Goal: Task Accomplishment & Management: Complete application form

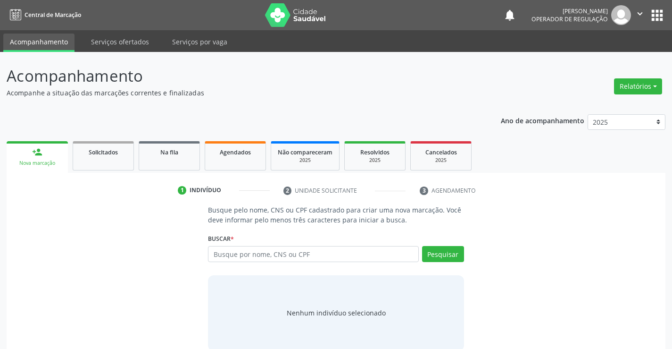
click at [309, 256] on input "text" at bounding box center [313, 254] width 210 height 16
click at [451, 255] on button "Pesquisar" at bounding box center [443, 254] width 42 height 16
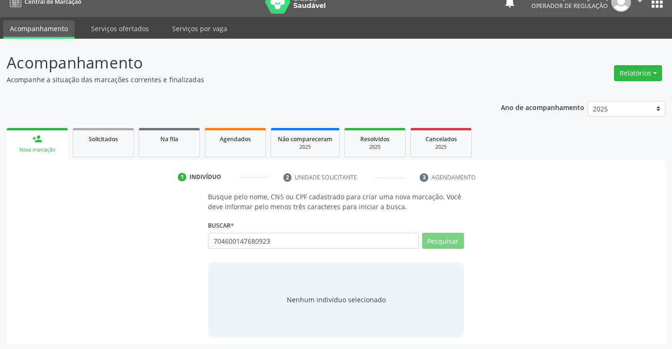
scroll to position [15, 0]
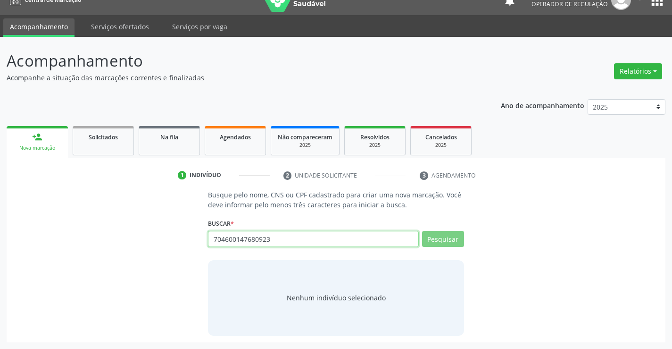
click at [277, 236] on input "704600147680923" at bounding box center [313, 239] width 210 height 16
type input "7"
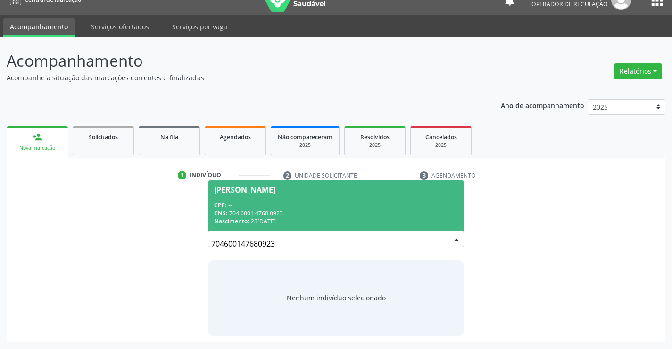
click at [279, 210] on div "CNS: 704 6001 4768 0923" at bounding box center [335, 213] width 243 height 8
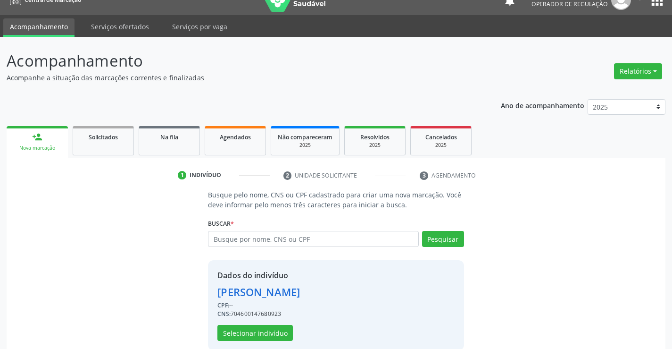
scroll to position [30, 0]
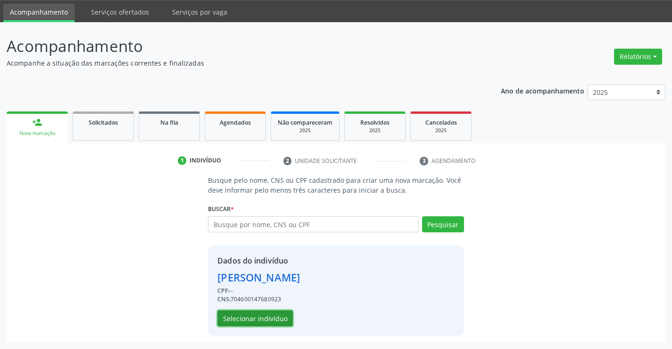
click at [259, 321] on button "Selecionar indivíduo" at bounding box center [255, 318] width 75 height 16
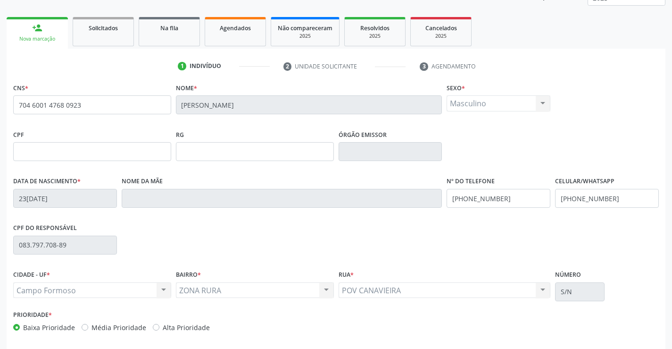
scroll to position [163, 0]
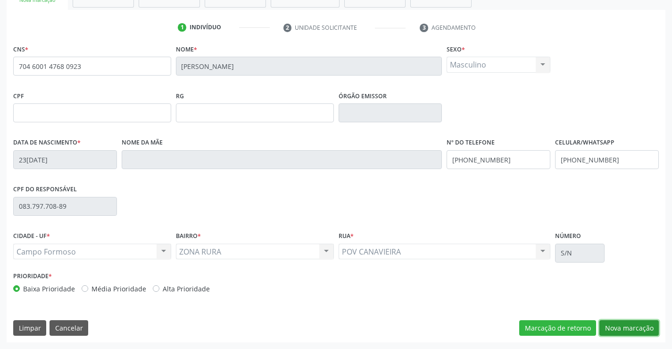
click at [631, 325] on button "Nova marcação" at bounding box center [629, 328] width 59 height 16
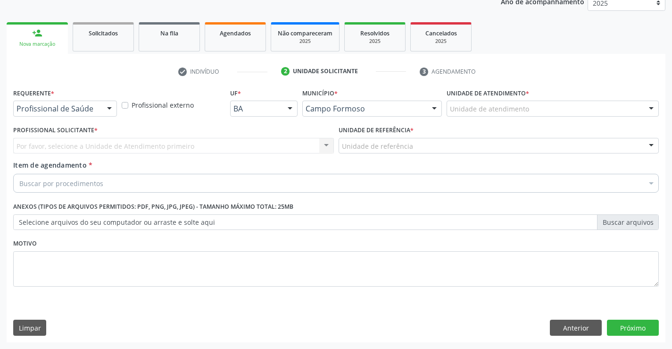
scroll to position [119, 0]
click at [99, 106] on div "Profissional de Saúde" at bounding box center [65, 109] width 104 height 16
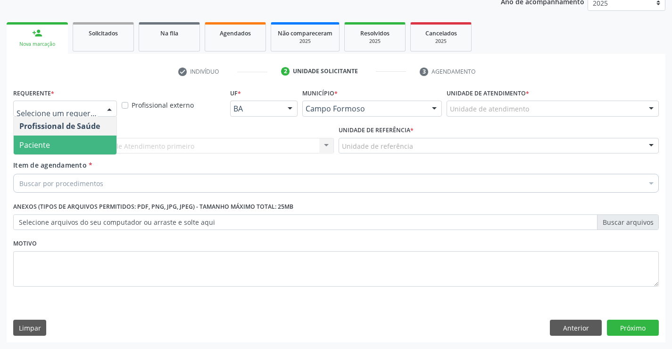
click at [58, 144] on span "Paciente" at bounding box center [65, 144] width 103 height 19
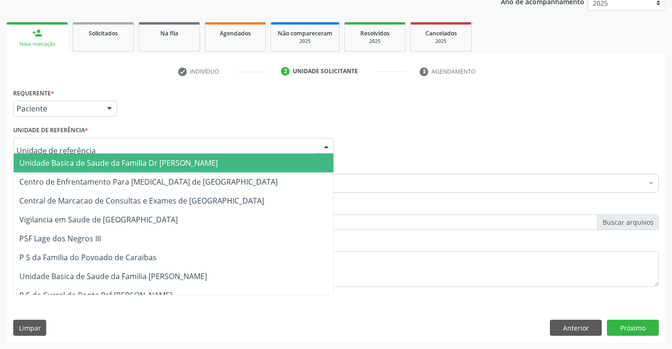
click at [118, 146] on div at bounding box center [173, 146] width 321 height 16
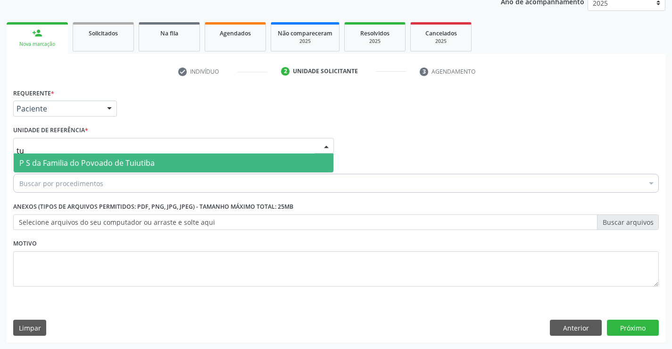
type input "tui"
click at [119, 157] on span "P S da Familia do Povoado de Tuiutiba" at bounding box center [174, 162] width 320 height 19
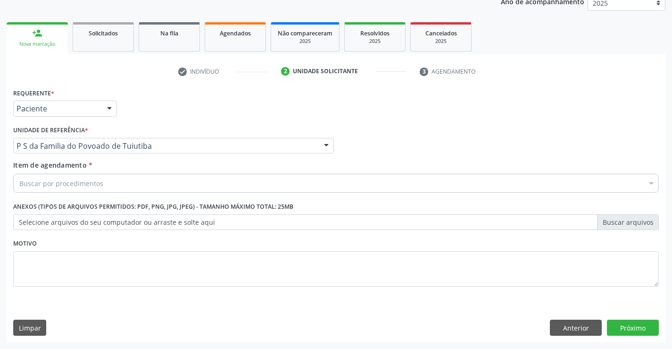
click at [105, 188] on div "Buscar por procedimentos" at bounding box center [336, 183] width 646 height 19
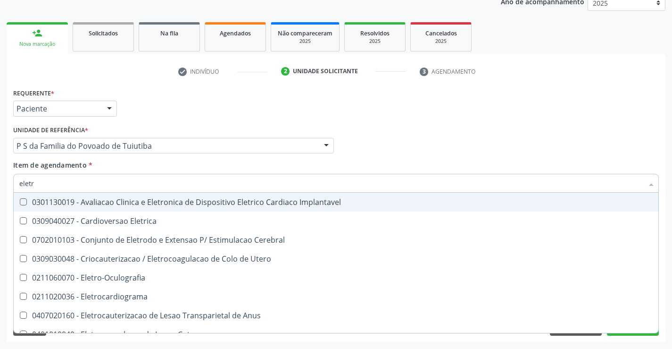
type input "eletro"
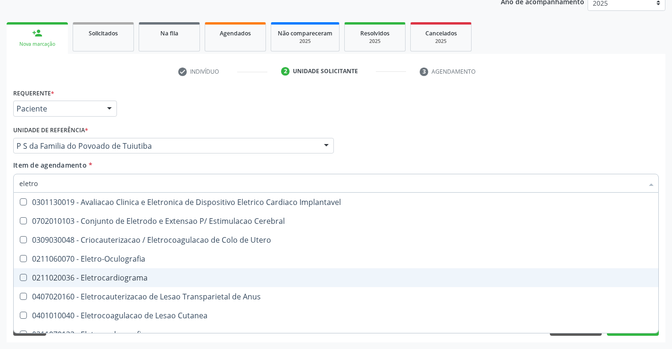
click at [121, 272] on span "0211020036 - Eletrocardiograma" at bounding box center [336, 277] width 645 height 19
checkbox Eletrocardiograma "true"
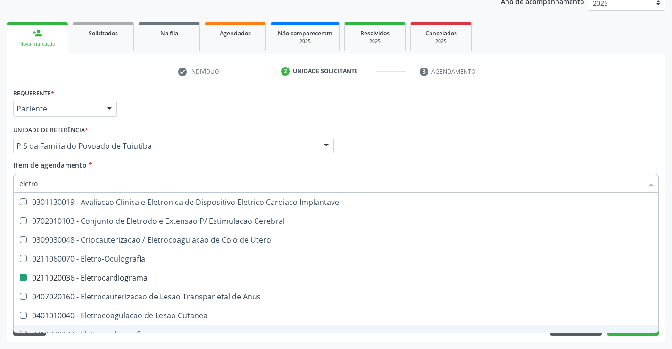
click at [132, 344] on div "Acompanhamento Acompanhe a situação das marcações correntes e finalizadas Relat…" at bounding box center [336, 141] width 672 height 416
checkbox Cerebral "true"
checkbox Eletrocardiograma "false"
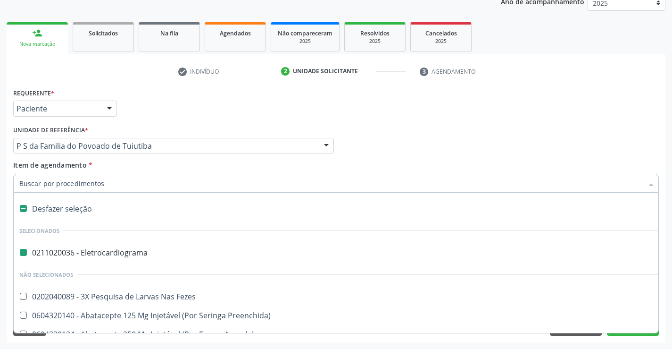
type input "u"
checkbox Eletrocardiograma "false"
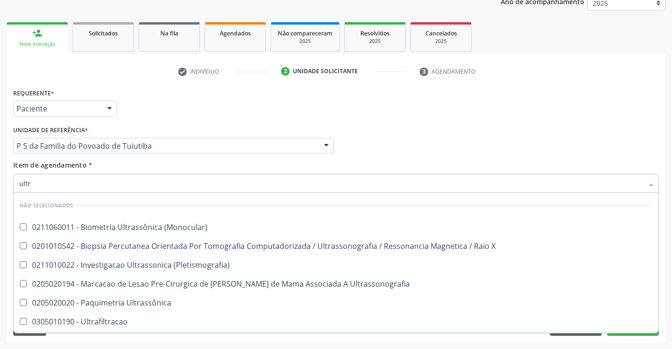
type input "ultra"
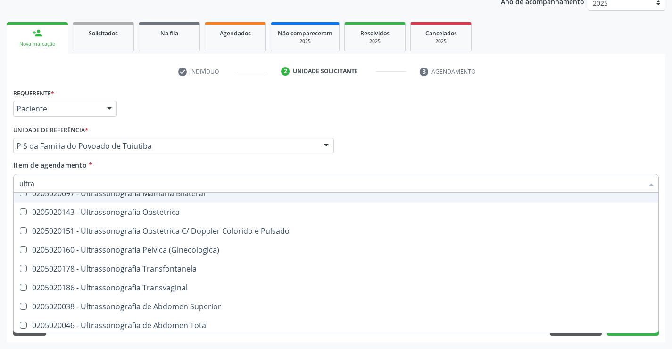
scroll to position [189, 0]
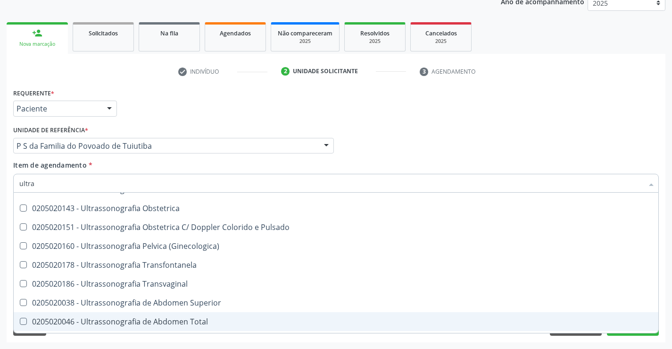
click at [134, 321] on div "0205020046 - Ultrassonografia de Abdomen Total" at bounding box center [336, 322] width 634 height 8
checkbox Total "true"
click at [176, 341] on div "Requerente * Paciente Profissional de Saúde Paciente Nenhum resultado encontrad…" at bounding box center [336, 214] width 659 height 256
checkbox \(Monocular\) "true"
checkbox Total "false"
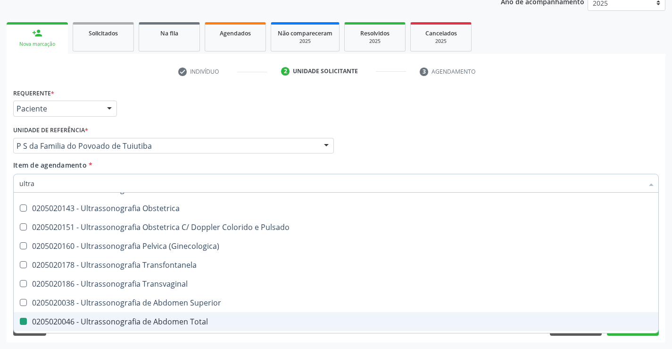
checkbox X "true"
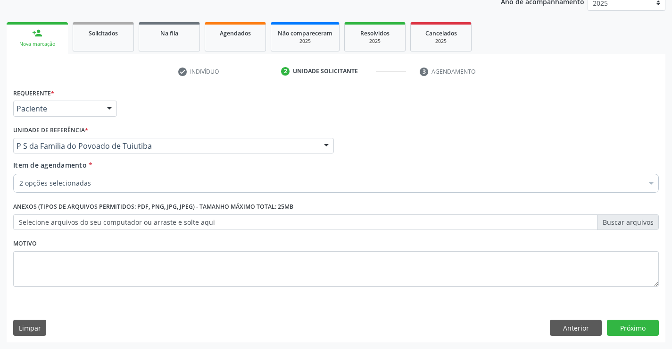
scroll to position [0, 0]
click at [635, 326] on button "Próximo" at bounding box center [633, 327] width 52 height 16
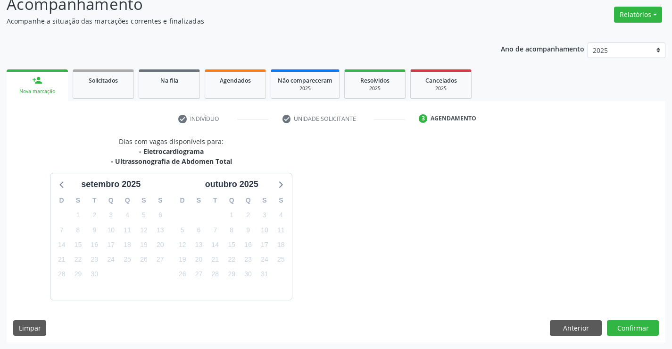
scroll to position [100, 0]
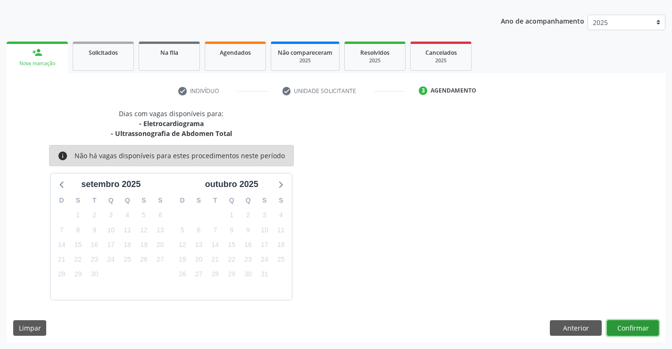
click at [635, 326] on button "Confirmar" at bounding box center [633, 328] width 52 height 16
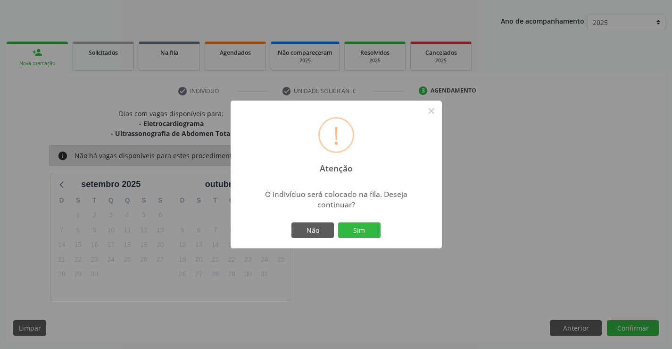
click at [338, 222] on button "Sim" at bounding box center [359, 230] width 42 height 16
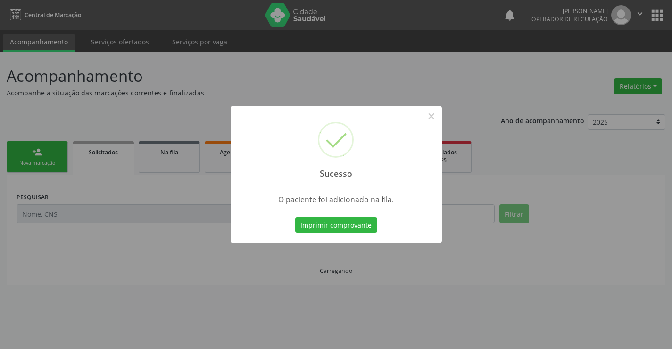
scroll to position [0, 0]
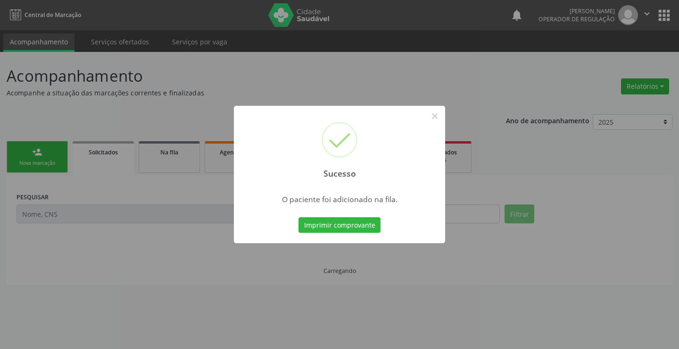
click at [299, 217] on button "Imprimir comprovante" at bounding box center [340, 225] width 82 height 16
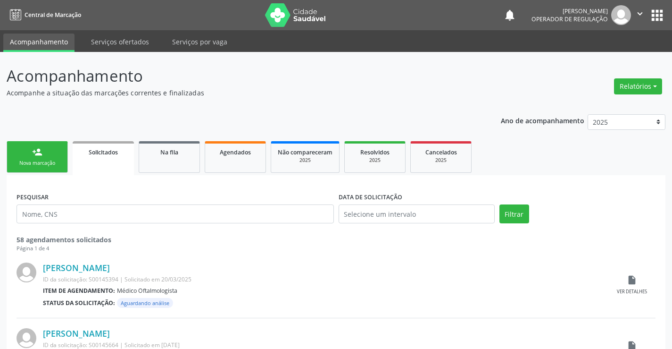
click at [61, 159] on link "person_add Nova marcação" at bounding box center [37, 157] width 61 height 32
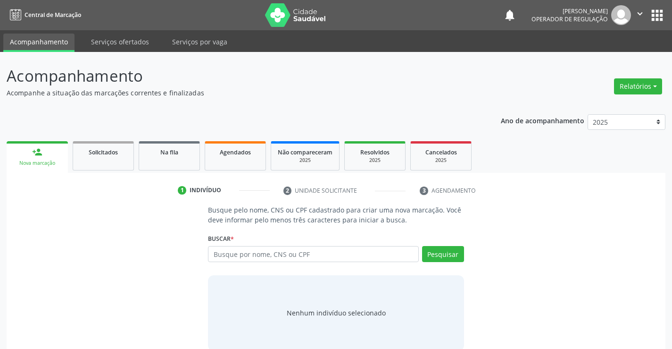
scroll to position [15, 0]
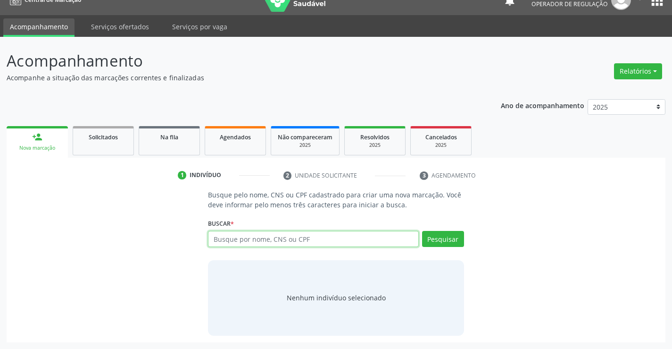
click at [253, 241] on input "text" at bounding box center [313, 239] width 210 height 16
type input "704600147680923"
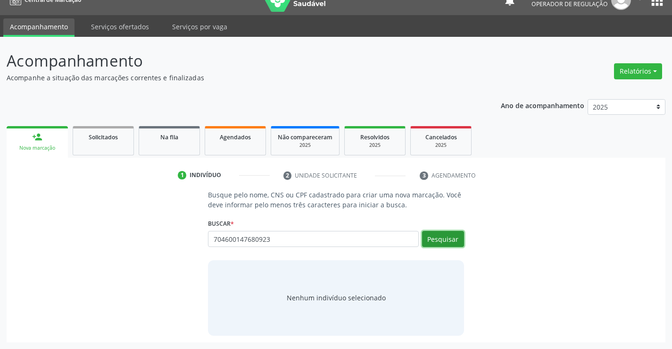
click at [436, 242] on button "Pesquisar" at bounding box center [443, 239] width 42 height 16
type input "704600147680923"
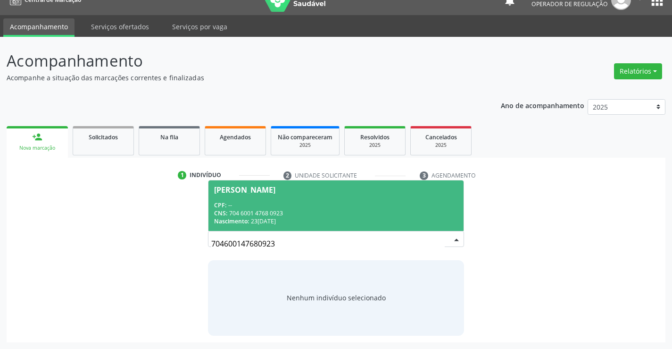
click at [348, 206] on div "CPF: --" at bounding box center [335, 205] width 243 height 8
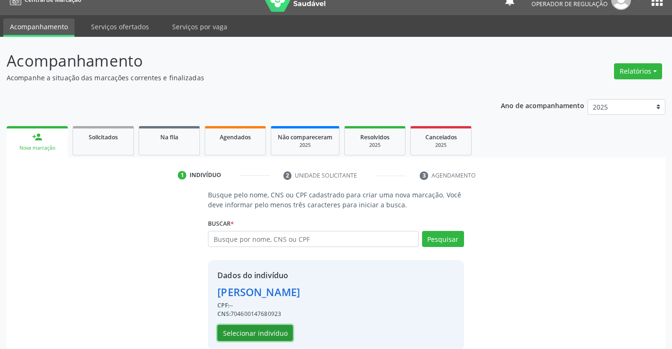
click at [253, 334] on button "Selecionar indivíduo" at bounding box center [255, 333] width 75 height 16
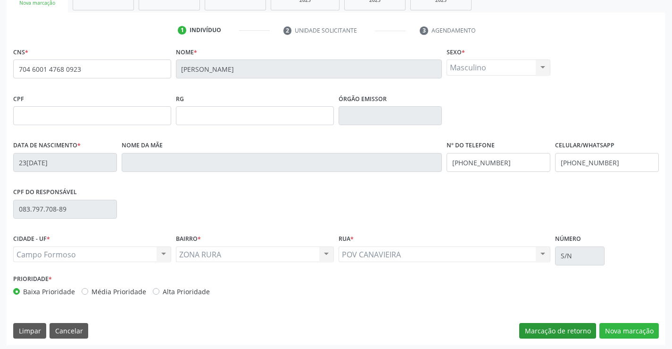
scroll to position [163, 0]
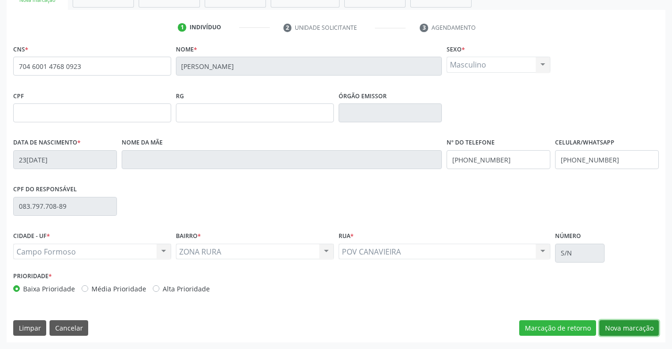
click at [617, 322] on button "Nova marcação" at bounding box center [629, 328] width 59 height 16
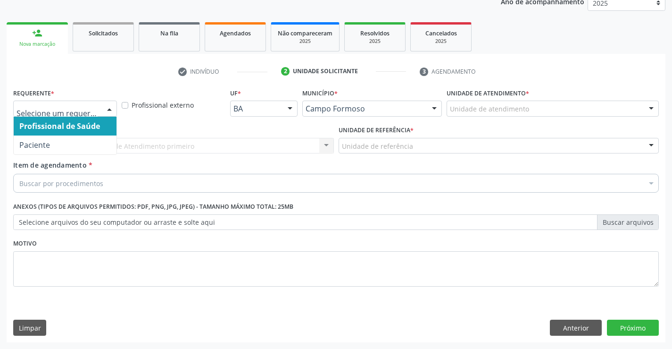
click at [109, 108] on div at bounding box center [109, 109] width 14 height 16
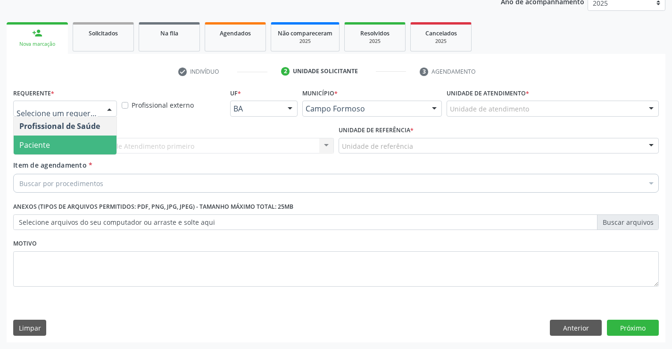
click at [75, 148] on span "Paciente" at bounding box center [65, 144] width 103 height 19
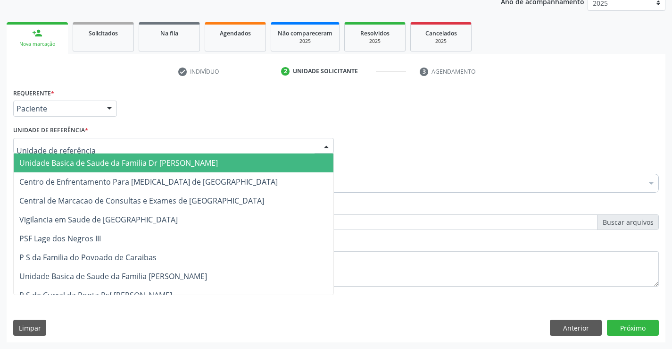
click at [106, 147] on div at bounding box center [173, 146] width 321 height 16
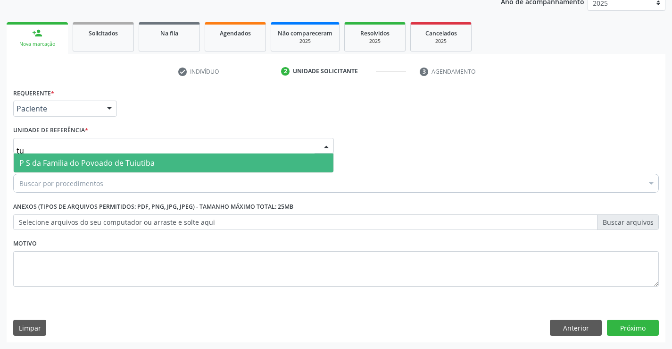
type input "tui"
click at [109, 163] on span "P S da Familia do Povoado de Tuiutiba" at bounding box center [86, 163] width 135 height 10
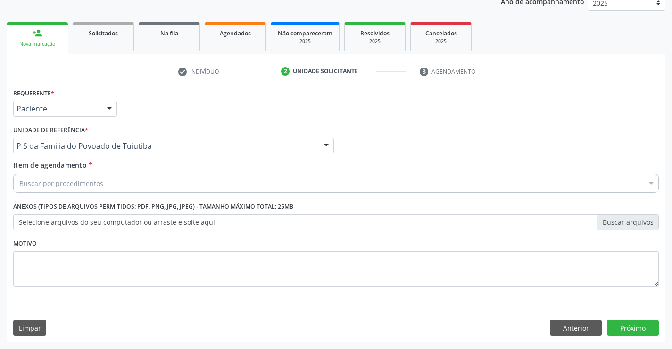
click at [109, 184] on div "Buscar por procedimentos" at bounding box center [336, 183] width 646 height 19
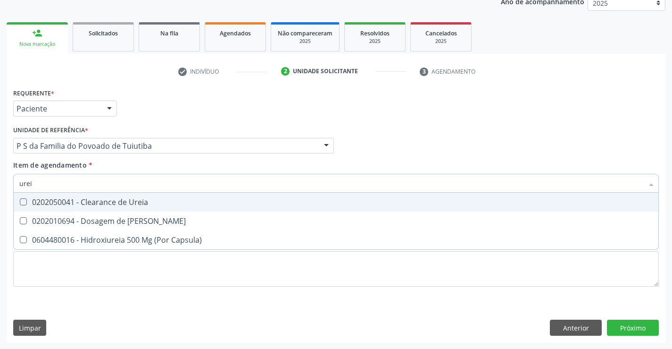
type input "ureia"
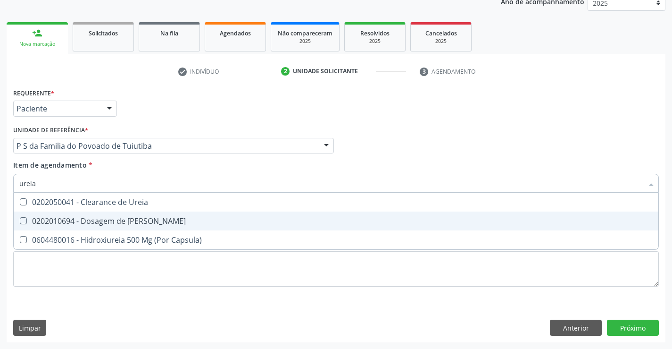
click at [113, 225] on div "0202010694 - Dosagem de [PERSON_NAME]" at bounding box center [336, 221] width 634 height 8
checkbox Ureia "true"
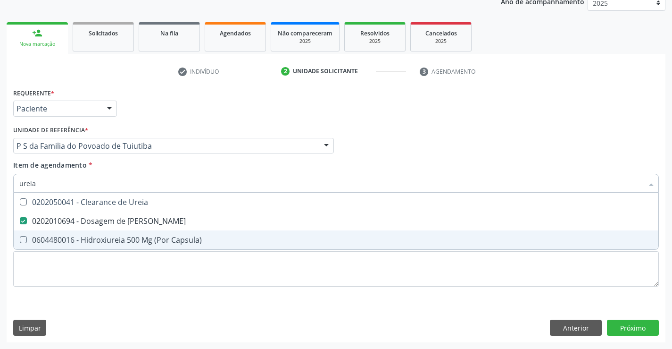
type input "ureia"
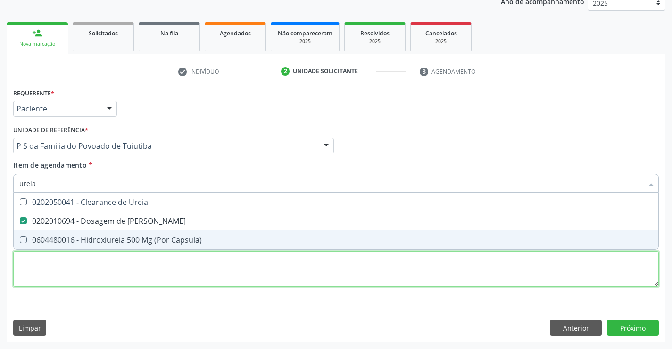
click at [115, 271] on div "Requerente * Paciente Profissional de Saúde Paciente Nenhum resultado encontrad…" at bounding box center [336, 193] width 646 height 214
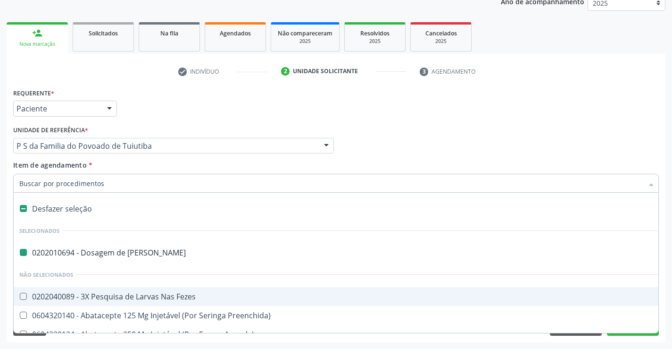
type input "c"
checkbox Ureia "false"
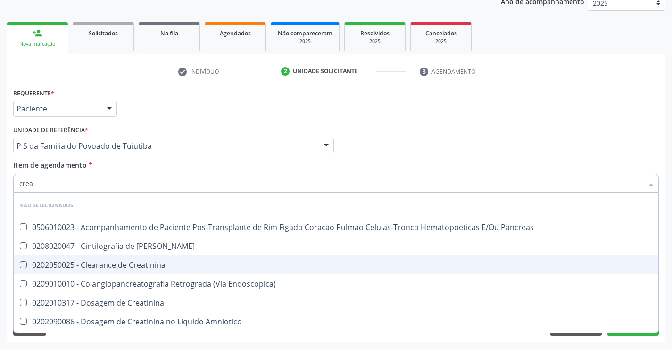
type input "creat"
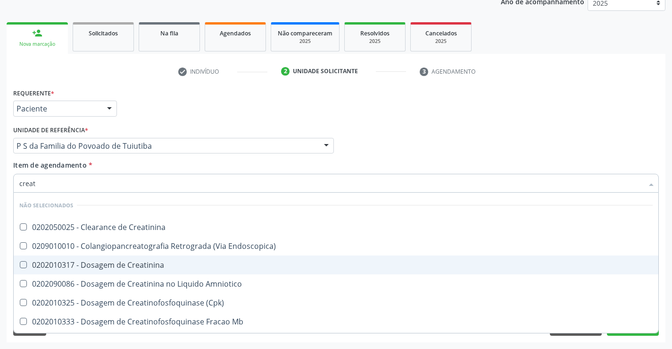
click at [140, 266] on div "0202010317 - Dosagem de Creatinina" at bounding box center [336, 265] width 634 height 8
checkbox Creatinina "true"
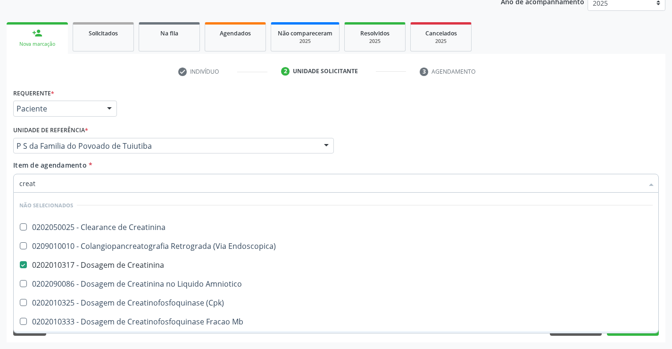
type input "creat"
click at [156, 335] on div "Requerente * Paciente Profissional de Saúde Paciente Nenhum resultado encontrad…" at bounding box center [336, 214] width 659 height 256
checkbox Creatinina "true"
checkbox Endoscopica\) "true"
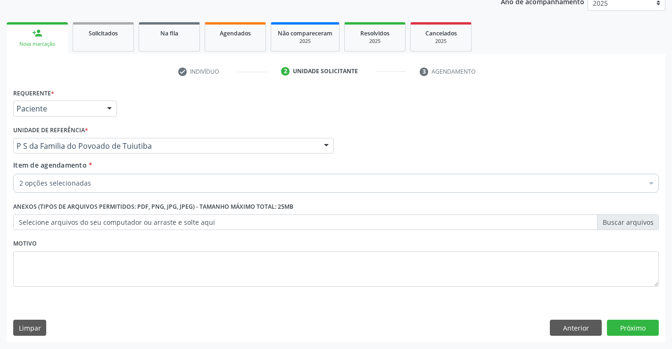
click at [101, 188] on div "2 opções selecionadas" at bounding box center [336, 183] width 646 height 19
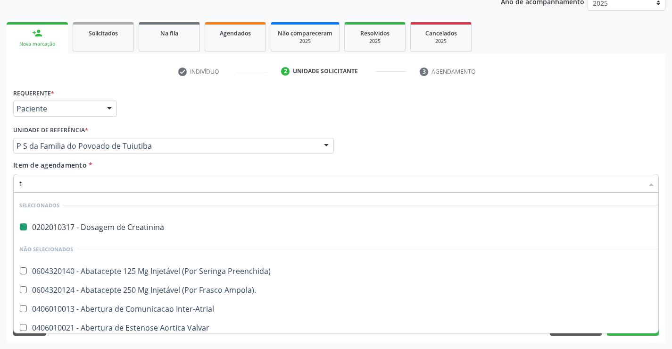
type input "tg"
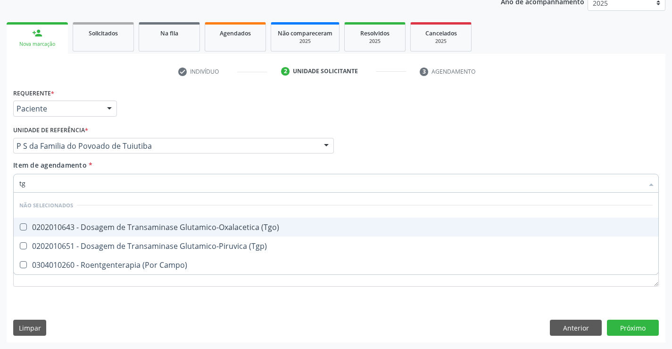
click at [188, 219] on span "0202010643 - Dosagem de Transaminase Glutamico-Oxalacetica (Tgo)" at bounding box center [336, 227] width 645 height 19
checkbox \(Tgo\) "true"
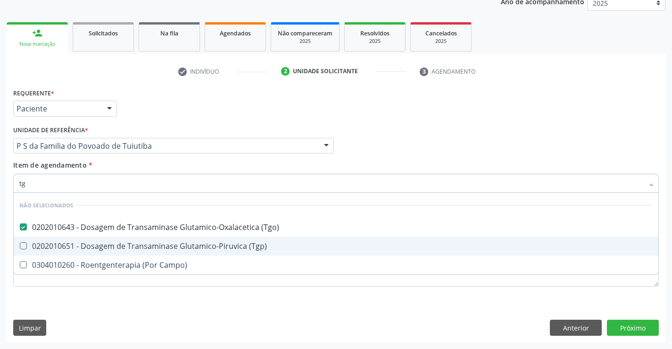
click at [183, 250] on div "0202010651 - Dosagem de Transaminase Glutamico-Piruvica (Tgp)" at bounding box center [336, 246] width 634 height 8
checkbox \(Tgp\) "true"
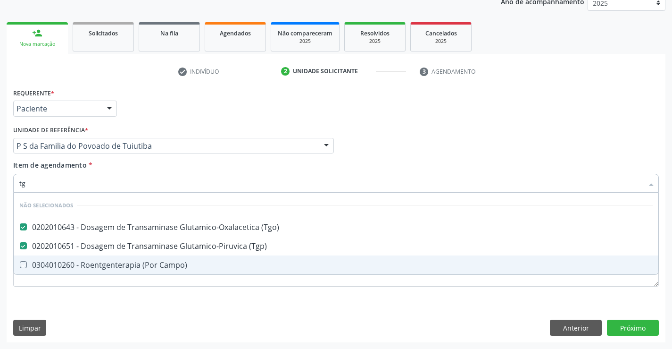
click at [187, 290] on div "Requerente * Paciente Profissional de Saúde Paciente Nenhum resultado encontrad…" at bounding box center [336, 193] width 646 height 214
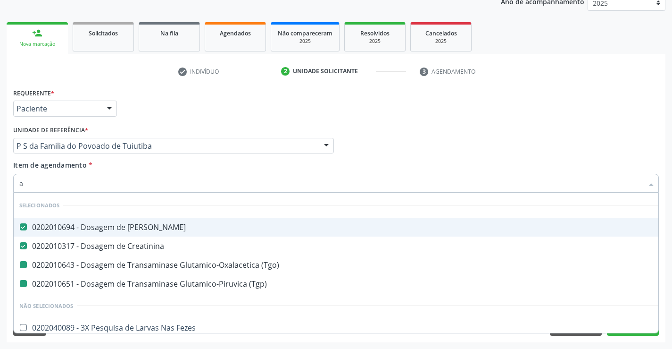
type input "ac"
checkbox \(Tgo\) "false"
checkbox \(Tgp\) "false"
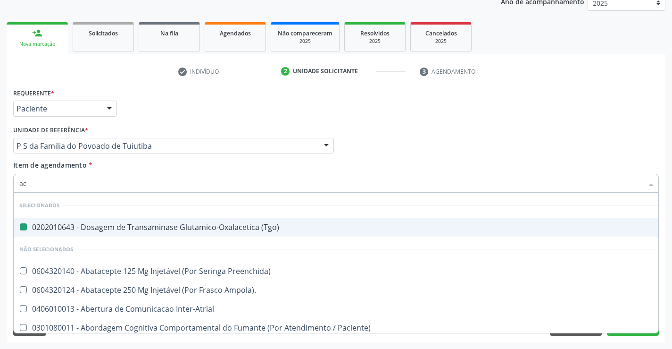
type input "aci"
checkbox \(Tgo\) "false"
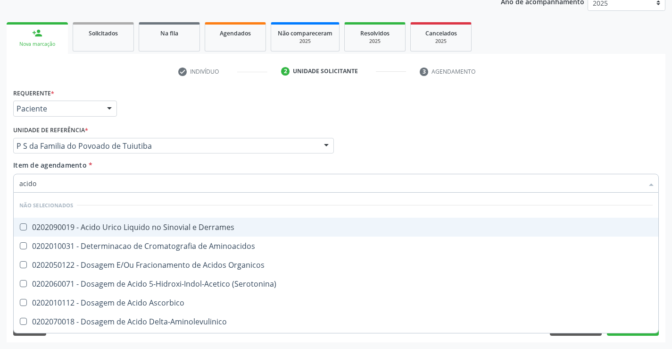
type input "acido u"
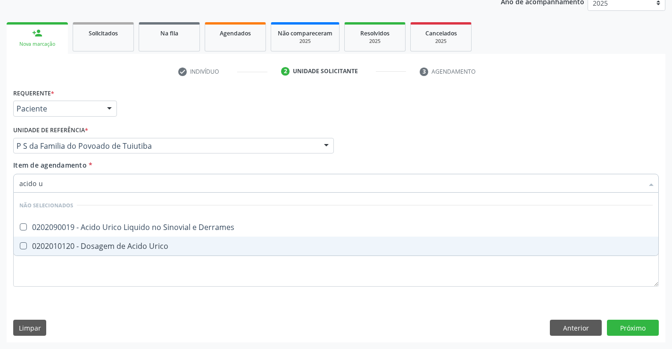
click at [127, 248] on div "0202010120 - Dosagem de Acido Urico" at bounding box center [336, 246] width 634 height 8
checkbox Urico "true"
click at [128, 277] on div "Requerente * Paciente Profissional de Saúde Paciente Nenhum resultado encontrad…" at bounding box center [336, 193] width 646 height 214
checkbox Derrames "true"
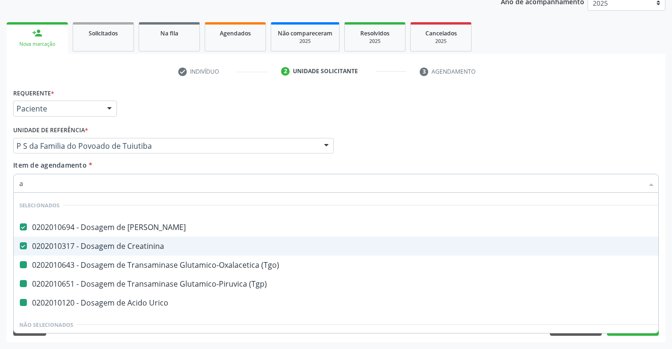
type input "al"
checkbox \(Tgo\) "false"
checkbox \(Tgp\) "false"
checkbox Urico "false"
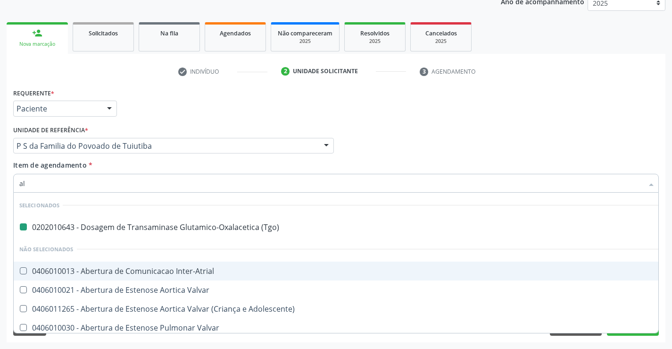
type input "alc"
checkbox \(Tgo\) "false"
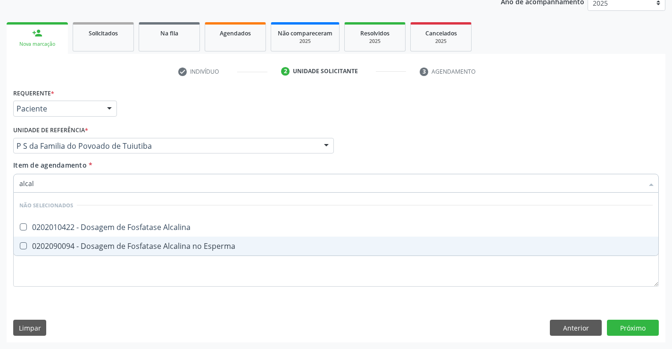
type input "alcali"
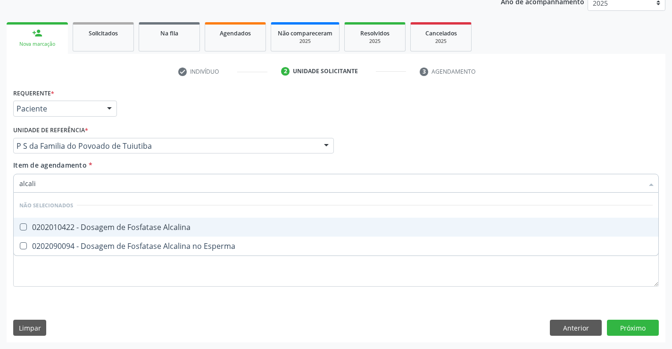
click at [110, 227] on div "0202010422 - Dosagem de Fosfatase Alcalina" at bounding box center [336, 227] width 634 height 8
checkbox Alcalina "true"
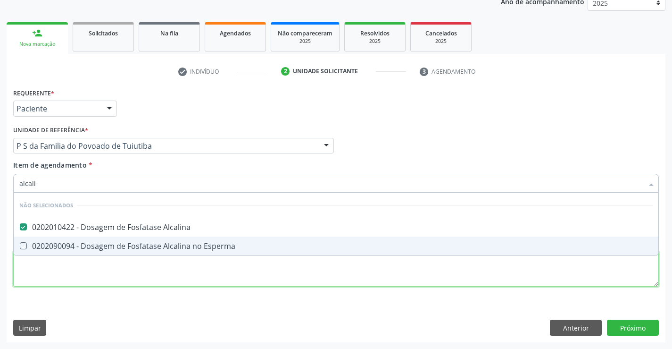
click at [109, 281] on div "Requerente * Paciente Profissional de Saúde Paciente Nenhum resultado encontrad…" at bounding box center [336, 193] width 646 height 214
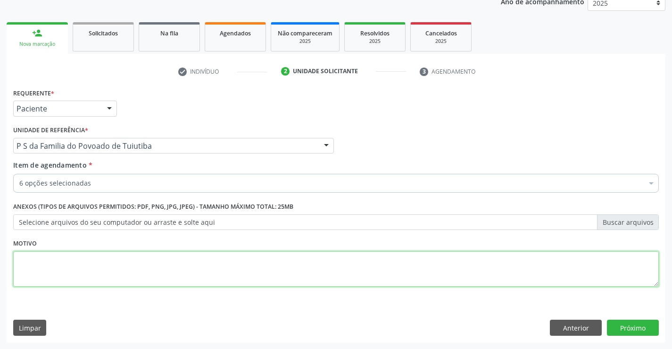
checkbox Creatinina "true"
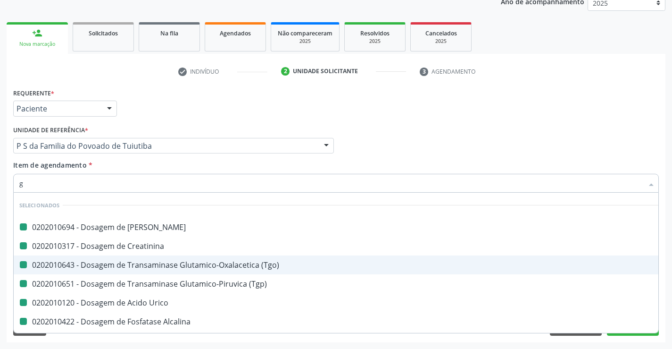
type input "ga"
checkbox Ureia "false"
checkbox Creatinina "false"
checkbox \(Tgo\) "false"
checkbox \(Tgp\) "false"
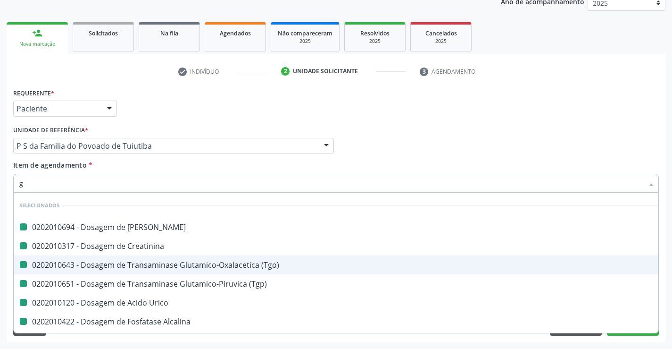
checkbox Urico "false"
checkbox Alcalina "false"
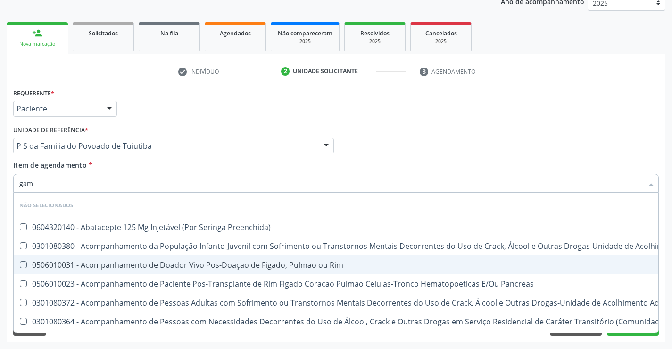
type input "gama"
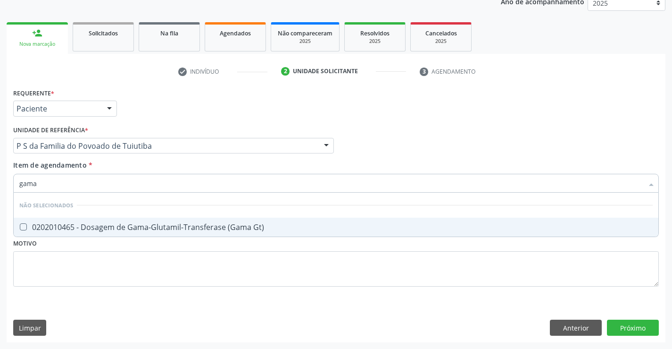
click at [126, 228] on div "0202010465 - Dosagem de Gama-Glutamil-Transferase (Gama Gt)" at bounding box center [336, 227] width 634 height 8
checkbox Gt\) "true"
click at [121, 280] on div "Requerente * Paciente Profissional de Saúde Paciente Nenhum resultado encontrad…" at bounding box center [336, 193] width 646 height 214
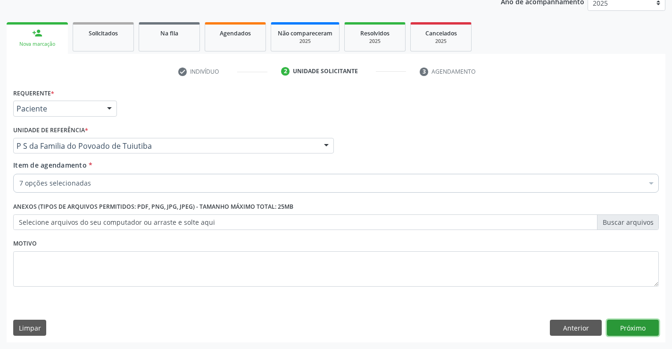
click at [620, 328] on button "Próximo" at bounding box center [633, 327] width 52 height 16
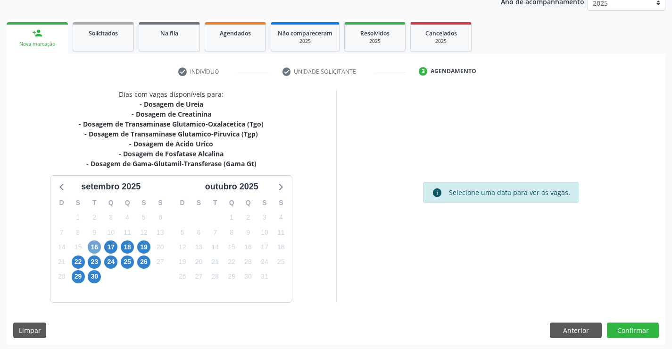
click at [92, 245] on span "16" at bounding box center [94, 246] width 13 height 13
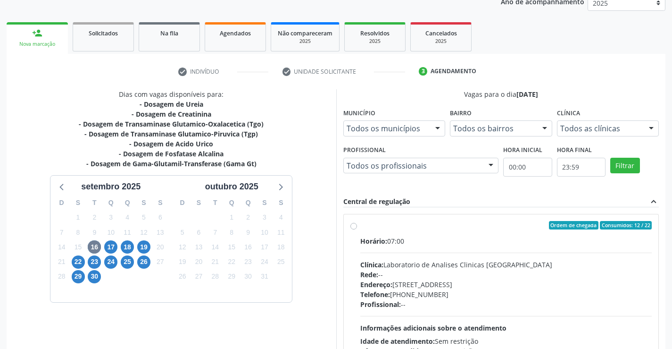
click at [360, 226] on label "Ordem de chegada Consumidos: 12 / 22 Horário: 07:00 Clínica: Laboratorio de Ana…" at bounding box center [506, 293] width 292 height 145
click at [354, 226] on input "Ordem de chegada Consumidos: 12 / 22 Horário: 07:00 Clínica: Laboratorio de Ana…" at bounding box center [354, 225] width 7 height 8
radio input "true"
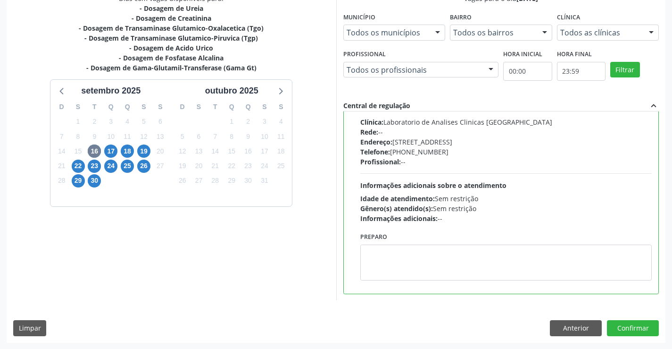
scroll to position [215, 0]
click at [637, 327] on button "Confirmar" at bounding box center [633, 327] width 52 height 16
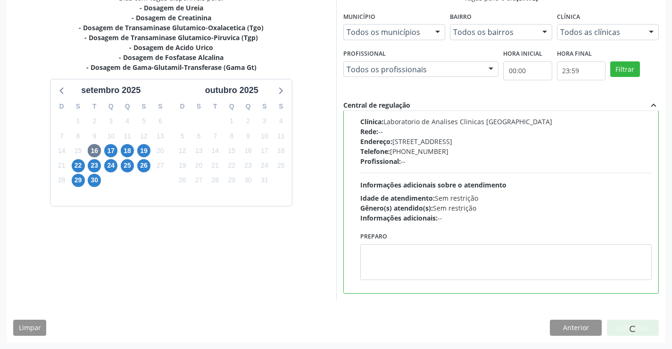
scroll to position [0, 0]
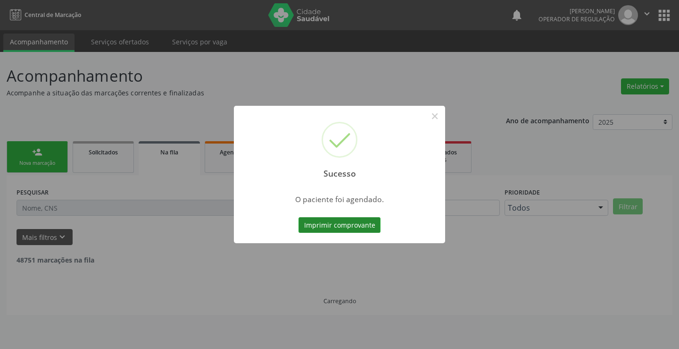
click at [358, 219] on button "Imprimir comprovante" at bounding box center [340, 225] width 82 height 16
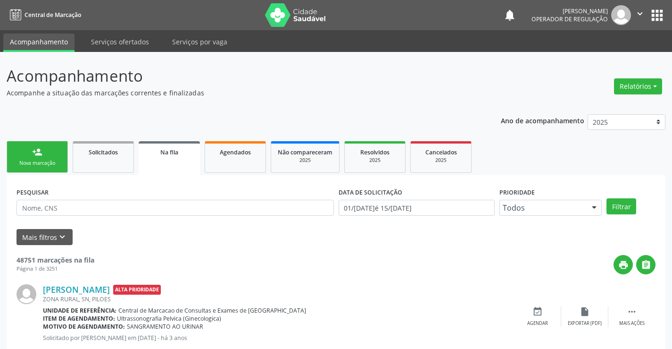
click at [58, 163] on div "Nova marcação" at bounding box center [37, 162] width 47 height 7
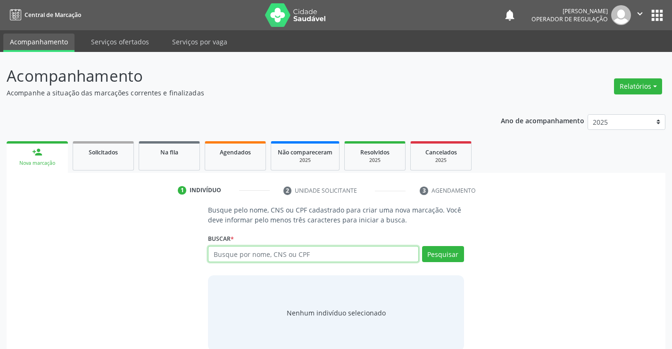
click at [307, 255] on input "text" at bounding box center [313, 254] width 210 height 16
type input "706002866304342"
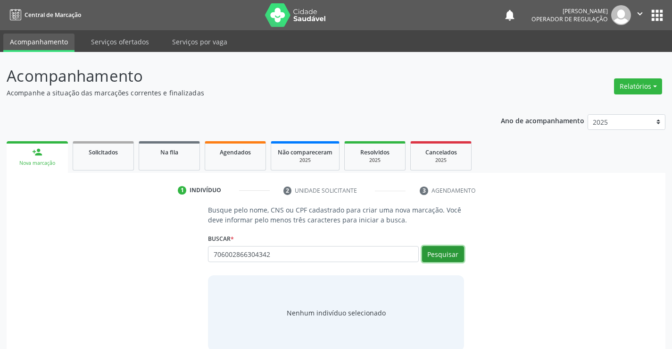
click at [447, 256] on button "Pesquisar" at bounding box center [443, 254] width 42 height 16
type input "706002866304342"
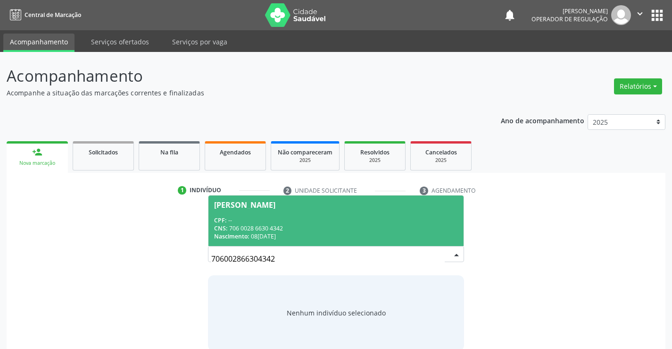
click at [352, 220] on div "CPF: --" at bounding box center [335, 220] width 243 height 8
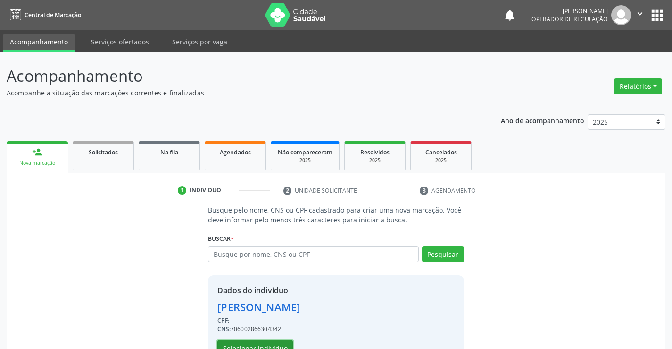
click at [266, 346] on button "Selecionar indivíduo" at bounding box center [255, 348] width 75 height 16
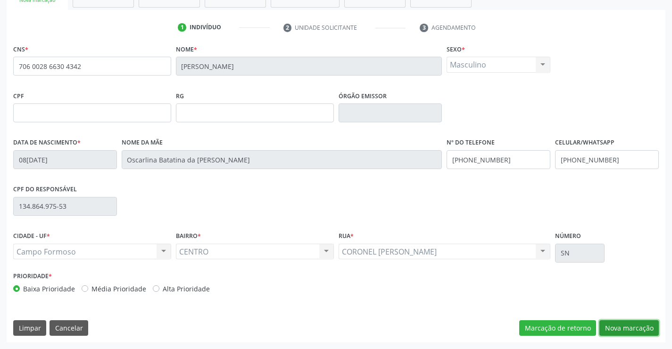
click at [622, 327] on button "Nova marcação" at bounding box center [629, 328] width 59 height 16
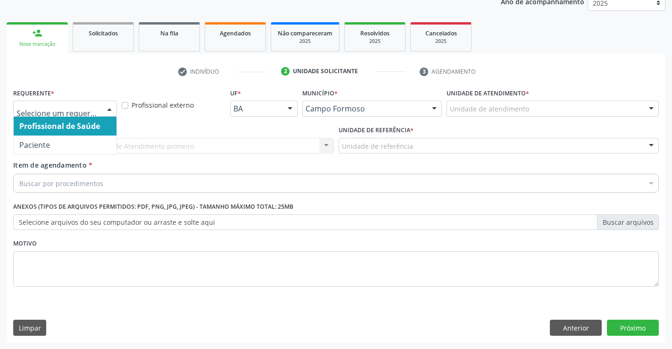
click at [112, 109] on div at bounding box center [109, 109] width 14 height 16
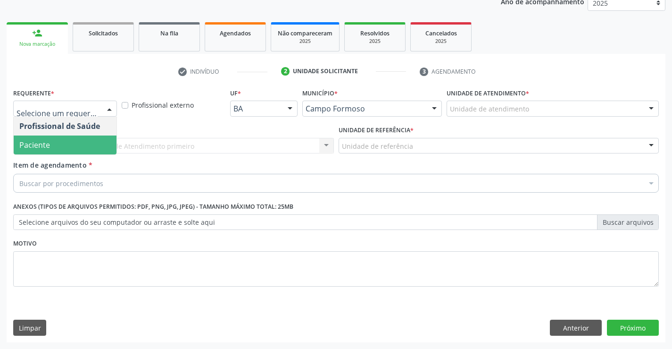
click at [60, 142] on span "Paciente" at bounding box center [65, 144] width 103 height 19
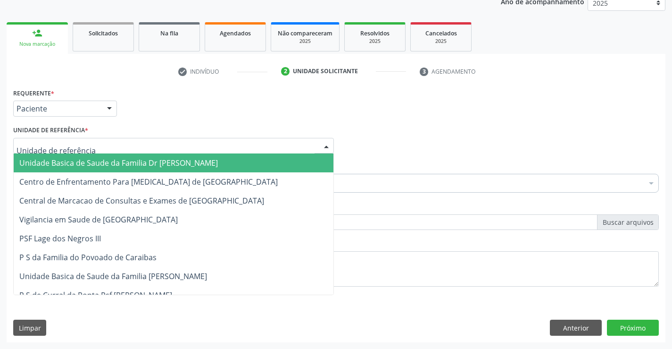
click at [133, 143] on div at bounding box center [173, 146] width 321 height 16
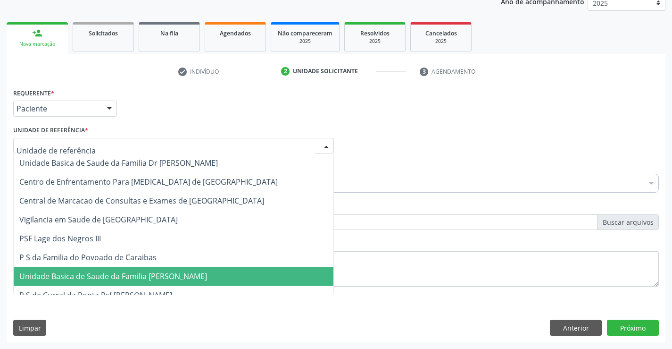
click at [126, 276] on span "Unidade Basica de Saude da Familia [PERSON_NAME]" at bounding box center [113, 276] width 188 height 10
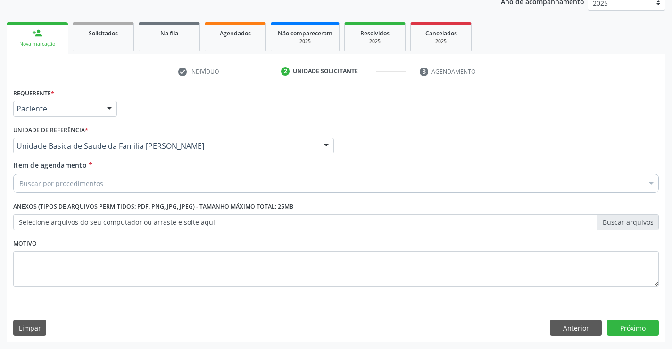
click at [119, 186] on div "Buscar por procedimentos" at bounding box center [336, 183] width 646 height 19
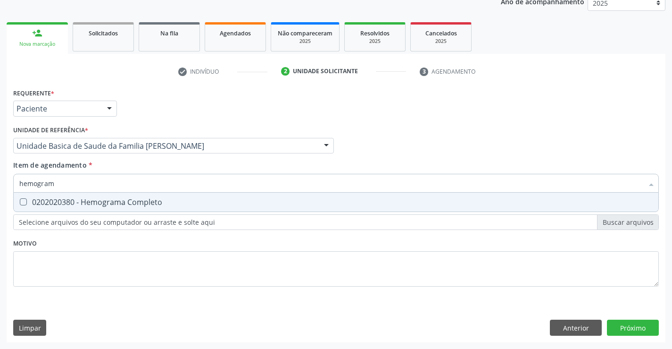
type input "hemograma"
click at [119, 204] on div "0202020380 - Hemograma Completo" at bounding box center [336, 202] width 634 height 8
checkbox Completo "true"
type input "hemograma"
click at [107, 240] on div "Requerente * Paciente Profissional de Saúde Paciente Nenhum resultado encontrad…" at bounding box center [336, 193] width 646 height 214
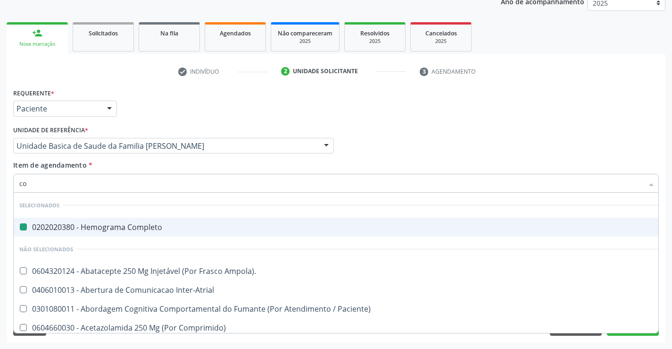
type input "col"
checkbox Completo "false"
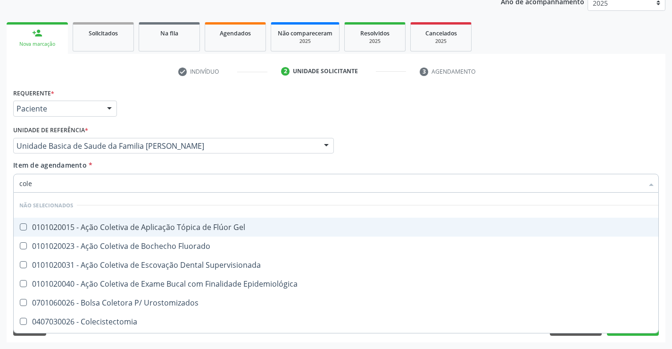
type input "coles"
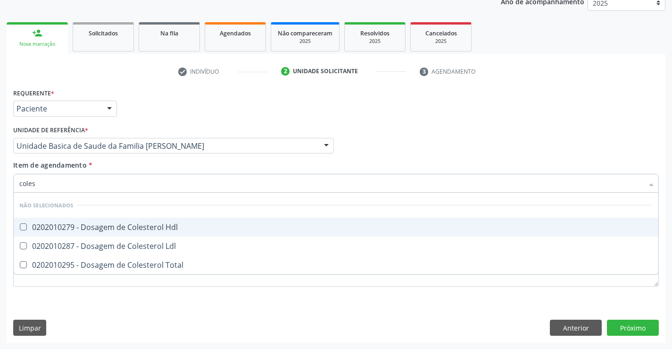
click at [125, 229] on div "0202010279 - Dosagem de Colesterol Hdl" at bounding box center [336, 227] width 634 height 8
checkbox Hdl "true"
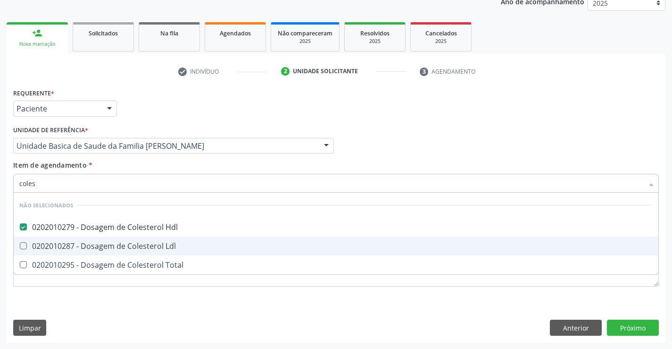
click at [115, 245] on div "0202010287 - Dosagem de Colesterol Ldl" at bounding box center [336, 246] width 634 height 8
checkbox Ldl "true"
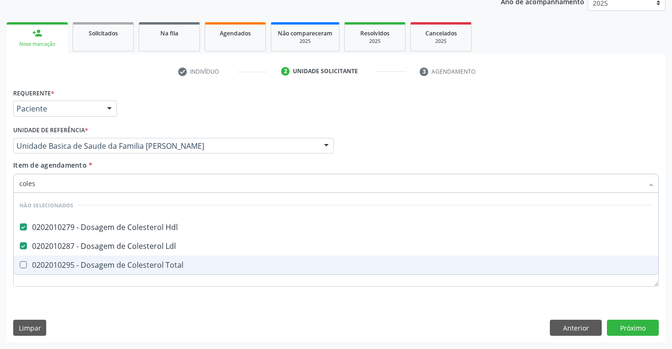
click at [109, 268] on div "0202010295 - Dosagem de Colesterol Total" at bounding box center [336, 265] width 634 height 8
checkbox Total "true"
type input "coles"
click at [109, 292] on div "Requerente * Paciente Profissional de Saúde Paciente Nenhum resultado encontrad…" at bounding box center [336, 193] width 646 height 214
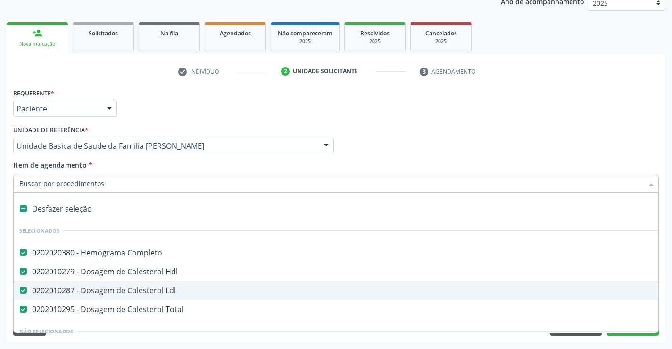
type input "t"
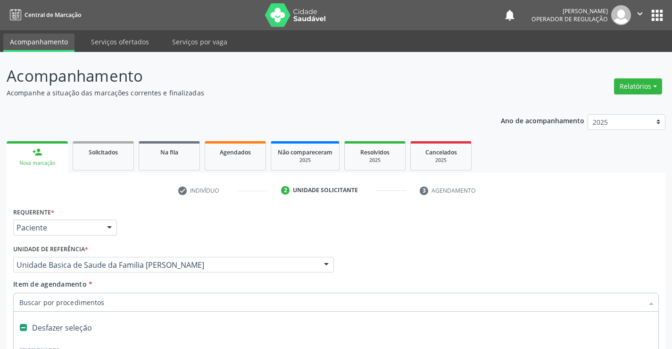
scroll to position [119, 0]
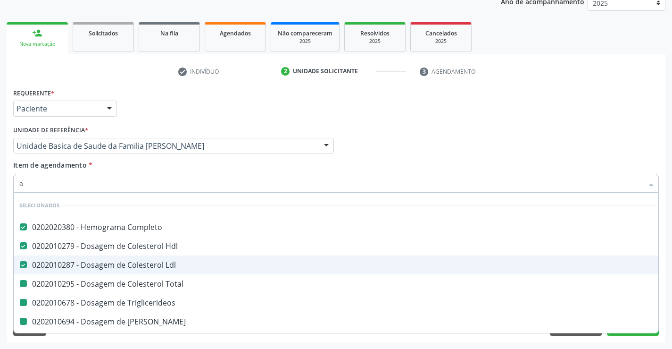
type input "ac"
checkbox Total "false"
checkbox Triglicerideos "false"
checkbox Ureia "false"
checkbox Creatinina "false"
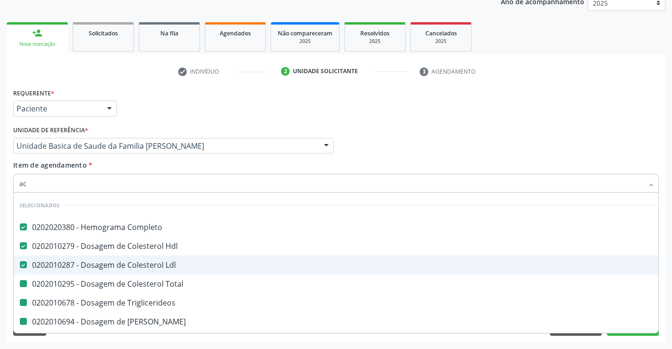
checkbox Urina "false"
checkbox \(Tgo\) "false"
checkbox \(Tgp\) "false"
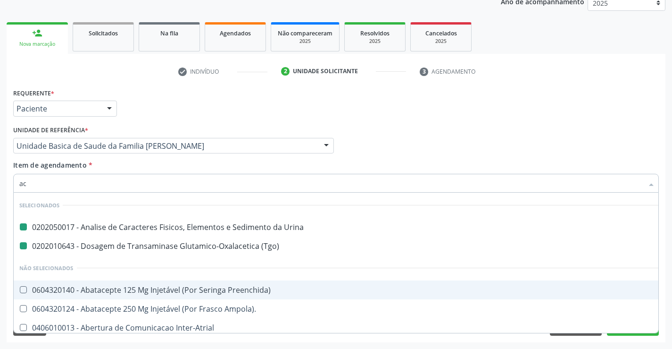
type input "aci"
checkbox Urina "false"
checkbox \(Tgo\) "false"
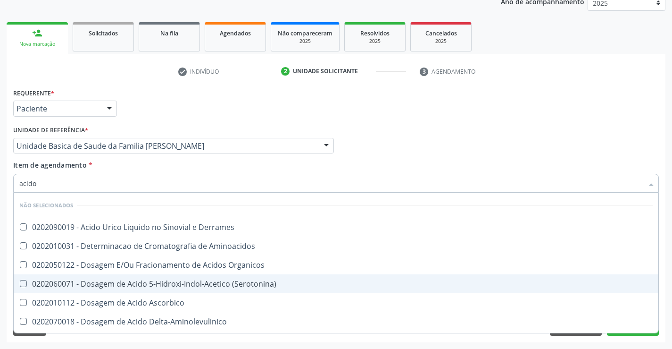
type input "acido u"
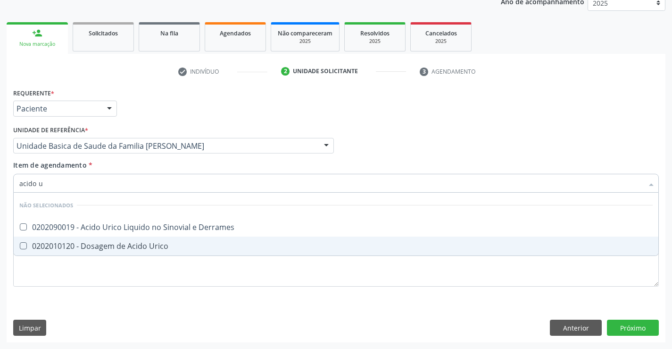
click at [122, 245] on div "0202010120 - Dosagem de Acido Urico" at bounding box center [336, 246] width 634 height 8
checkbox Urico "true"
click at [104, 270] on div "Requerente * Paciente Profissional de Saúde Paciente Nenhum resultado encontrad…" at bounding box center [336, 193] width 646 height 214
checkbox Derrames "true"
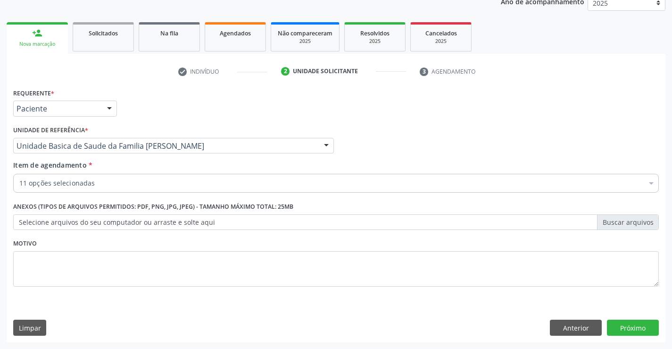
click at [100, 194] on div "Item de agendamento * 11 opções selecionadas Desfazer seleção Selecionados 0202…" at bounding box center [336, 178] width 651 height 36
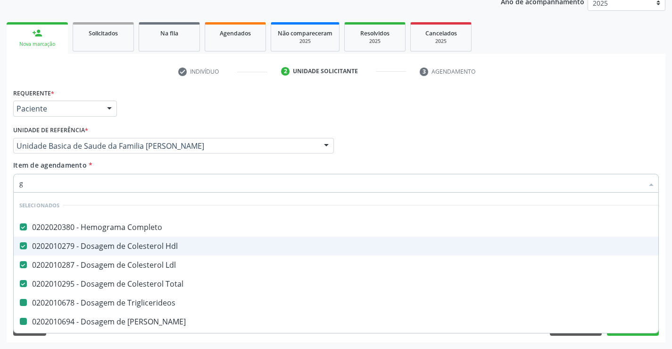
type input "gl"
checkbox Triglicerideos "false"
checkbox Ureia "false"
checkbox Creatinina "false"
checkbox \(Tgo\) "false"
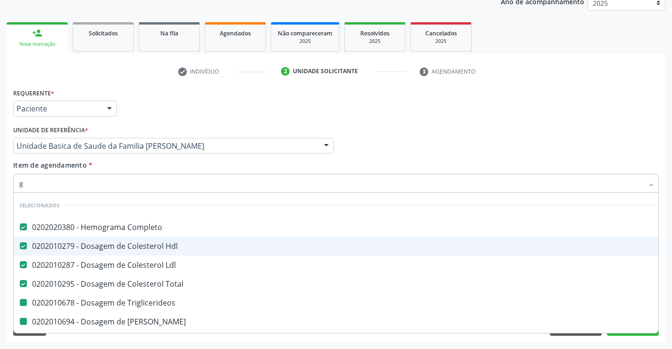
checkbox \(Tgp\) "false"
checkbox Urico "false"
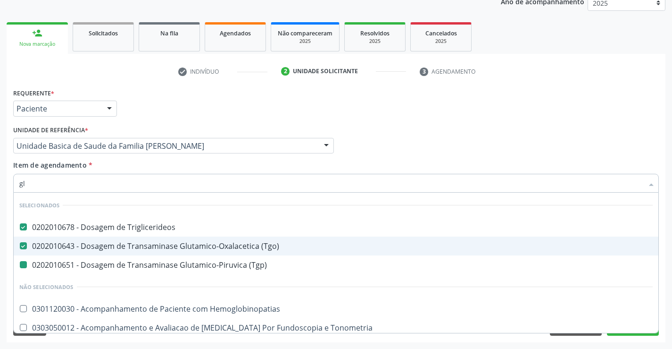
type input "gli"
checkbox \(Tgp\) "false"
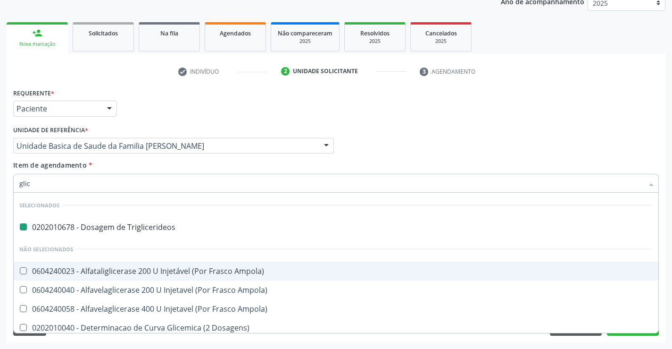
type input "glico"
checkbox Triglicerideos "false"
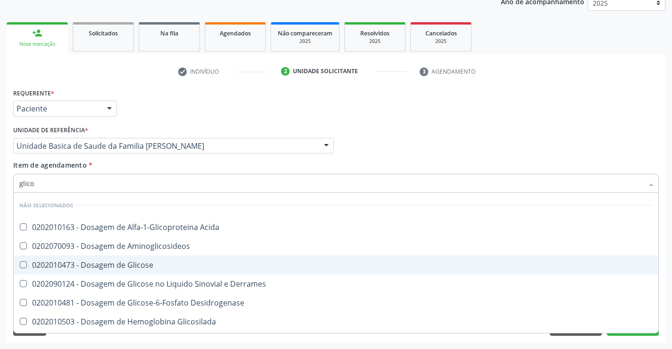
click at [119, 266] on div "0202010473 - Dosagem de Glicose" at bounding box center [336, 265] width 634 height 8
checkbox Glicose "true"
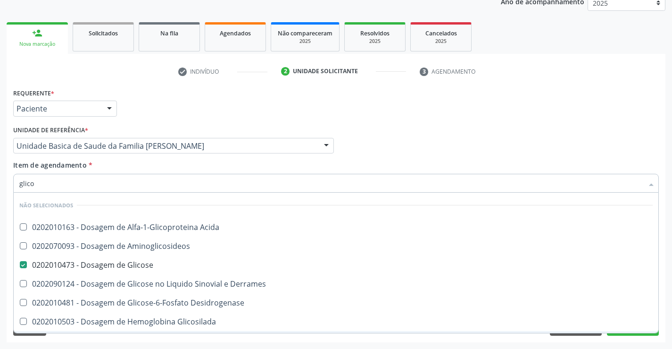
type input "glico"
click at [96, 341] on div "Requerente * Paciente Profissional de Saúde Paciente Nenhum resultado encontrad…" at bounding box center [336, 214] width 659 height 256
checkbox Acida "true"
checkbox Desidrogenase "true"
checkbox Glicosilada "true"
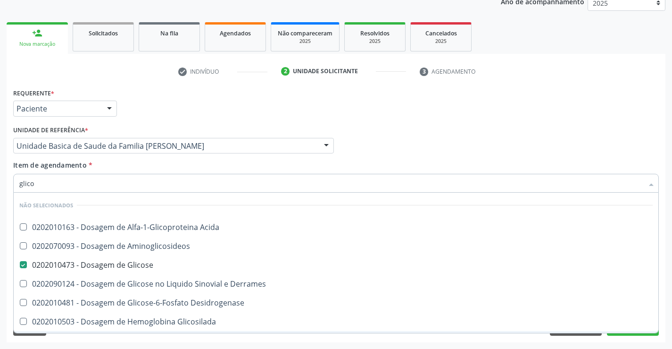
checkbox Quantitativa "true"
checkbox Urina "true"
checkbox Glicose "true"
checkbox Derrames "true"
checkbox Aminoglicosideos "true"
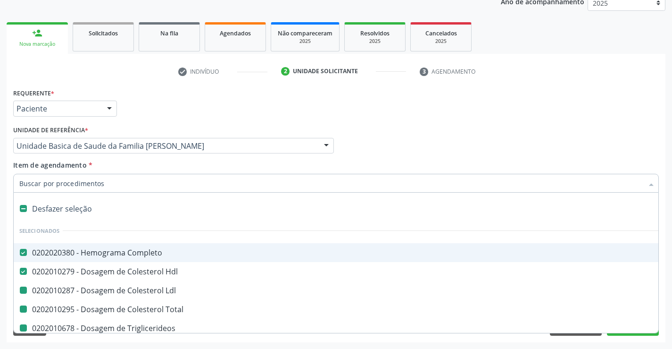
type input "f"
checkbox Ldl "false"
checkbox Triglicerideos "false"
checkbox Ureia "false"
checkbox Creatinina "false"
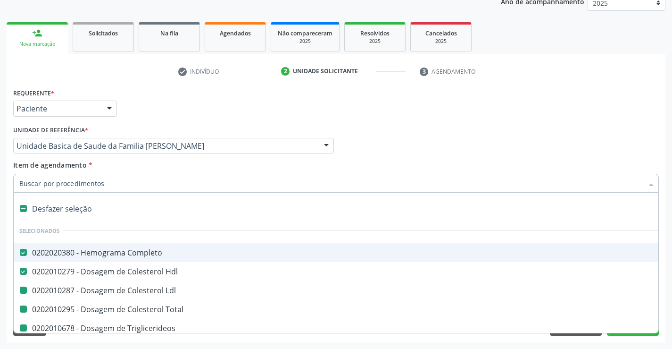
checkbox Urina "false"
checkbox \(Tgo\) "false"
checkbox Total "false"
checkbox \(Tgp\) "false"
checkbox Urico "false"
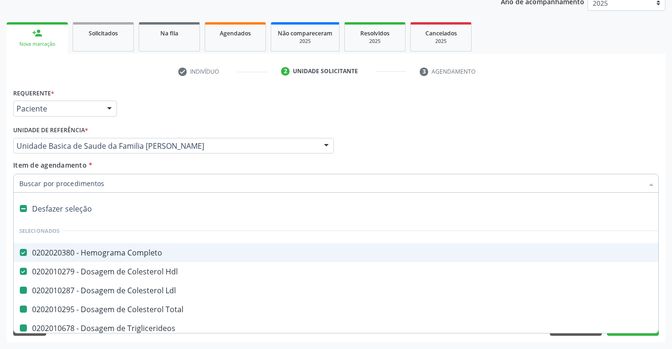
checkbox Glicose "false"
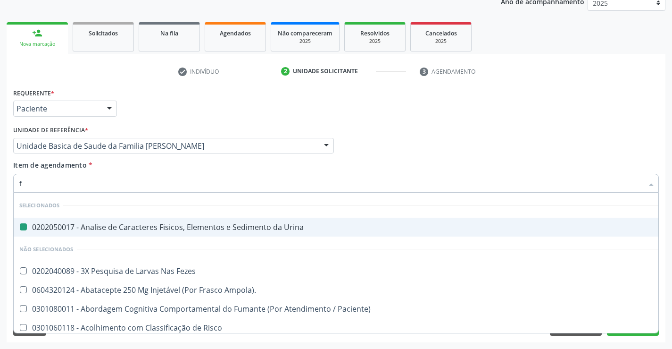
type input "fe"
checkbox Urina "false"
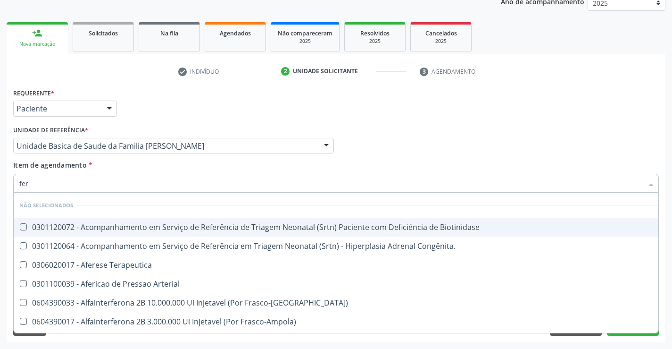
type input "ferr"
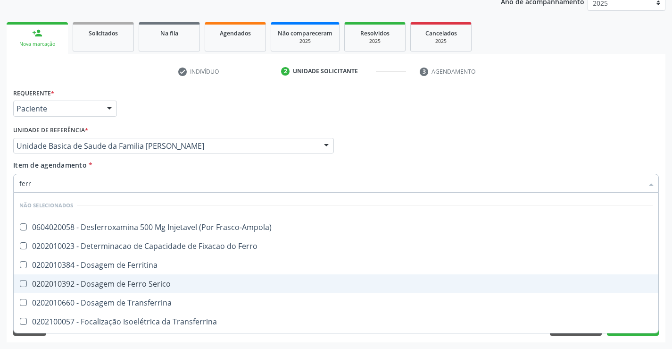
click at [146, 287] on div "0202010392 - Dosagem de Ferro Serico" at bounding box center [336, 284] width 634 height 8
checkbox Serico "true"
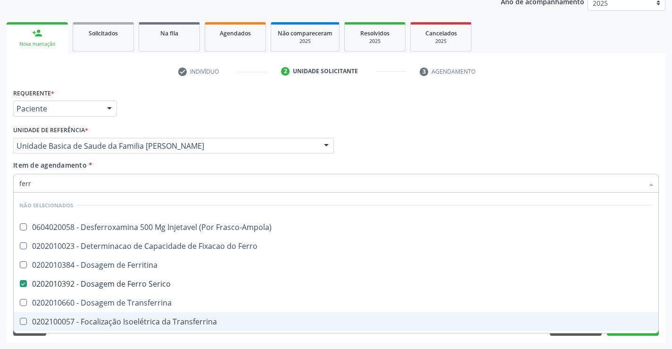
click at [118, 340] on div "Requerente * Paciente Profissional de Saúde Paciente Nenhum resultado encontrad…" at bounding box center [336, 214] width 659 height 256
checkbox Frasco-Ampola\) "true"
checkbox Ferritina "true"
checkbox Transferrina "true"
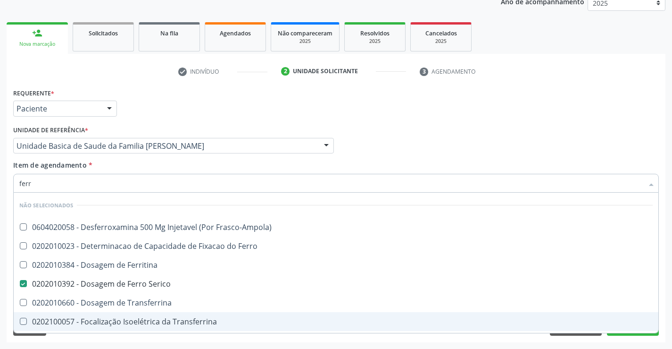
checkbox Ml\) "true"
checkbox \(Nefroplastia\) "true"
checkbox Ferro "true"
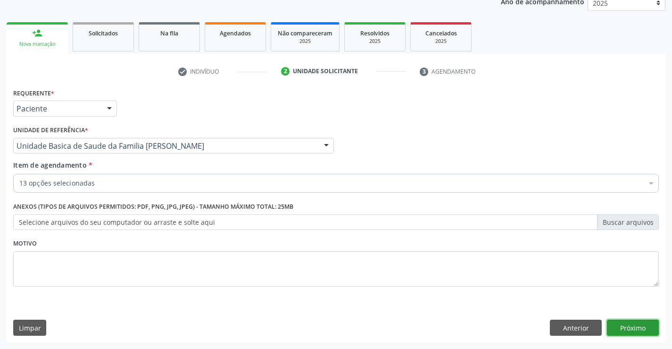
click at [629, 327] on button "Próximo" at bounding box center [633, 327] width 52 height 16
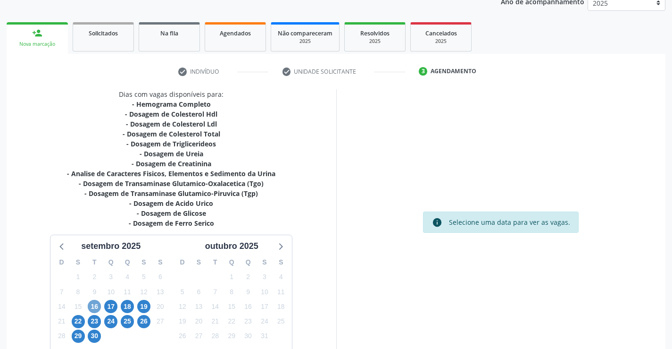
click at [99, 306] on span "16" at bounding box center [94, 306] width 13 height 13
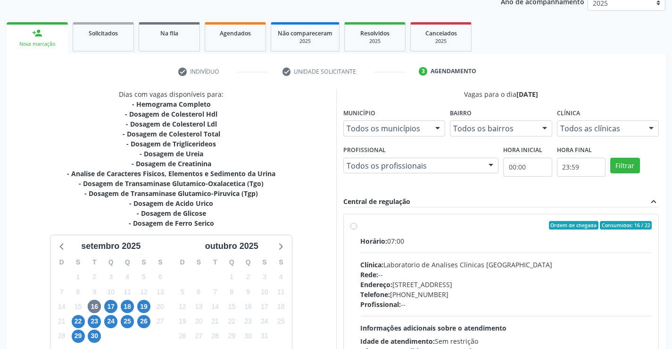
click at [360, 225] on label "Ordem de chegada Consumidos: 16 / 22 Horário: 07:00 Clínica: Laboratorio de Ana…" at bounding box center [506, 293] width 292 height 145
click at [354, 225] on input "Ordem de chegada Consumidos: 16 / 22 Horário: 07:00 Clínica: Laboratorio de Ana…" at bounding box center [354, 225] width 7 height 8
radio input "true"
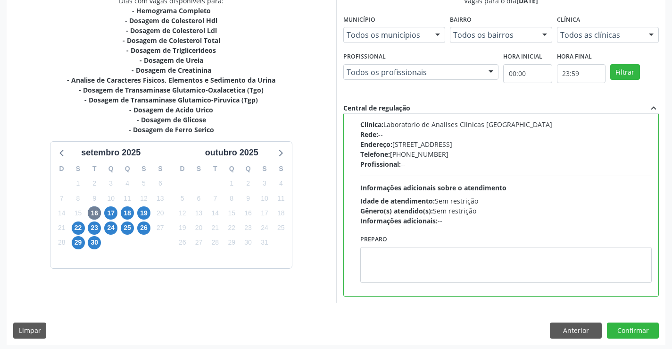
scroll to position [215, 0]
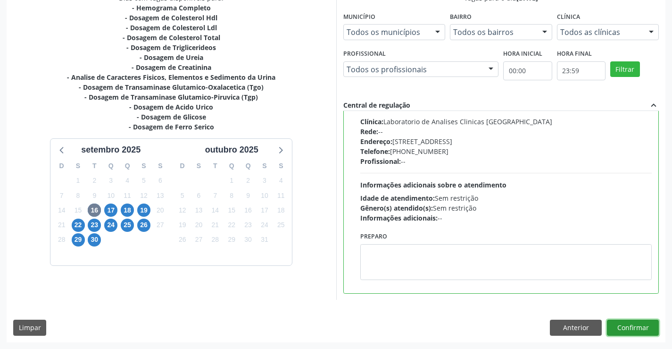
click at [633, 330] on button "Confirmar" at bounding box center [633, 327] width 52 height 16
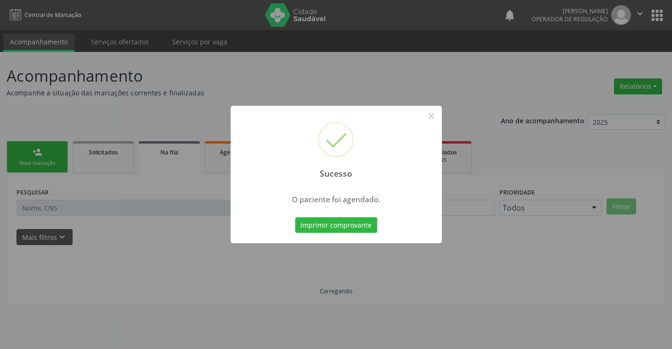
scroll to position [0, 0]
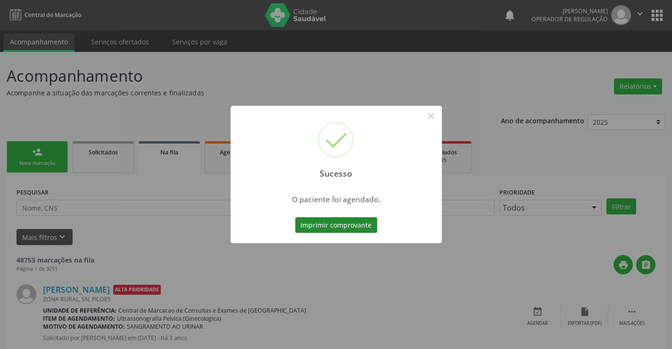
click at [328, 224] on button "Imprimir comprovante" at bounding box center [336, 225] width 82 height 16
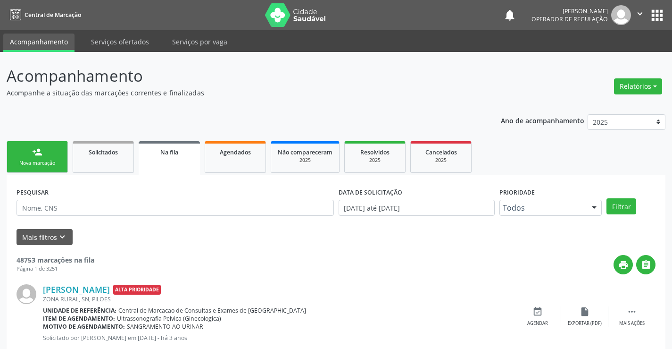
click at [57, 155] on link "person_add Nova marcação" at bounding box center [37, 157] width 61 height 32
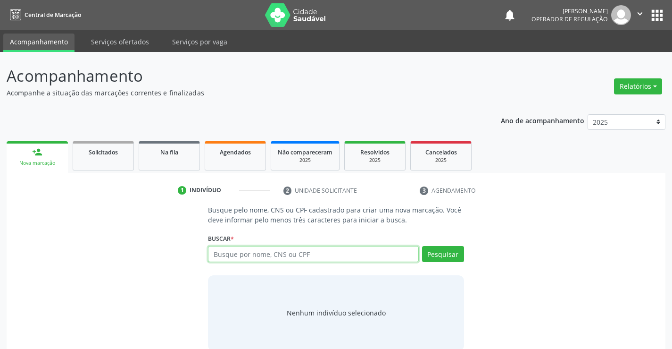
click at [284, 255] on input "text" at bounding box center [313, 254] width 210 height 16
type input "702509304488032"
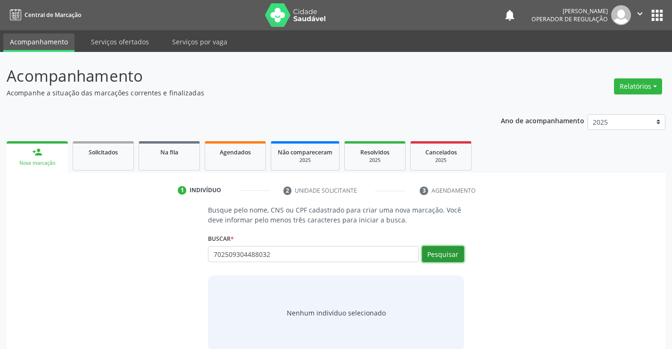
click at [442, 252] on button "Pesquisar" at bounding box center [443, 254] width 42 height 16
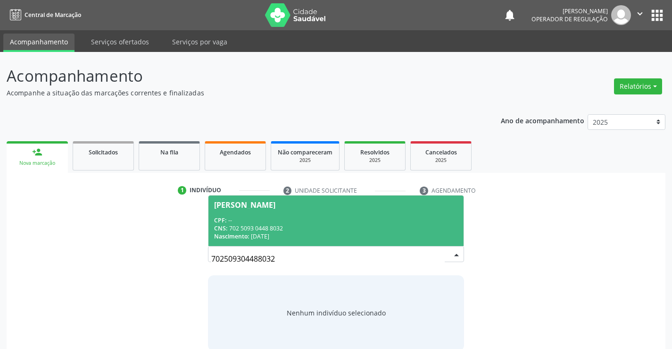
click at [375, 223] on div "CPF: --" at bounding box center [335, 220] width 243 height 8
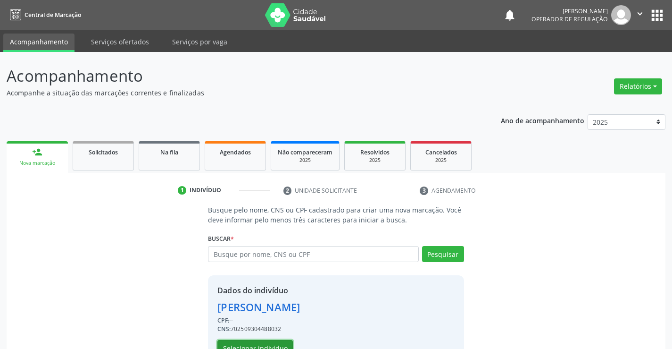
click at [269, 344] on button "Selecionar indivíduo" at bounding box center [255, 348] width 75 height 16
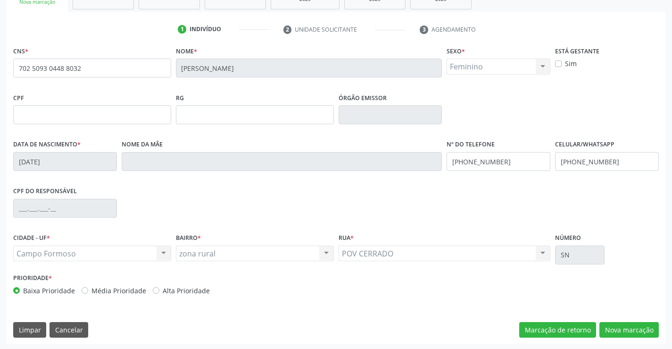
scroll to position [163, 0]
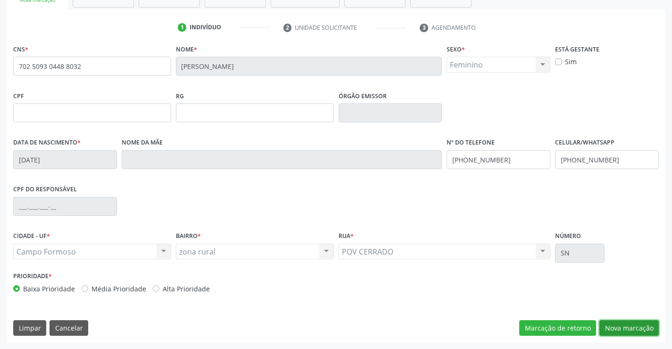
click at [621, 331] on button "Nova marcação" at bounding box center [629, 328] width 59 height 16
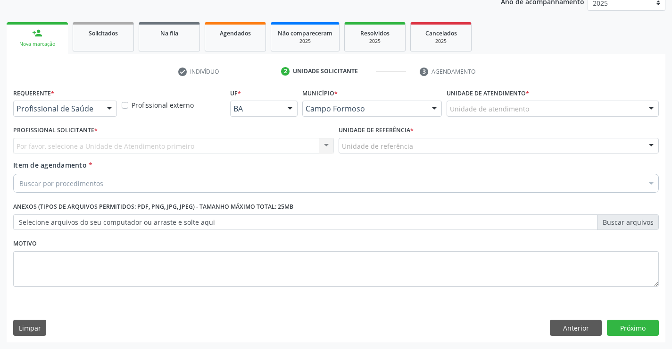
scroll to position [119, 0]
click at [111, 107] on div at bounding box center [109, 109] width 14 height 16
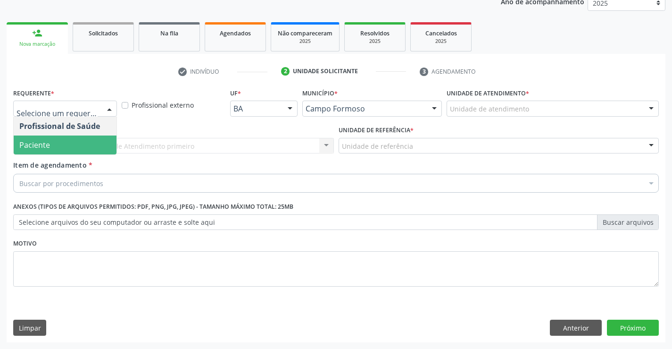
click at [66, 146] on span "Paciente" at bounding box center [65, 144] width 103 height 19
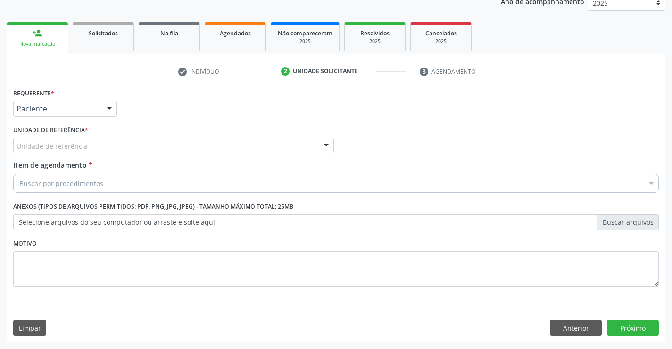
click at [117, 148] on div "Unidade de referência" at bounding box center [173, 146] width 321 height 16
click at [558, 322] on button "Anterior" at bounding box center [576, 327] width 52 height 16
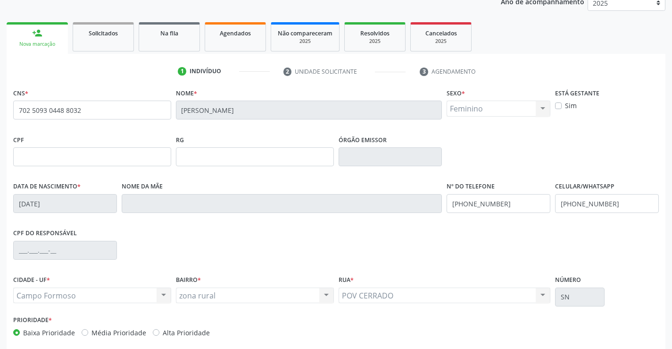
scroll to position [163, 0]
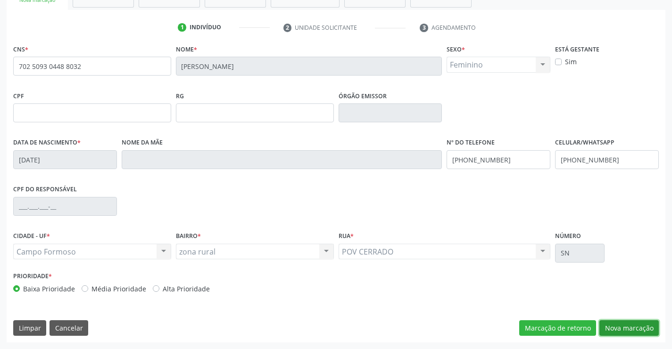
click at [614, 322] on button "Nova marcação" at bounding box center [629, 328] width 59 height 16
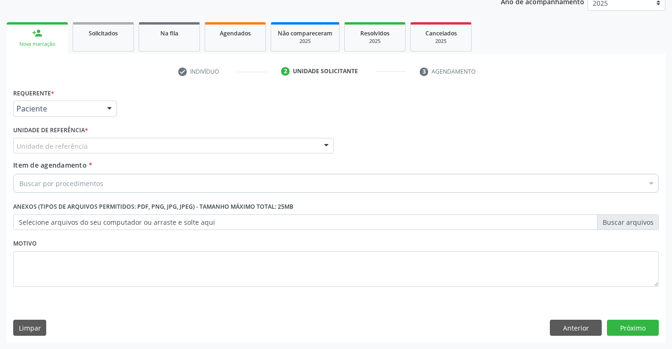
scroll to position [119, 0]
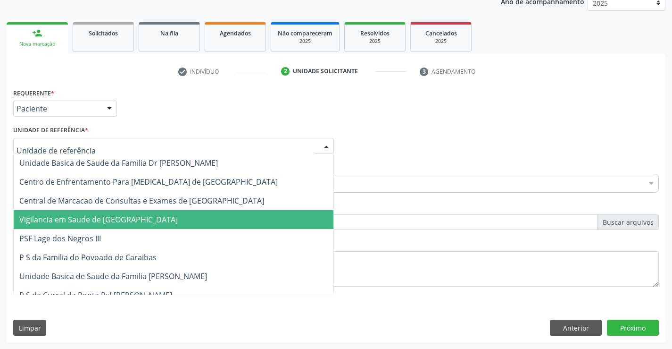
click at [95, 147] on div at bounding box center [173, 146] width 321 height 16
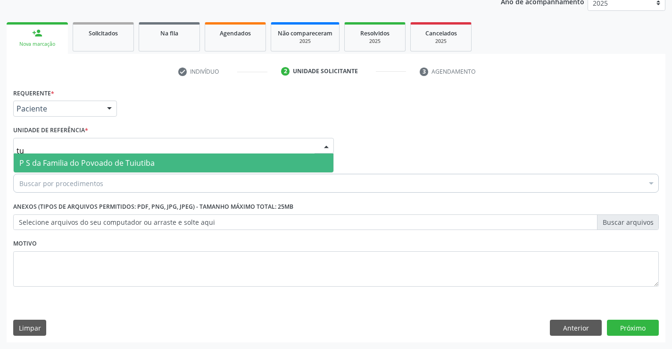
type input "tui"
click at [178, 162] on span "P S da Familia do Povoado de Tuiutiba" at bounding box center [174, 162] width 320 height 19
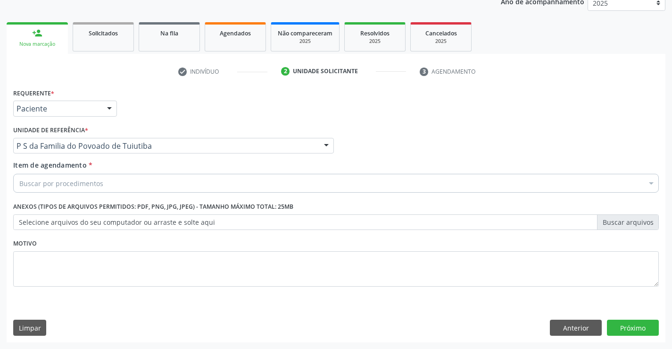
click at [108, 185] on div "Buscar por procedimentos" at bounding box center [336, 183] width 646 height 19
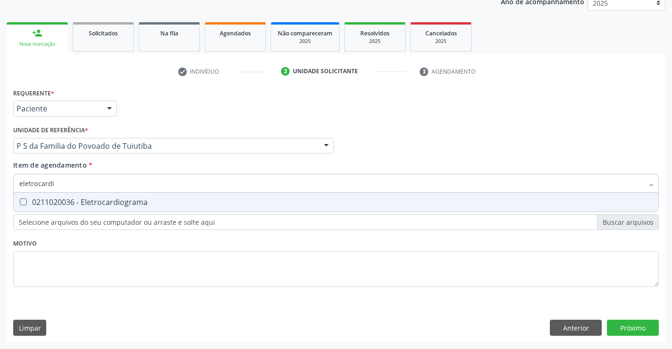
type input "eletrocardio"
click at [119, 201] on div "0211020036 - Eletrocardiograma" at bounding box center [336, 202] width 634 height 8
checkbox Eletrocardiograma "true"
click at [117, 250] on div "Requerente * Paciente Profissional de Saúde Paciente Nenhum resultado encontrad…" at bounding box center [336, 193] width 646 height 214
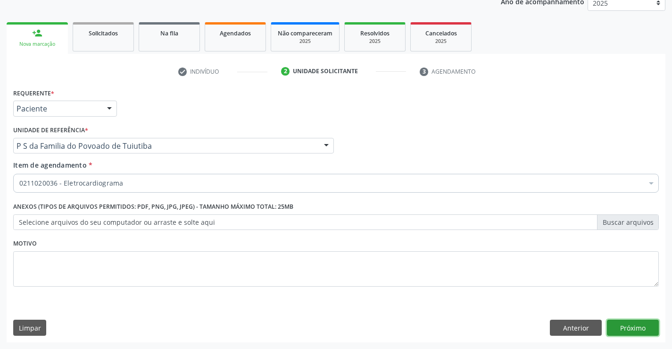
click at [626, 327] on button "Próximo" at bounding box center [633, 327] width 52 height 16
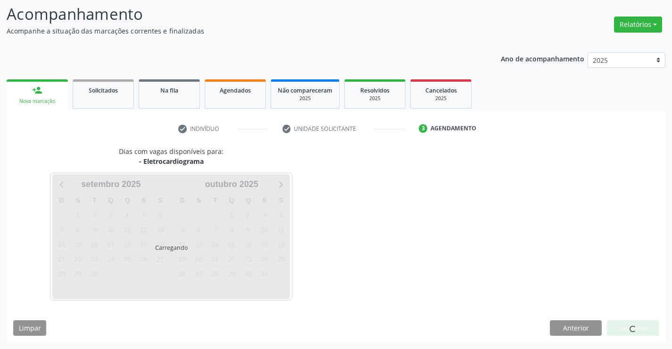
scroll to position [90, 0]
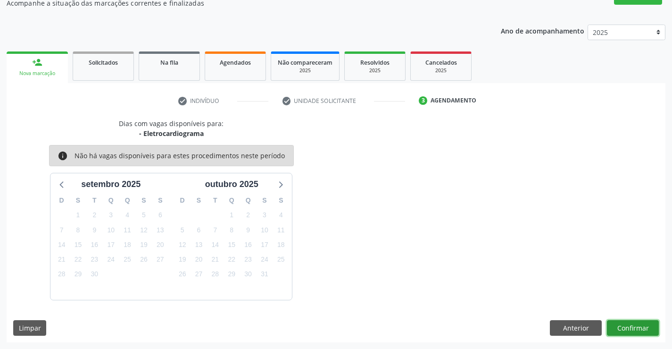
click at [626, 327] on button "Confirmar" at bounding box center [633, 328] width 52 height 16
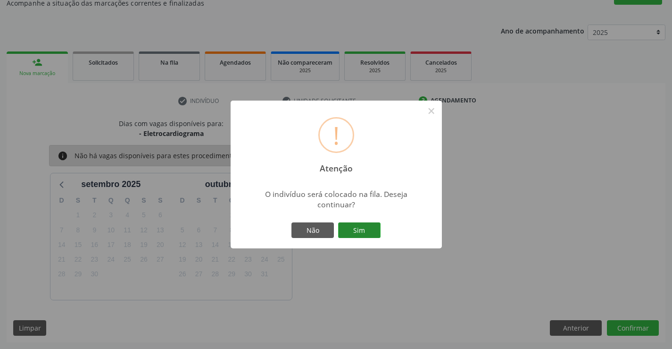
click at [369, 225] on button "Sim" at bounding box center [359, 230] width 42 height 16
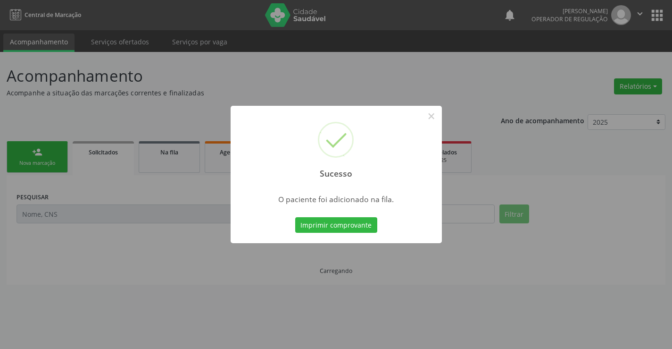
scroll to position [0, 0]
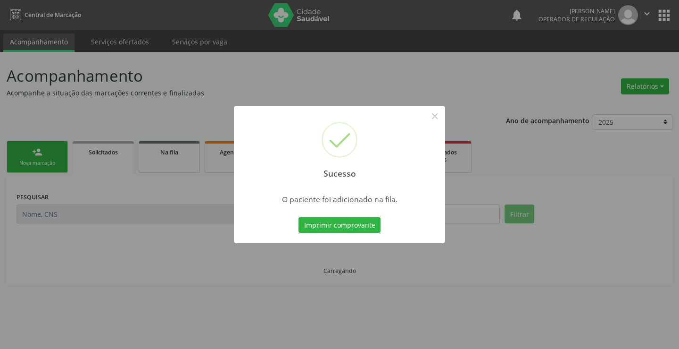
click at [369, 225] on button "Imprimir comprovante" at bounding box center [340, 225] width 82 height 16
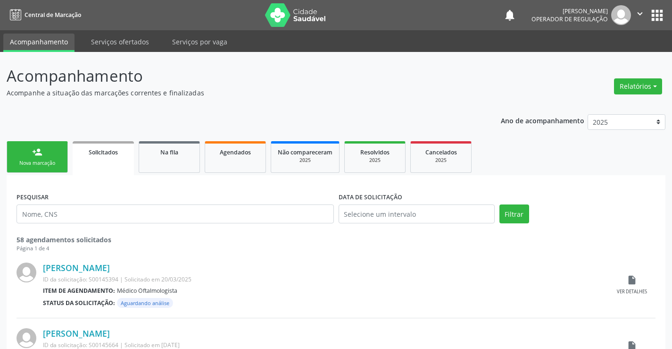
click at [67, 161] on link "person_add Nova marcação" at bounding box center [37, 157] width 61 height 32
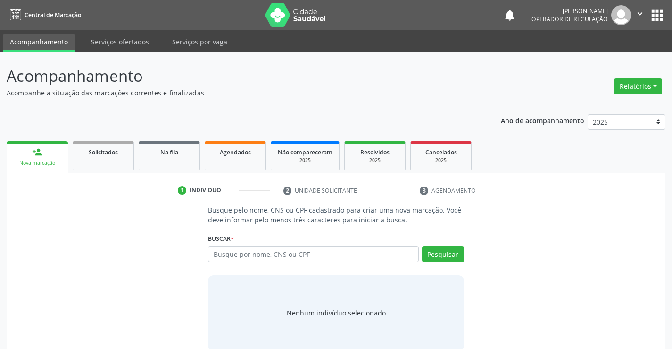
click at [61, 162] on link "person_add Nova marcação" at bounding box center [37, 157] width 61 height 32
click at [256, 254] on input "text" at bounding box center [313, 254] width 210 height 16
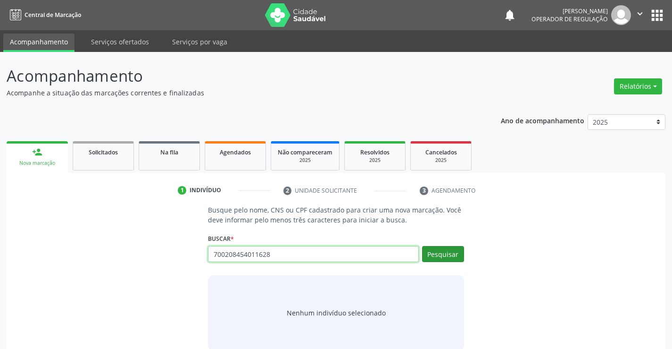
type input "700208454011628"
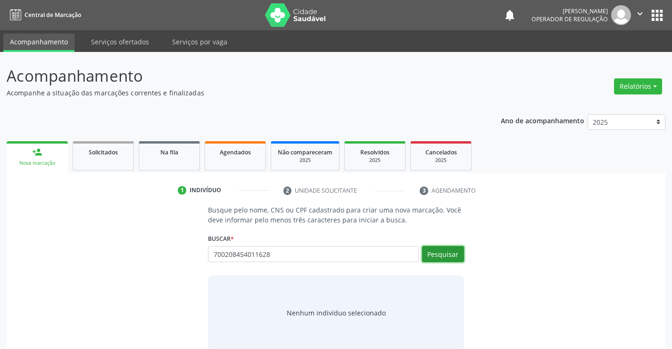
click at [450, 258] on button "Pesquisar" at bounding box center [443, 254] width 42 height 16
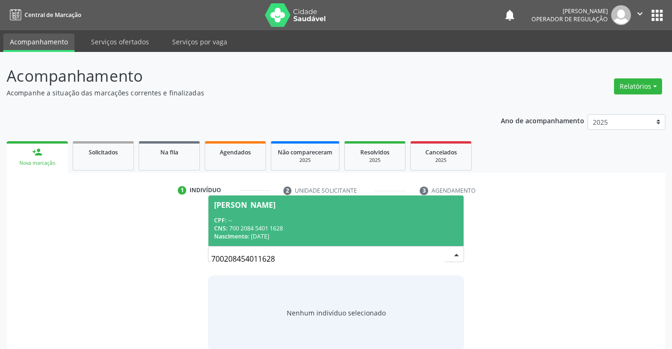
click at [386, 211] on span "Marilene Barbosa da Silva CPF: -- CNS: 700 2084 5401 1628 Nascimento: 10/12/1973" at bounding box center [336, 220] width 255 height 50
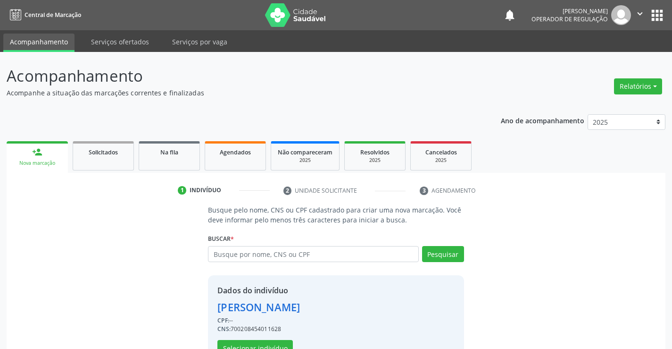
scroll to position [30, 0]
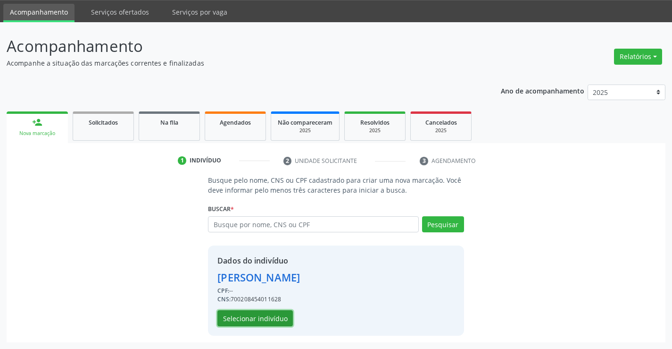
click at [268, 317] on button "Selecionar indivíduo" at bounding box center [255, 318] width 75 height 16
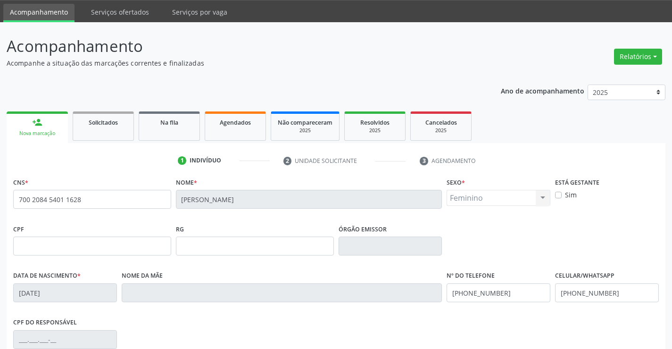
scroll to position [163, 0]
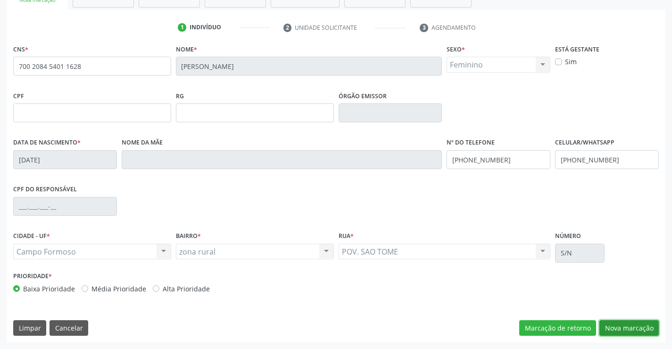
click at [606, 325] on button "Nova marcação" at bounding box center [629, 328] width 59 height 16
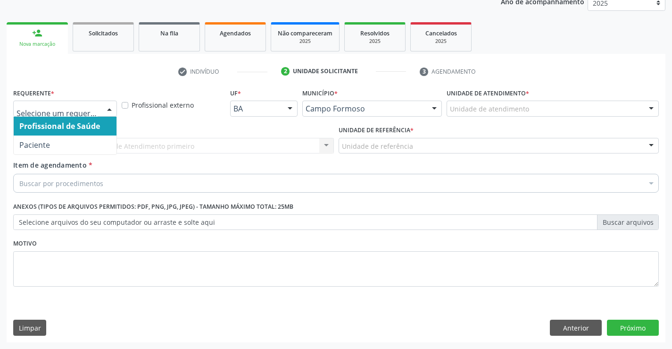
click at [109, 108] on div at bounding box center [109, 109] width 14 height 16
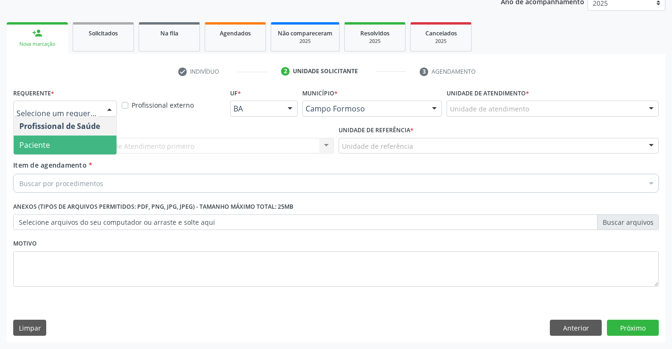
click at [68, 148] on span "Paciente" at bounding box center [65, 144] width 103 height 19
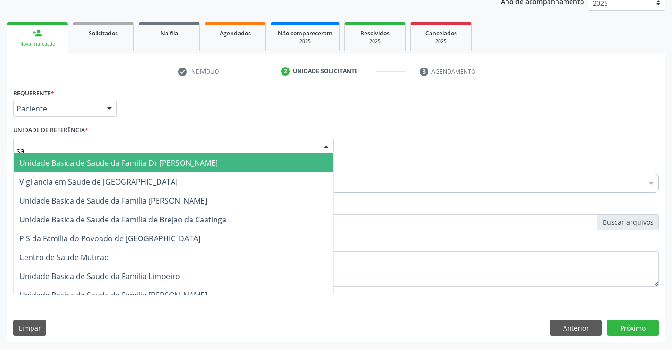
type input "sao"
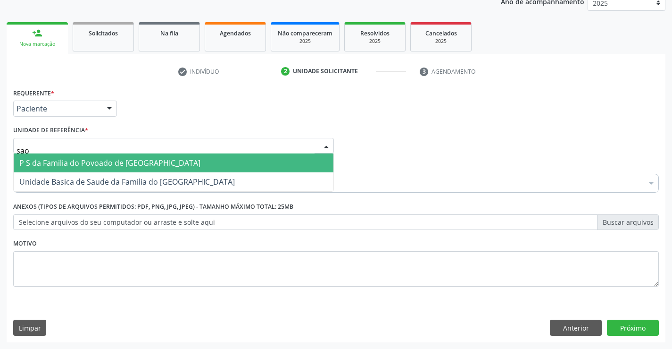
click at [85, 162] on span "P S da Familia do Povoado de [GEOGRAPHIC_DATA]" at bounding box center [109, 163] width 181 height 10
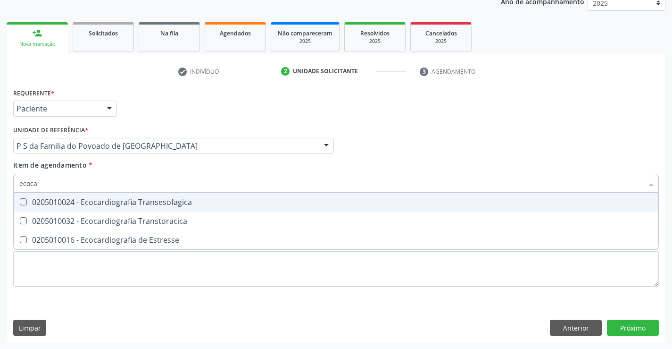
type input "ecocar"
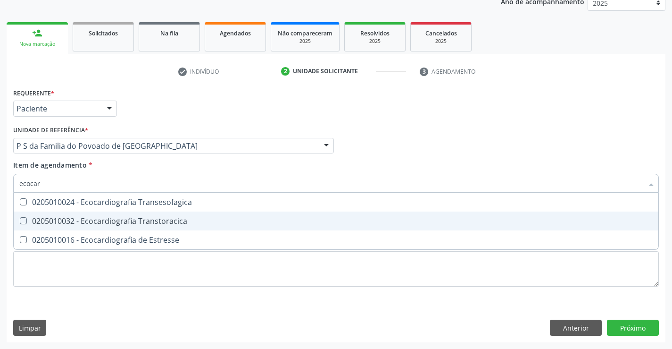
drag, startPoint x: 122, startPoint y: 218, endPoint x: 137, endPoint y: 264, distance: 49.1
click at [122, 223] on div "0205010032 - Ecocardiografia Transtoracica" at bounding box center [336, 221] width 634 height 8
checkbox Transtoracica "true"
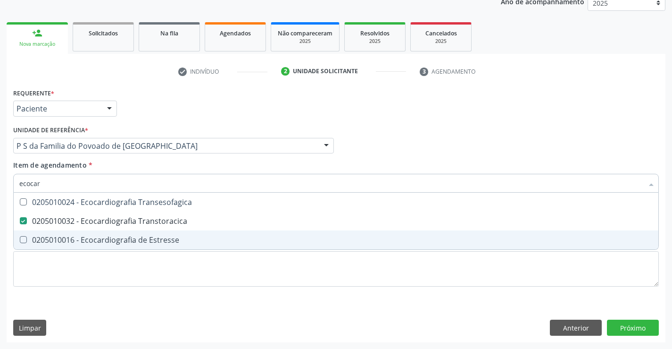
type input "ecocar"
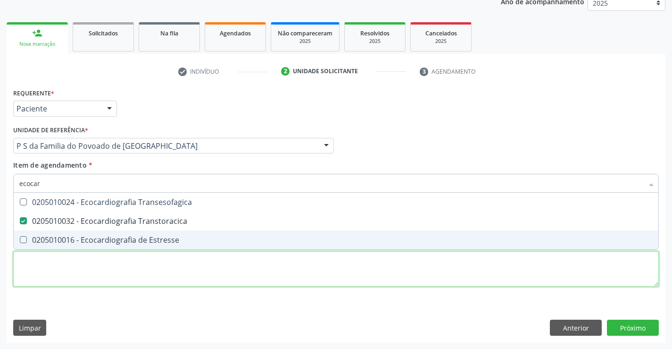
click at [138, 267] on div "Requerente * Paciente Profissional de Saúde Paciente Nenhum resultado encontrad…" at bounding box center [336, 193] width 646 height 214
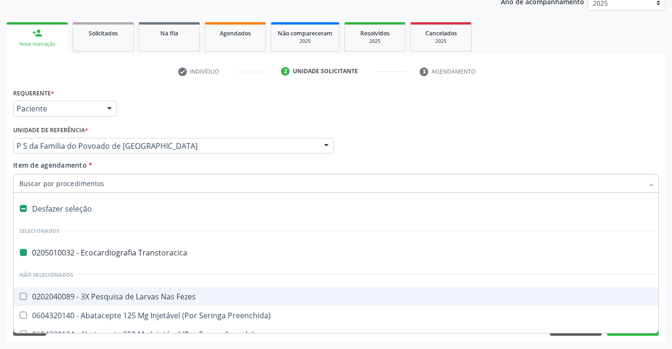
type input "u"
checkbox Transtoracica "false"
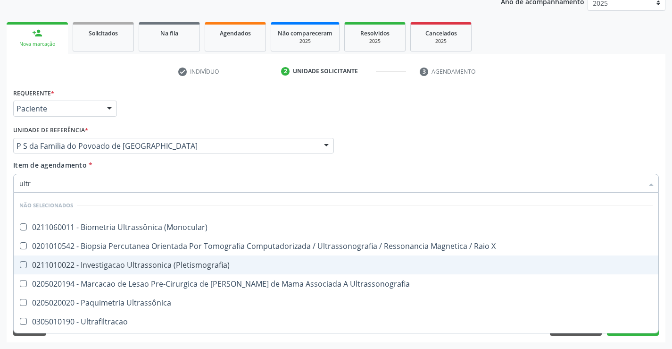
type input "ultra"
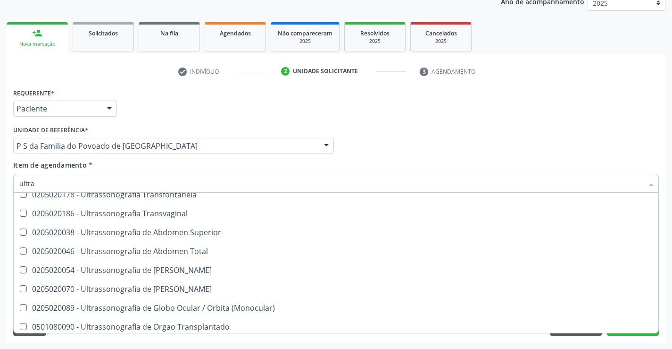
scroll to position [283, 0]
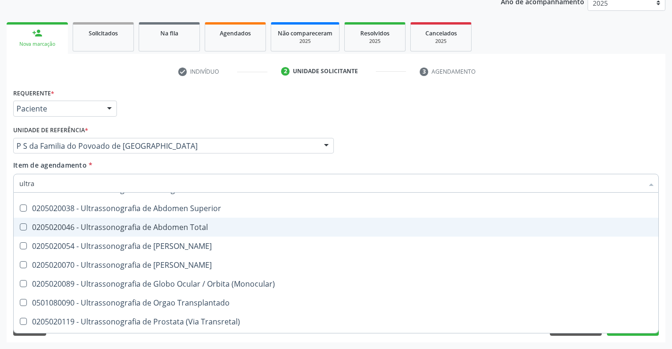
click at [167, 230] on div "0205020046 - Ultrassonografia de Abdomen Total" at bounding box center [336, 227] width 634 height 8
checkbox Total "true"
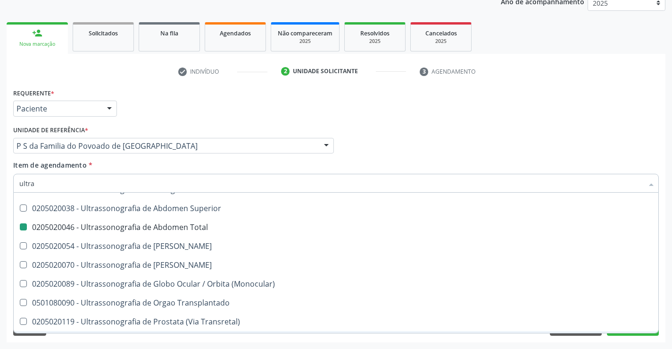
click at [167, 340] on div "Requerente * Paciente Profissional de Saúde Paciente Nenhum resultado encontrad…" at bounding box center [336, 214] width 659 height 256
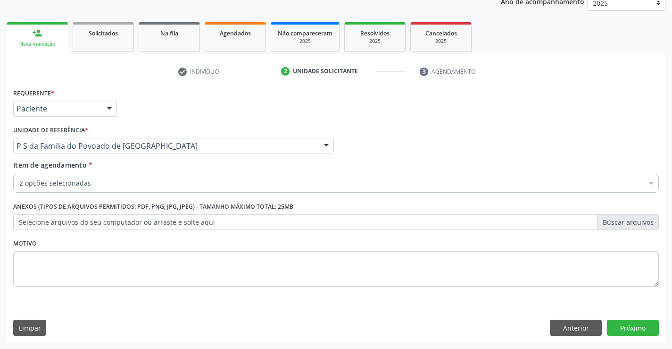
scroll to position [0, 0]
click at [617, 327] on button "Próximo" at bounding box center [633, 327] width 52 height 16
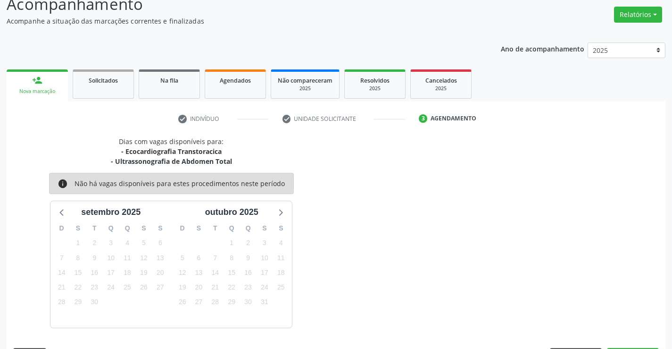
scroll to position [100, 0]
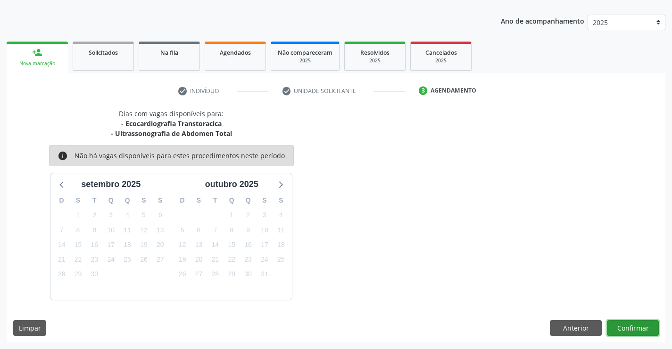
click at [617, 327] on button "Confirmar" at bounding box center [633, 328] width 52 height 16
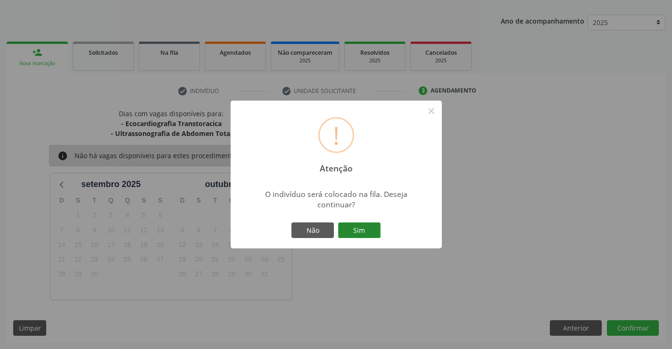
click at [368, 232] on button "Sim" at bounding box center [359, 230] width 42 height 16
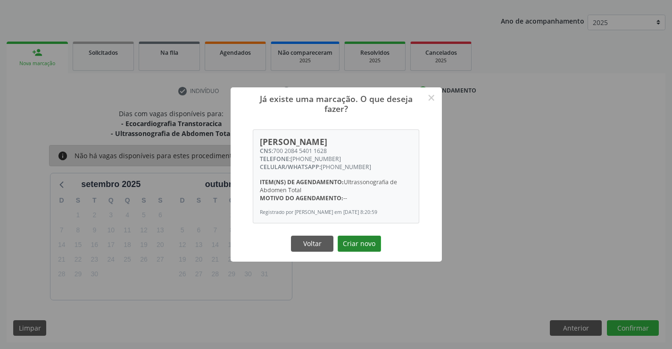
drag, startPoint x: 368, startPoint y: 232, endPoint x: 365, endPoint y: 242, distance: 9.7
click at [366, 240] on div "Já existe uma marcação. O que deseja fazer? × Marilene Barbosa da Silva CNS: 70…" at bounding box center [336, 174] width 211 height 175
click at [365, 242] on button "Criar novo" at bounding box center [359, 243] width 43 height 16
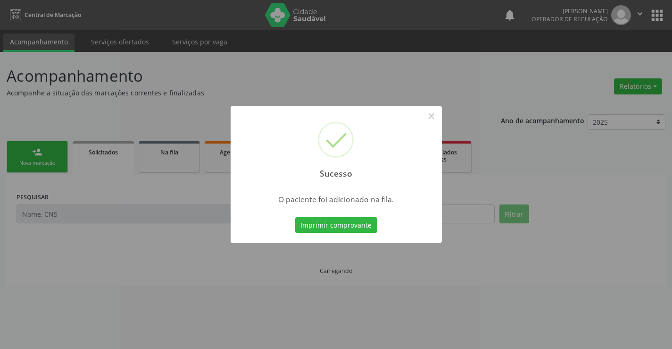
scroll to position [0, 0]
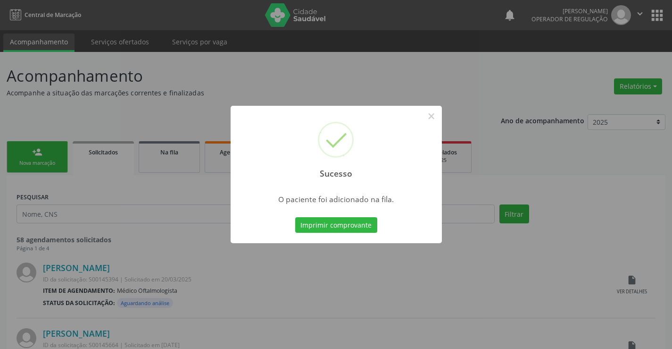
click at [365, 242] on div at bounding box center [336, 243] width 211 height 2
click at [363, 223] on button "Imprimir comprovante" at bounding box center [336, 225] width 82 height 16
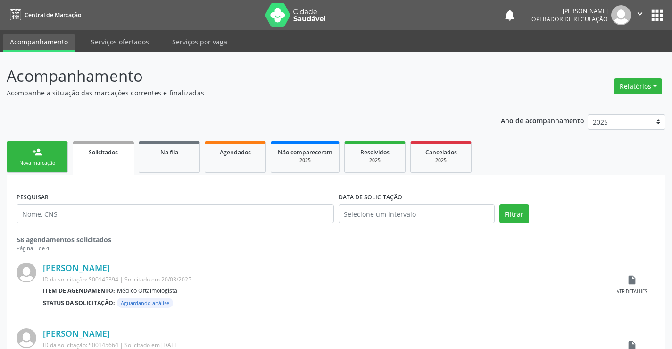
click at [56, 157] on link "person_add Nova marcação" at bounding box center [37, 157] width 61 height 32
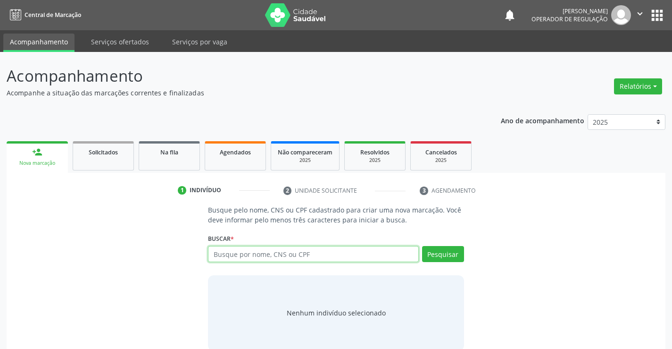
click at [295, 260] on input "text" at bounding box center [313, 254] width 210 height 16
type input "700000033384104"
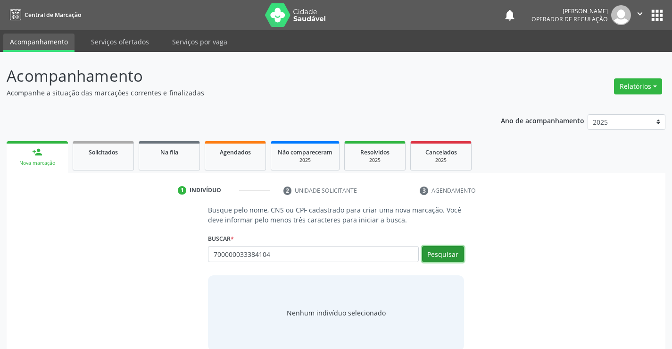
click at [450, 253] on button "Pesquisar" at bounding box center [443, 254] width 42 height 16
type input "700000033384104"
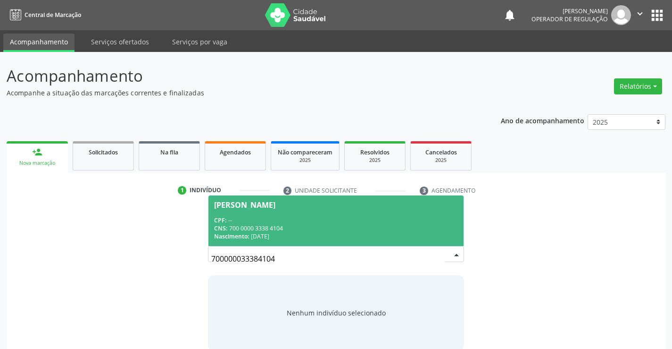
click at [389, 225] on div "CNS: 700 0000 3338 4104" at bounding box center [335, 228] width 243 height 8
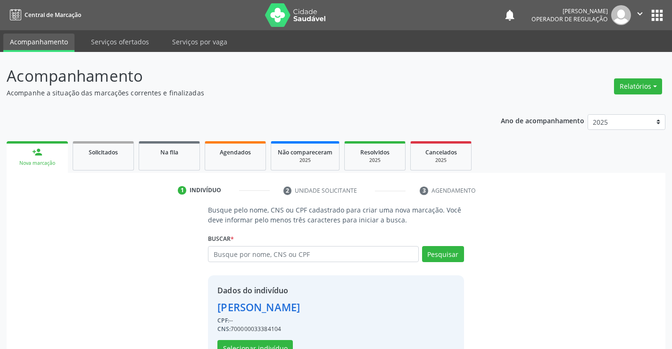
scroll to position [30, 0]
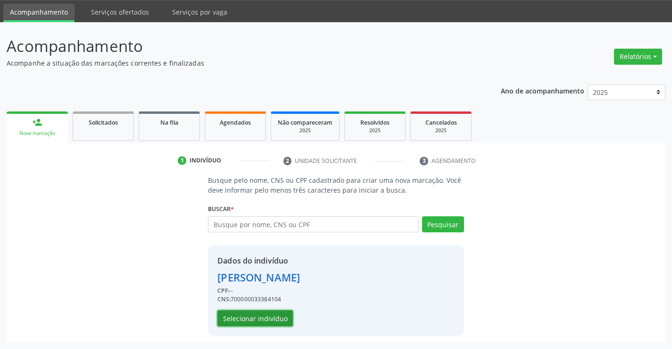
click at [250, 313] on button "Selecionar indivíduo" at bounding box center [255, 318] width 75 height 16
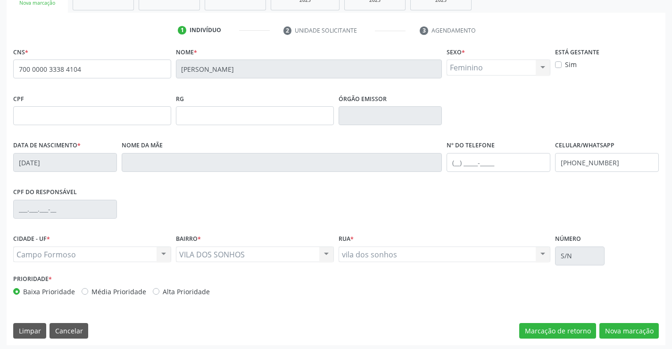
scroll to position [163, 0]
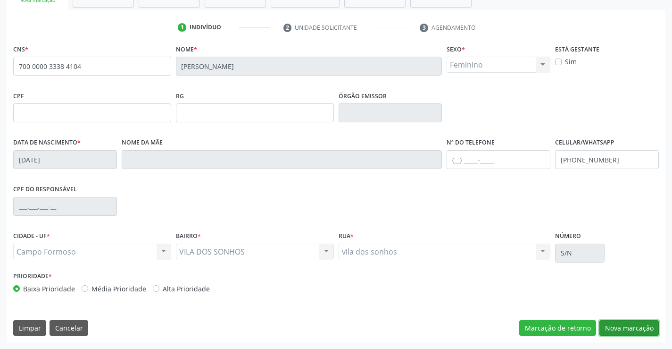
click at [603, 328] on button "Nova marcação" at bounding box center [629, 328] width 59 height 16
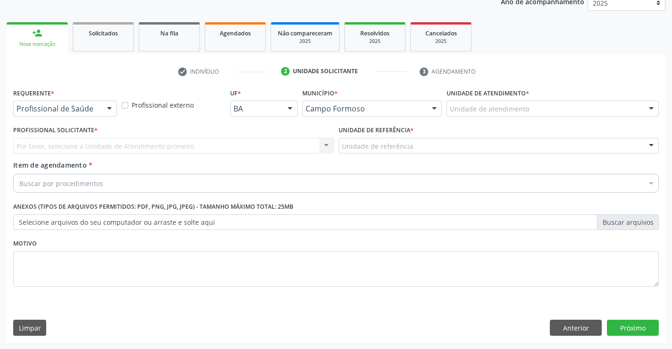
click at [106, 108] on div at bounding box center [109, 109] width 14 height 16
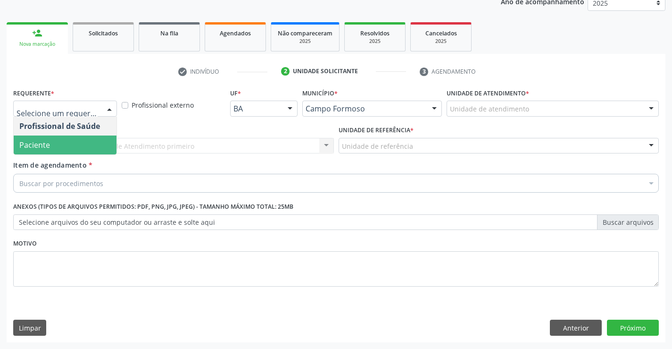
click at [84, 150] on span "Paciente" at bounding box center [65, 144] width 103 height 19
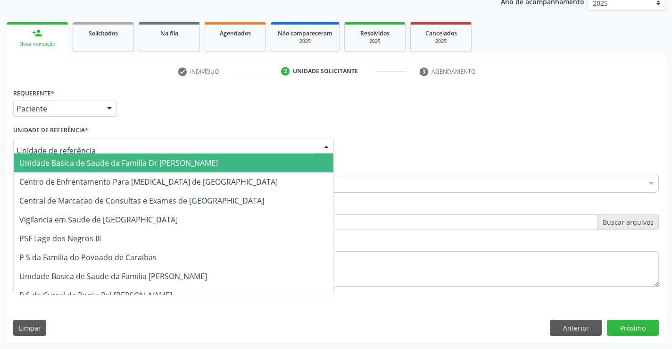
click at [93, 144] on div at bounding box center [173, 146] width 321 height 16
click at [99, 159] on span "Unidade Basica de Saude da Familia Dr [PERSON_NAME]" at bounding box center [118, 163] width 199 height 10
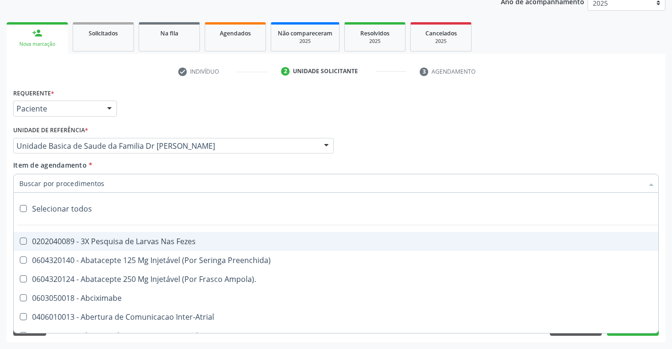
click at [114, 182] on div at bounding box center [336, 183] width 646 height 19
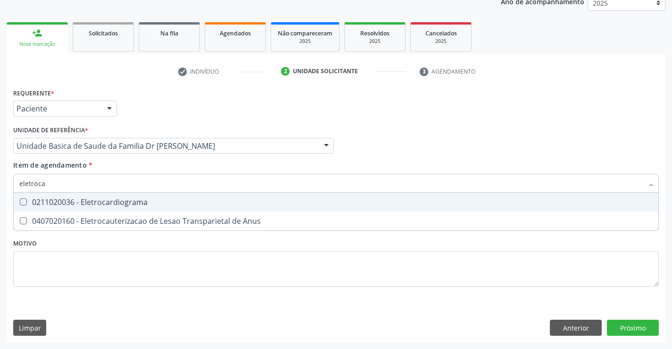
type input "eletrocar"
click at [123, 203] on div "0211020036 - Eletrocardiograma" at bounding box center [336, 202] width 634 height 8
checkbox Eletrocardiograma "true"
click at [118, 241] on div "Requerente * Paciente Profissional de Saúde Paciente Nenhum resultado encontrad…" at bounding box center [336, 193] width 646 height 214
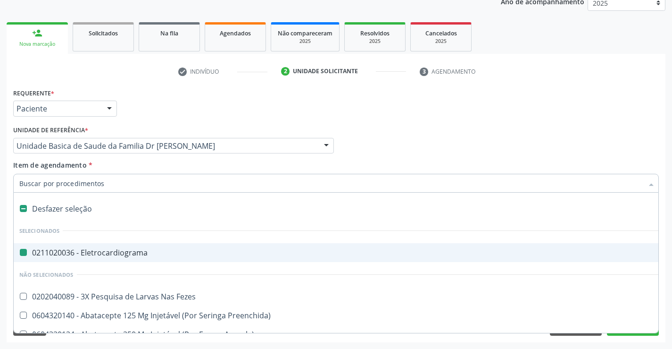
type input "u"
checkbox Eletrocardiograma "false"
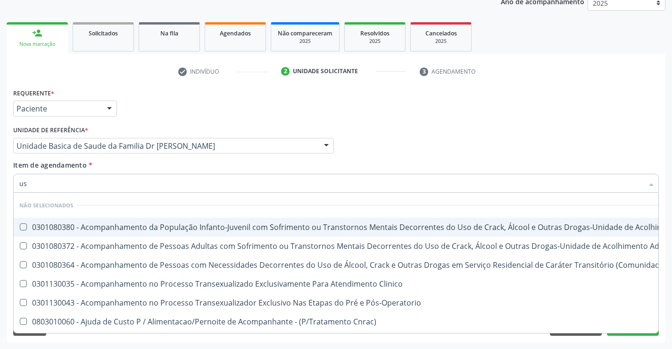
type input "usg"
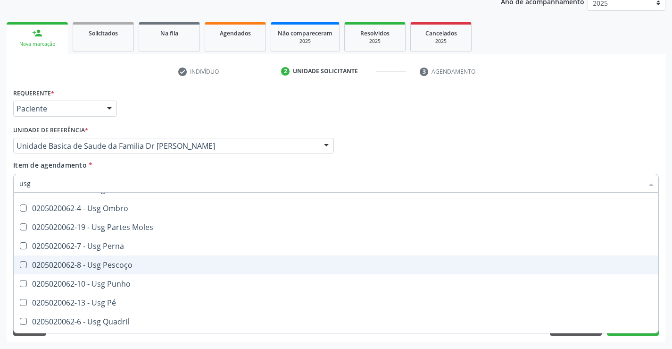
scroll to position [236, 0]
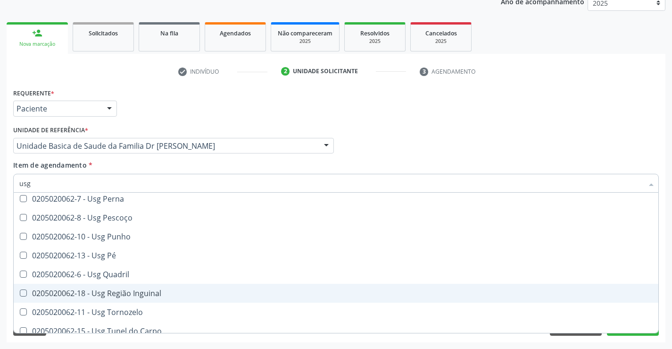
click at [114, 293] on div "0205020062-18 - Usg Região Inguinal" at bounding box center [336, 293] width 634 height 8
checkbox Inguinal "true"
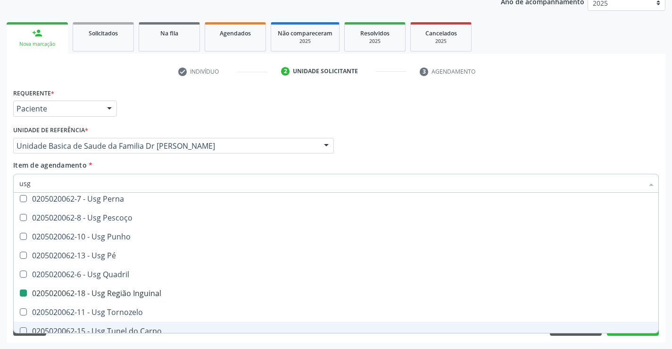
click at [106, 344] on div "Acompanhamento Acompanhe a situação das marcações correntes e finalizadas Relat…" at bounding box center [336, 141] width 672 height 416
checkbox Axila "true"
checkbox Inguinal "false"
checkbox Braço "true"
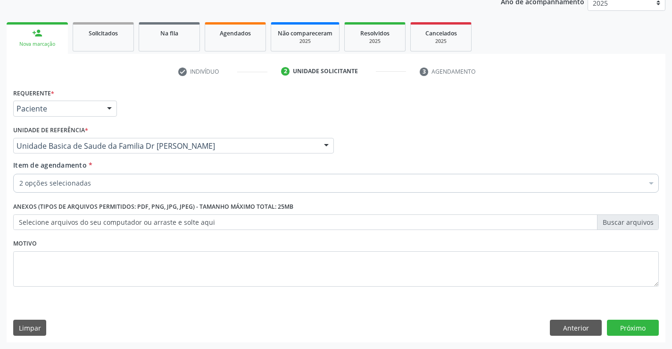
scroll to position [0, 0]
click at [618, 327] on button "Próximo" at bounding box center [633, 327] width 52 height 16
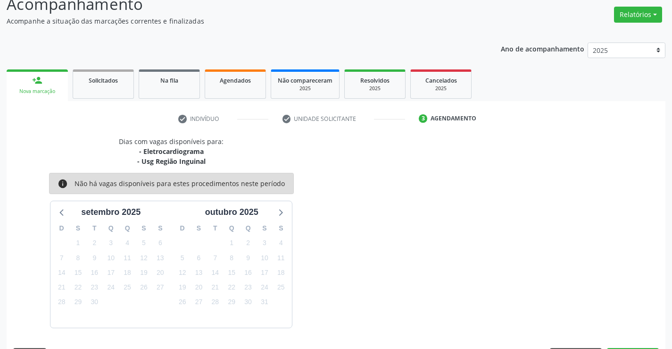
scroll to position [100, 0]
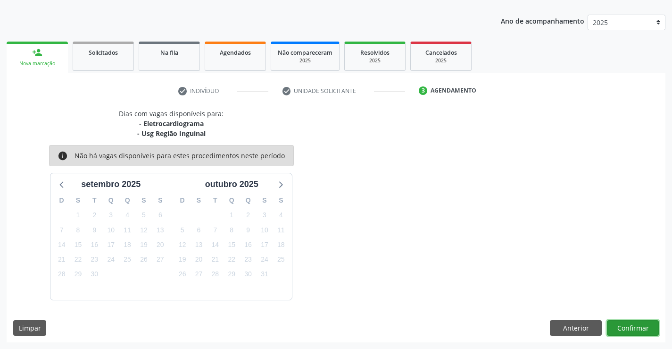
click at [617, 321] on button "Confirmar" at bounding box center [633, 328] width 52 height 16
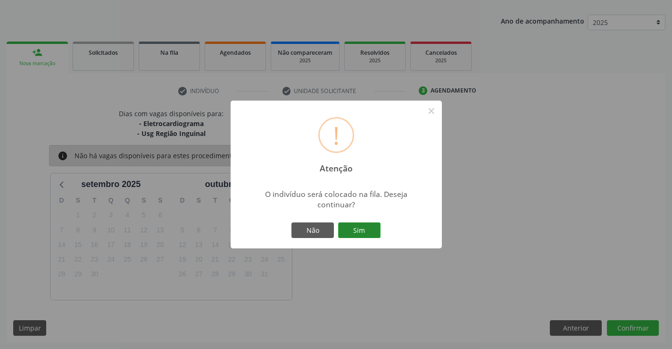
click at [357, 223] on button "Sim" at bounding box center [359, 230] width 42 height 16
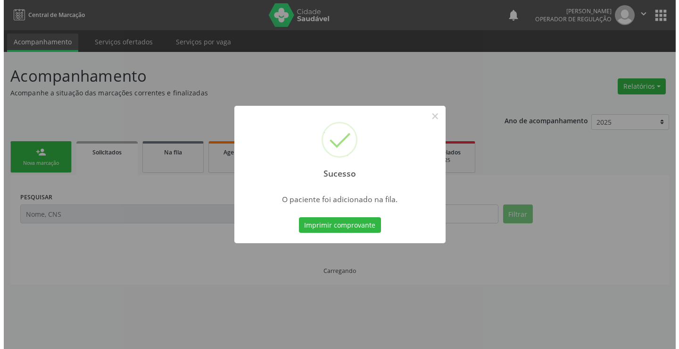
scroll to position [0, 0]
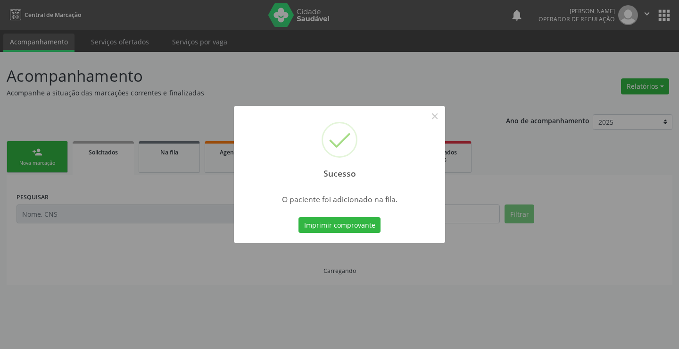
click at [299, 217] on button "Imprimir comprovante" at bounding box center [340, 225] width 82 height 16
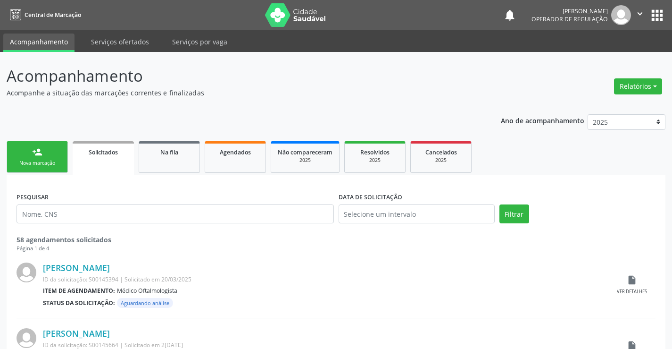
click at [55, 159] on link "person_add Nova marcação" at bounding box center [37, 157] width 61 height 32
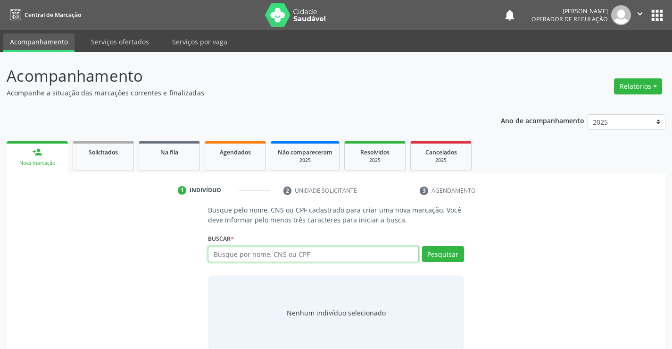
click at [257, 251] on input "text" at bounding box center [313, 254] width 210 height 16
type input "700003945951008"
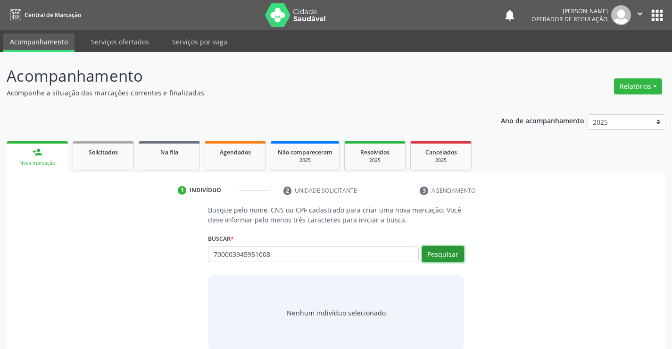
click at [459, 253] on button "Pesquisar" at bounding box center [443, 254] width 42 height 16
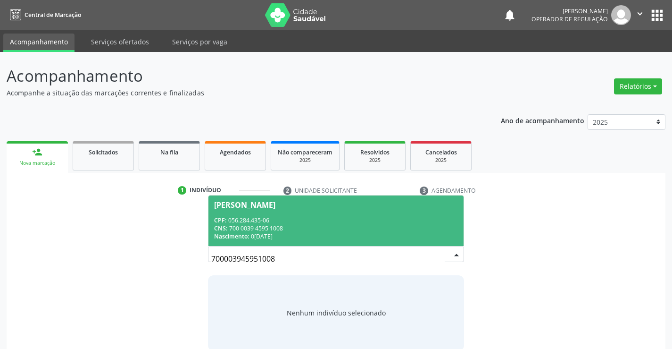
click at [358, 230] on div "CNS: 700 0039 4595 1008" at bounding box center [335, 228] width 243 height 8
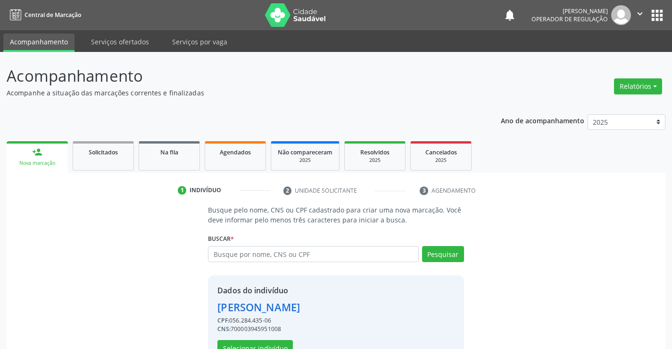
scroll to position [30, 0]
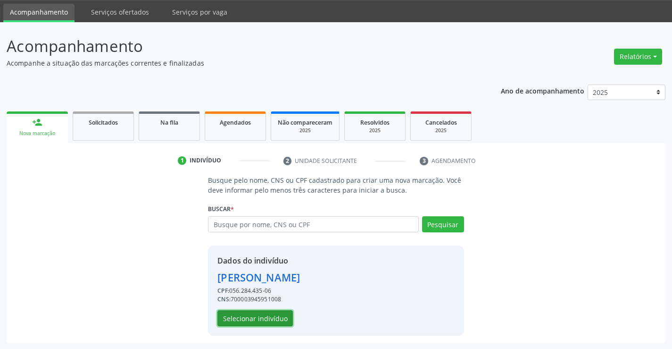
click at [258, 318] on button "Selecionar indivíduo" at bounding box center [255, 318] width 75 height 16
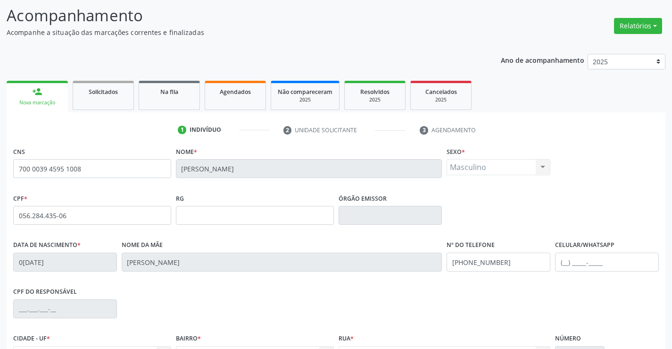
scroll to position [77, 0]
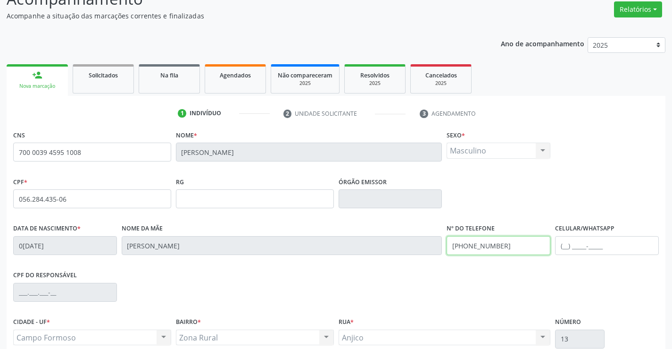
click at [504, 242] on input "(74) 99994-1415" at bounding box center [499, 245] width 104 height 19
click at [504, 243] on input "(74) 99994-1415" at bounding box center [499, 245] width 104 height 19
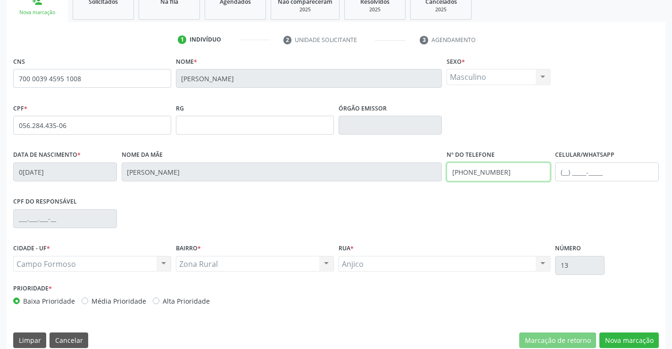
scroll to position [163, 0]
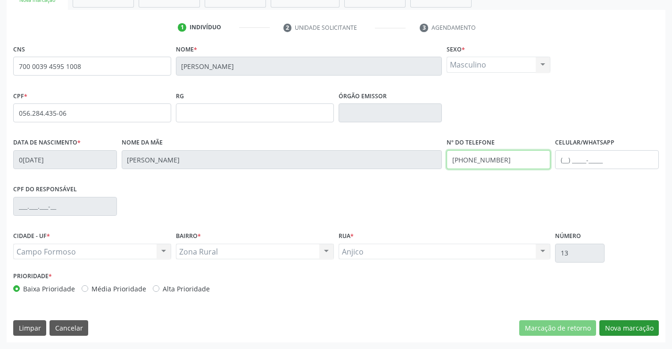
type input "(74) 99819-4561"
click at [626, 325] on button "Nova marcação" at bounding box center [629, 328] width 59 height 16
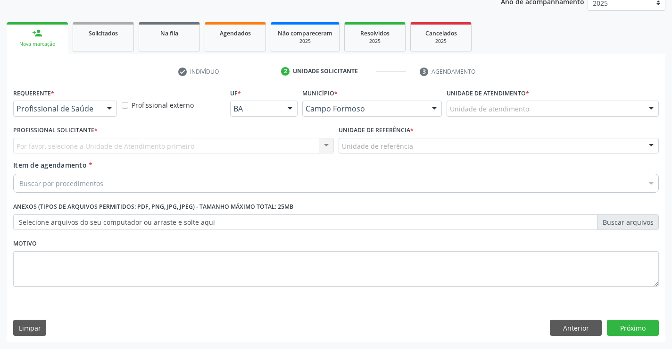
scroll to position [119, 0]
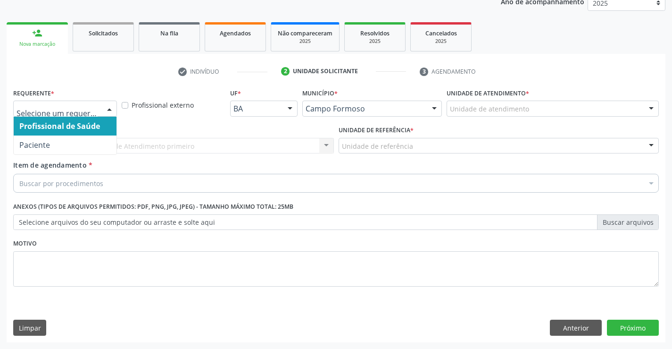
click at [109, 109] on div at bounding box center [109, 109] width 14 height 16
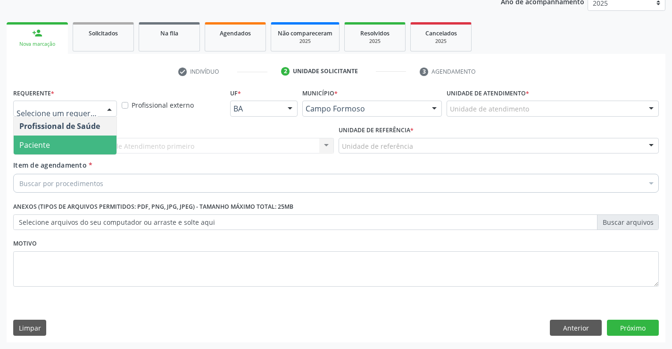
click at [86, 142] on span "Paciente" at bounding box center [65, 144] width 103 height 19
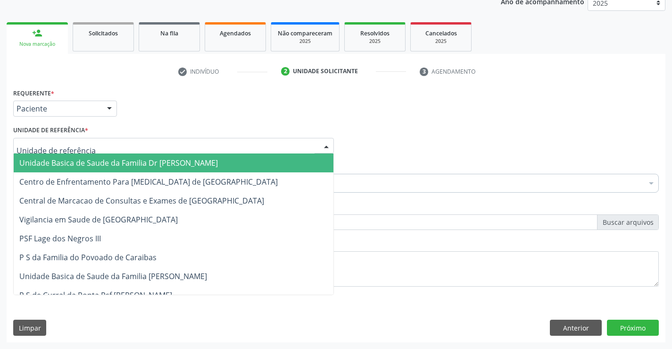
click at [96, 142] on div at bounding box center [173, 146] width 321 height 16
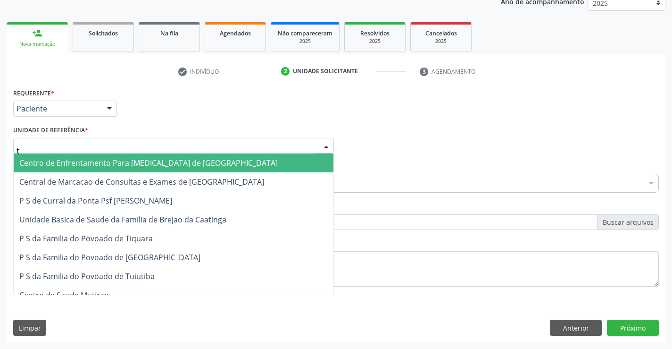
type input "tu"
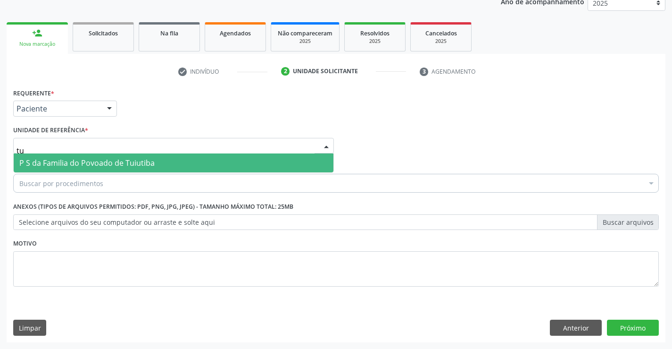
click at [169, 168] on span "P S da Familia do Povoado de Tuiutiba" at bounding box center [174, 162] width 320 height 19
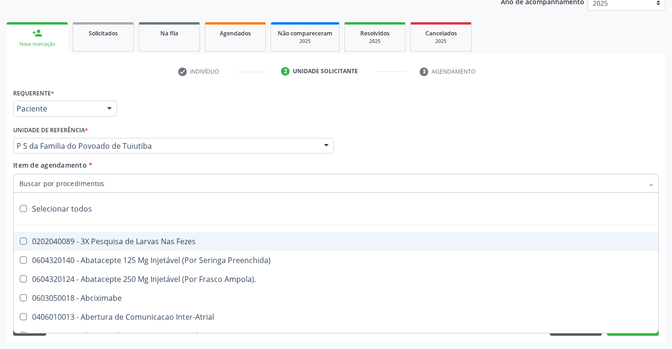
click at [125, 184] on div at bounding box center [336, 183] width 646 height 19
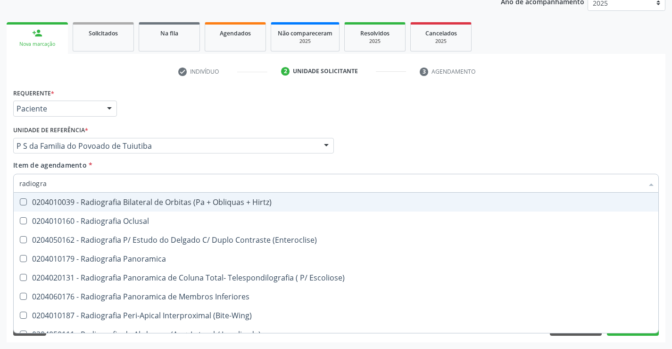
type input "radiograf"
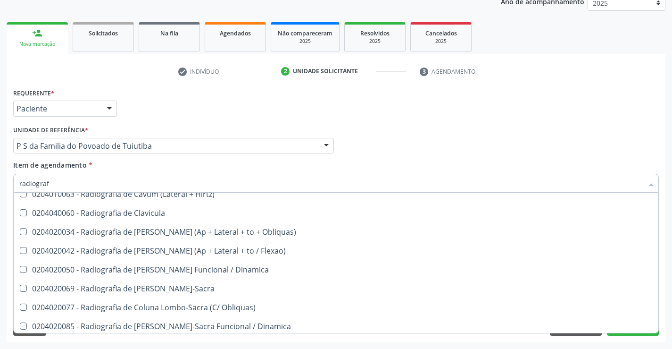
scroll to position [425, 0]
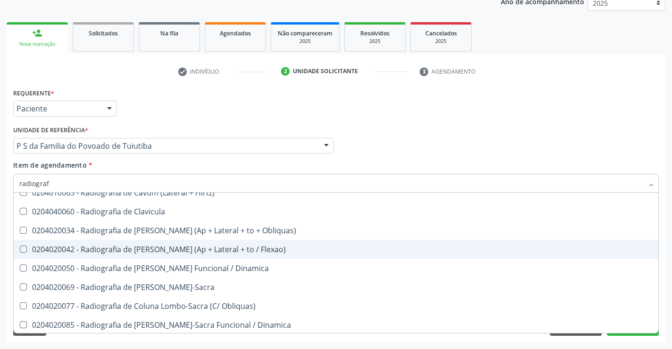
click at [157, 247] on div "0204020042 - Radiografia de [PERSON_NAME] (Ap + Lateral + to / Flexao)" at bounding box center [336, 249] width 634 height 8
checkbox Flexao\) "true"
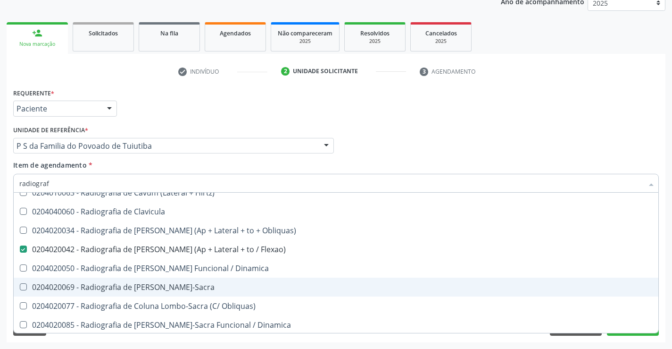
click at [159, 286] on div "0204020069 - Radiografia de [PERSON_NAME]-Sacra" at bounding box center [336, 287] width 634 height 8
checkbox Lombo-Sacra "true"
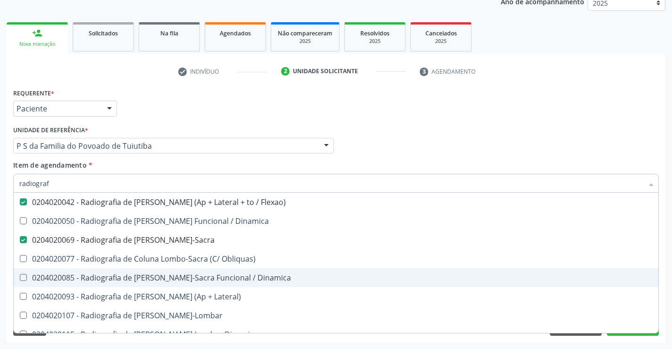
scroll to position [519, 0]
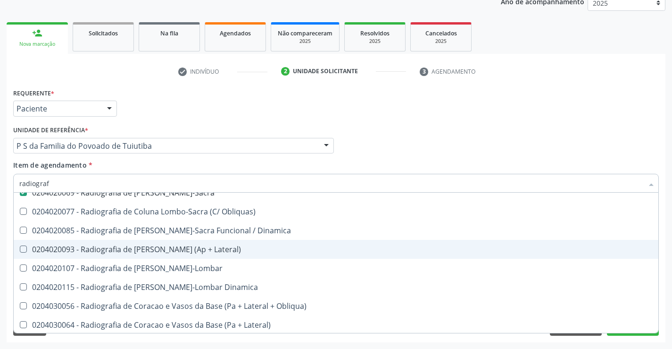
click at [173, 251] on div "0204020093 - Radiografia de [PERSON_NAME] (Ap + Lateral)" at bounding box center [336, 249] width 634 height 8
checkbox Lateral\) "true"
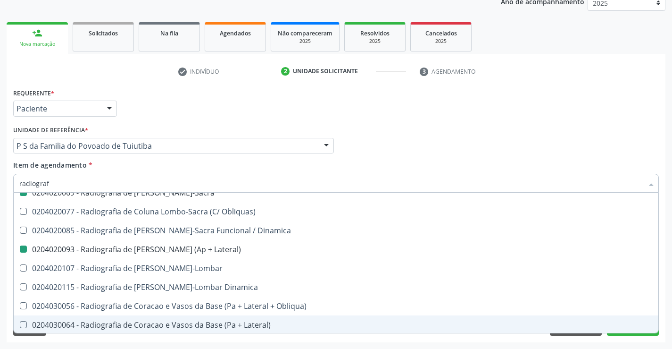
click at [193, 338] on div "Requerente * Paciente Profissional de Saúde Paciente Nenhum resultado encontrad…" at bounding box center [336, 214] width 659 height 256
checkbox Oclusal "true"
checkbox \(Enteroclise\) "true"
checkbox Panoramica "true"
checkbox Flexao\) "false"
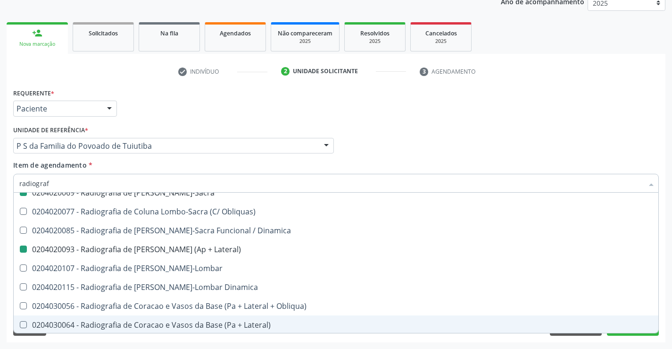
checkbox Lombo-Sacra "false"
checkbox Lateral\) "false"
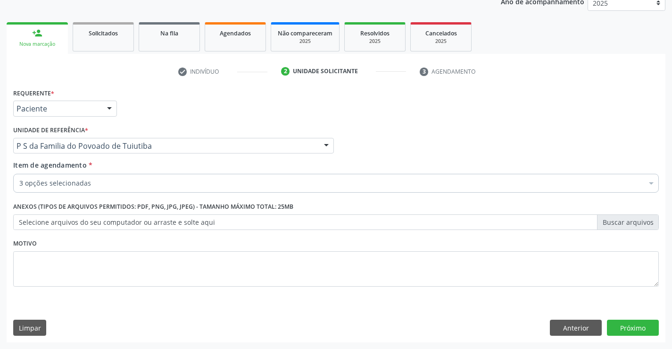
scroll to position [0, 0]
click at [627, 328] on button "Próximo" at bounding box center [633, 327] width 52 height 16
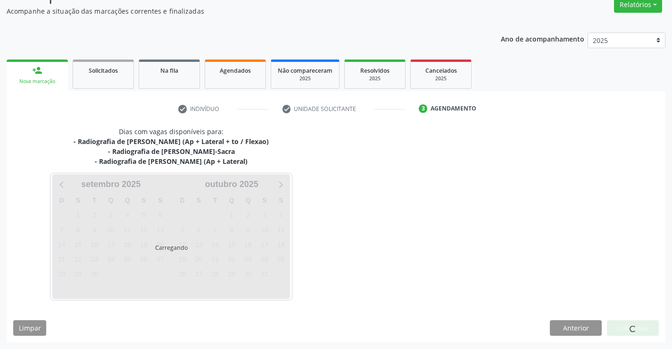
scroll to position [109, 0]
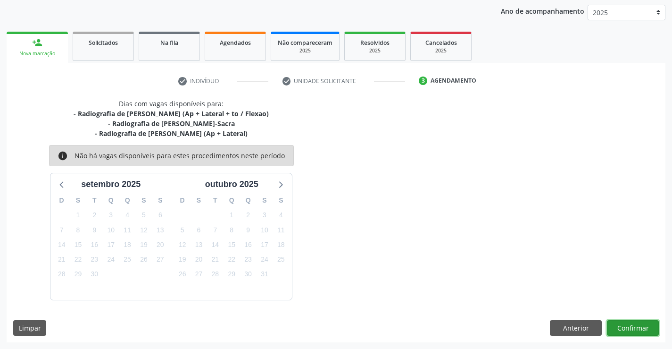
click at [625, 328] on button "Confirmar" at bounding box center [633, 328] width 52 height 16
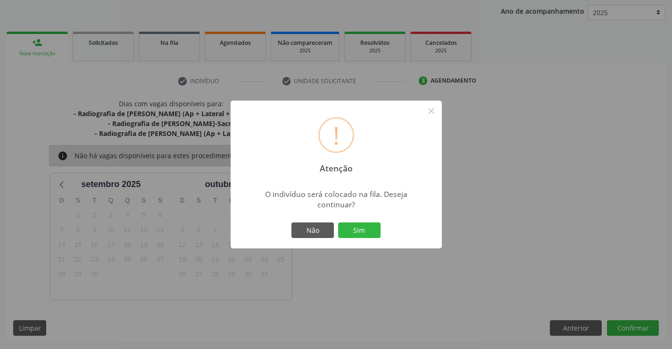
click at [338, 222] on button "Sim" at bounding box center [359, 230] width 42 height 16
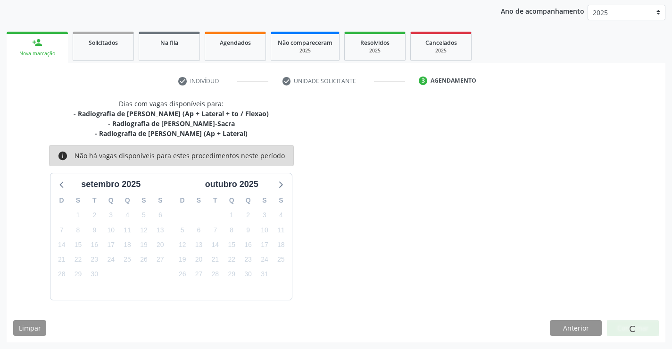
scroll to position [0, 0]
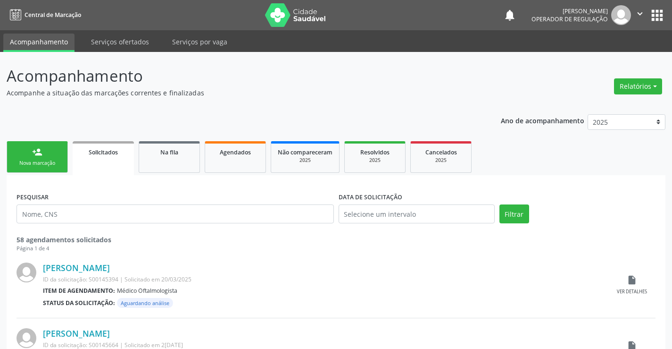
click at [59, 162] on div "Nova marcação" at bounding box center [37, 162] width 47 height 7
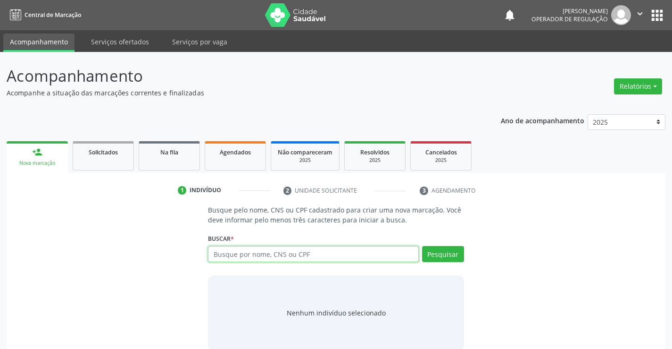
click at [322, 255] on input "text" at bounding box center [313, 254] width 210 height 16
type input "705002672860,055"
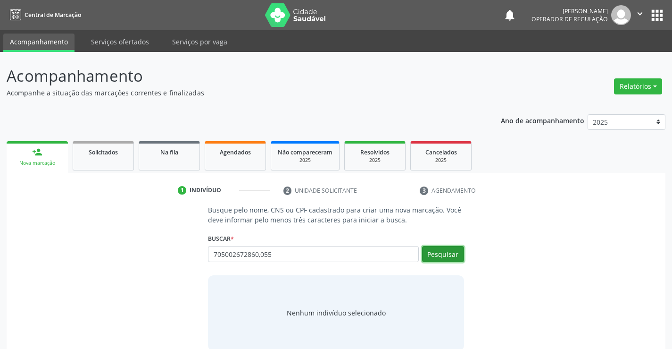
click at [440, 256] on button "Pesquisar" at bounding box center [443, 254] width 42 height 16
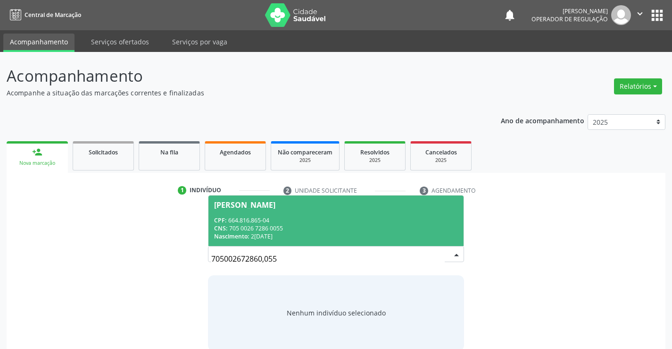
click at [351, 226] on div "CNS: 705 0026 7286 0055" at bounding box center [335, 228] width 243 height 8
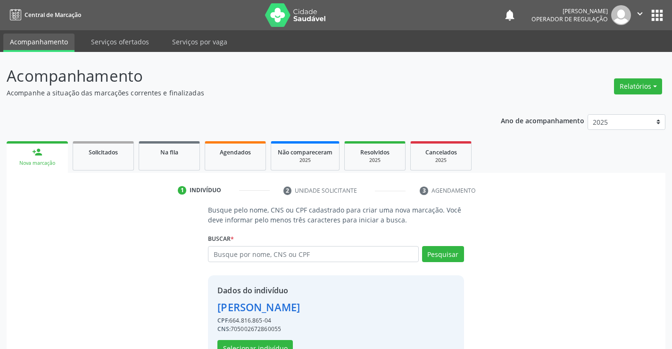
scroll to position [30, 0]
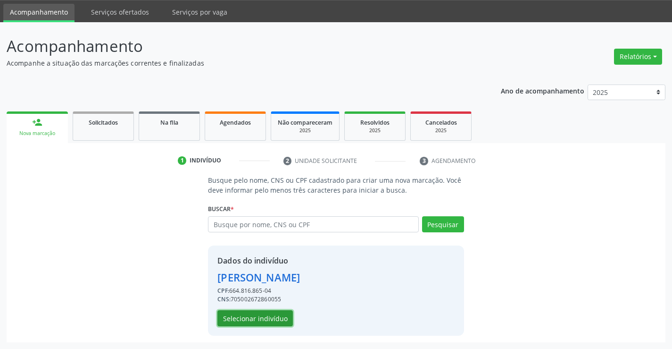
click at [269, 318] on button "Selecionar indivíduo" at bounding box center [255, 318] width 75 height 16
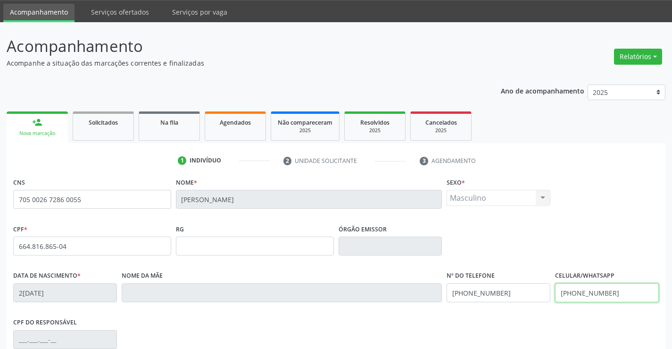
click at [612, 293] on input "(74) 99112-8814" at bounding box center [607, 292] width 104 height 19
type input "(74) 98873-1986"
click at [512, 292] on input "(74) 99196-2251" at bounding box center [499, 292] width 104 height 19
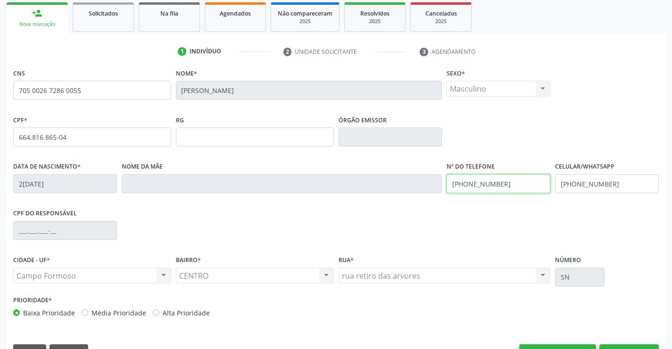
scroll to position [163, 0]
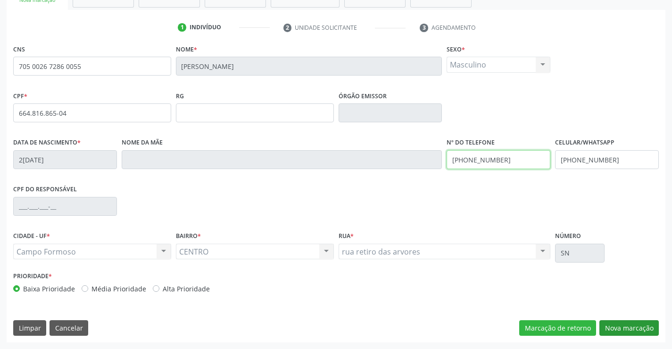
type input "(74) 98873-1986"
click at [625, 330] on button "Nova marcação" at bounding box center [629, 328] width 59 height 16
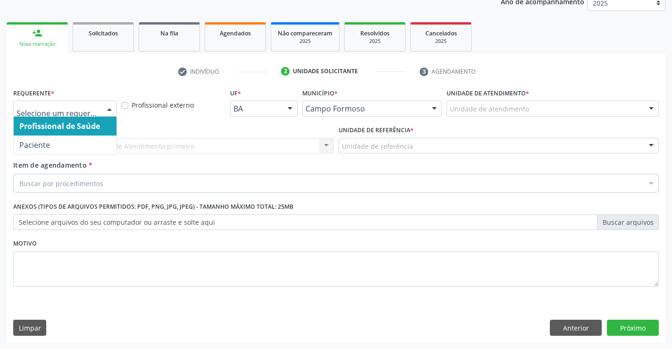
click at [111, 107] on div at bounding box center [109, 109] width 14 height 16
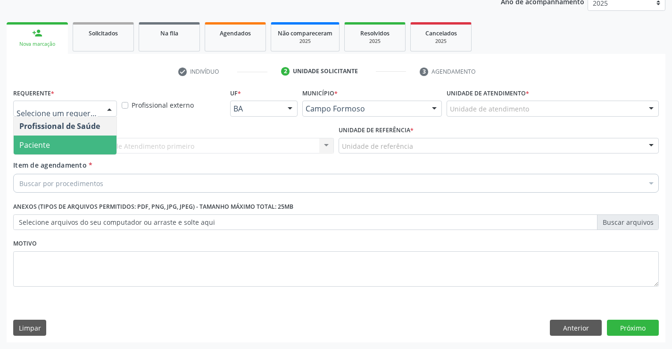
click at [81, 144] on span "Paciente" at bounding box center [65, 144] width 103 height 19
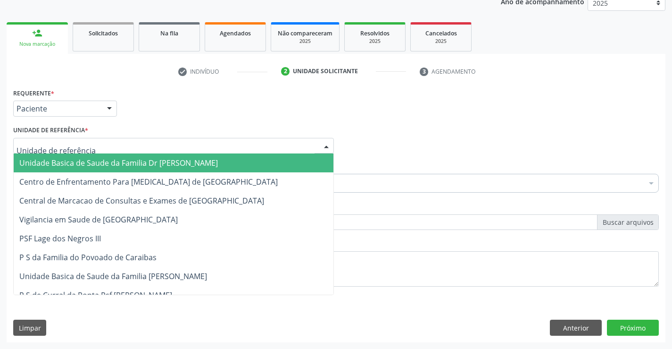
click at [106, 147] on div at bounding box center [173, 146] width 321 height 16
click at [125, 165] on span "Unidade Basica de Saude da Familia Dr [PERSON_NAME]" at bounding box center [118, 163] width 199 height 10
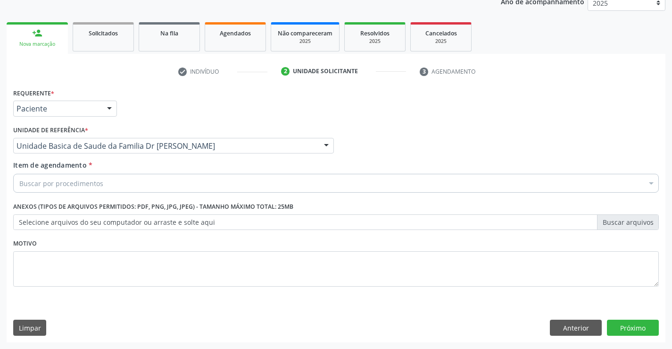
click at [117, 186] on div "Buscar por procedimentos" at bounding box center [336, 183] width 646 height 19
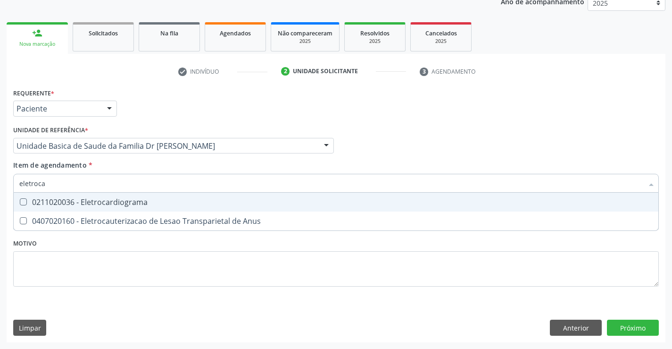
type input "eletrocar"
click at [118, 201] on div "0211020036 - Eletrocardiograma" at bounding box center [336, 202] width 634 height 8
checkbox Eletrocardiograma "true"
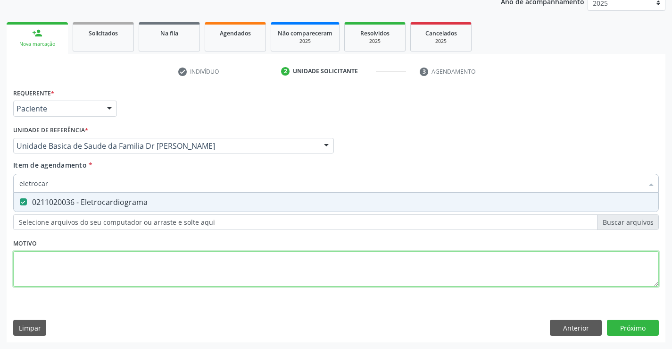
click at [104, 257] on div "Requerente * Paciente Profissional de Saúde Paciente Nenhum resultado encontrad…" at bounding box center [336, 193] width 646 height 214
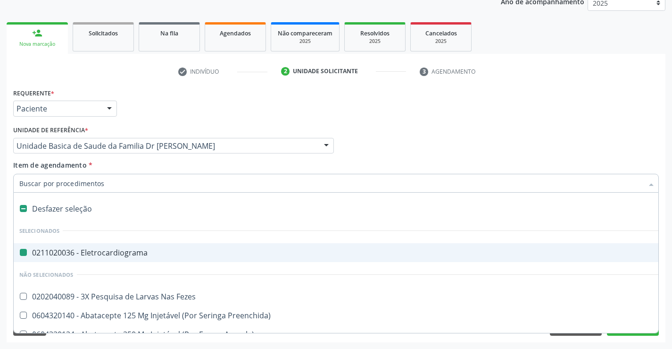
type input "f"
checkbox Eletrocardiograma "false"
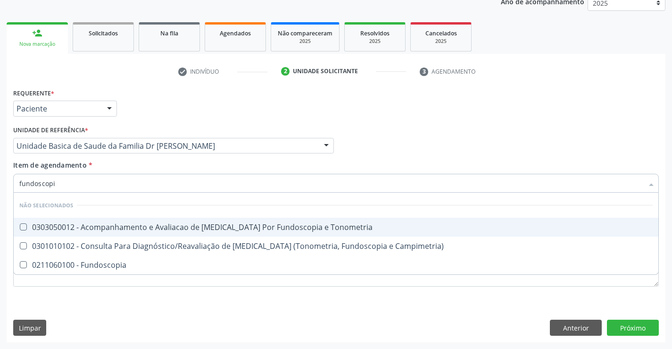
type input "fundoscopia"
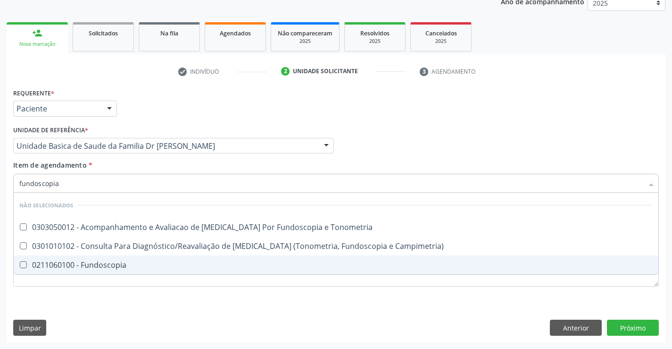
click at [153, 265] on div "0211060100 - Fundoscopia" at bounding box center [336, 265] width 634 height 8
checkbox Fundoscopia "true"
click at [154, 299] on div "Requerente * Paciente Profissional de Saúde Paciente Nenhum resultado encontrad…" at bounding box center [336, 193] width 646 height 214
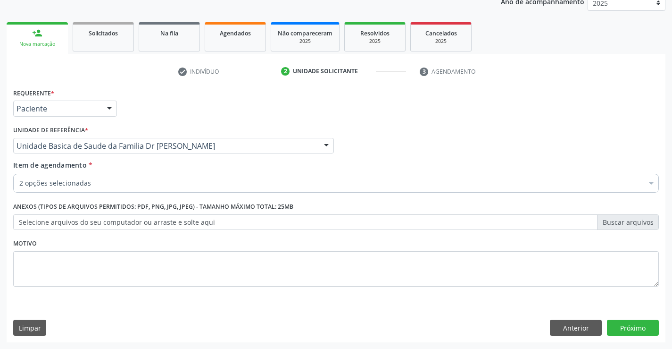
checkbox Eletrocardiograma "true"
checkbox Fundoscopia "true"
click at [626, 329] on button "Próximo" at bounding box center [633, 327] width 52 height 16
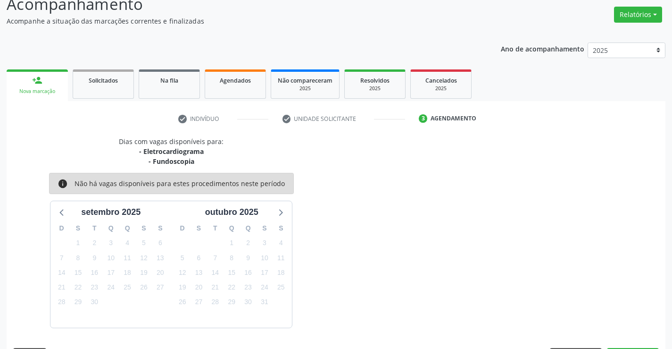
scroll to position [100, 0]
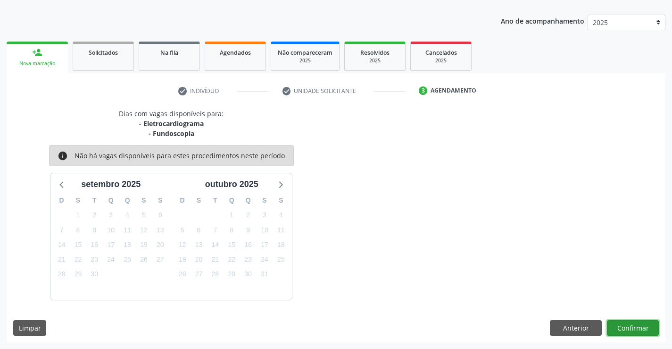
click at [626, 329] on button "Confirmar" at bounding box center [633, 328] width 52 height 16
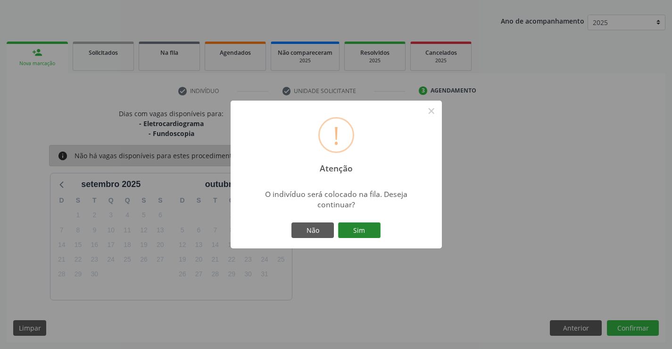
click at [359, 228] on button "Sim" at bounding box center [359, 230] width 42 height 16
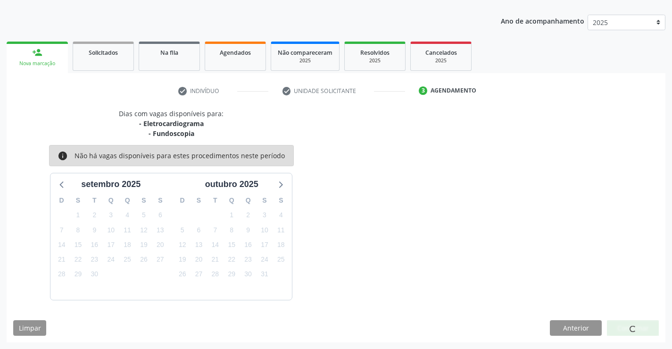
scroll to position [0, 0]
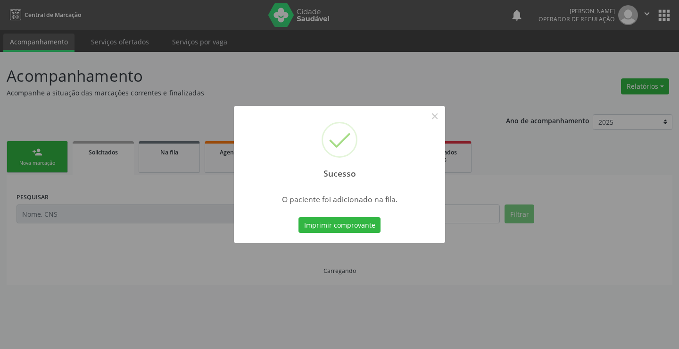
click at [359, 228] on button "Imprimir comprovante" at bounding box center [340, 225] width 82 height 16
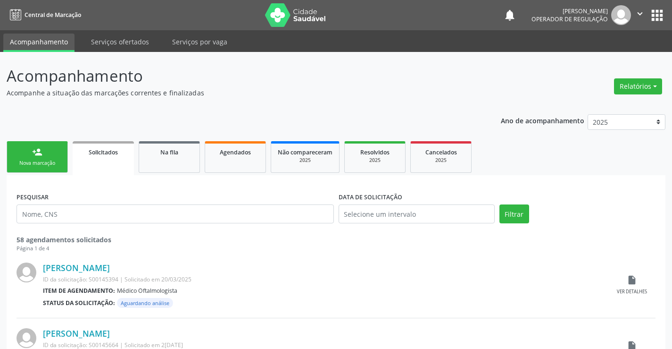
click at [50, 160] on div "Nova marcação" at bounding box center [37, 162] width 47 height 7
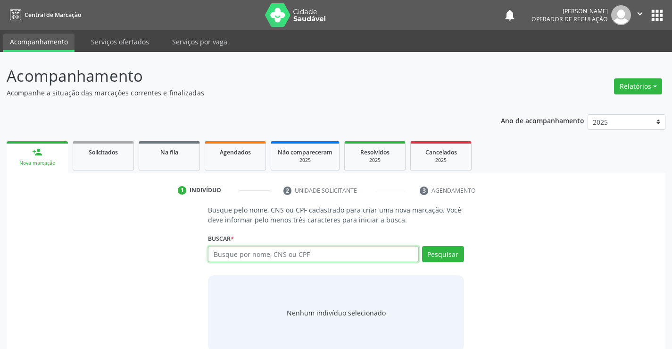
click at [258, 257] on input "text" at bounding box center [313, 254] width 210 height 16
click at [256, 253] on input "text" at bounding box center [313, 254] width 210 height 16
type input "702806659140763"
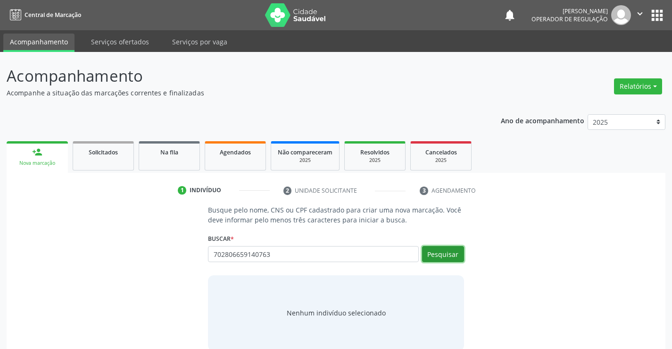
click at [450, 254] on button "Pesquisar" at bounding box center [443, 254] width 42 height 16
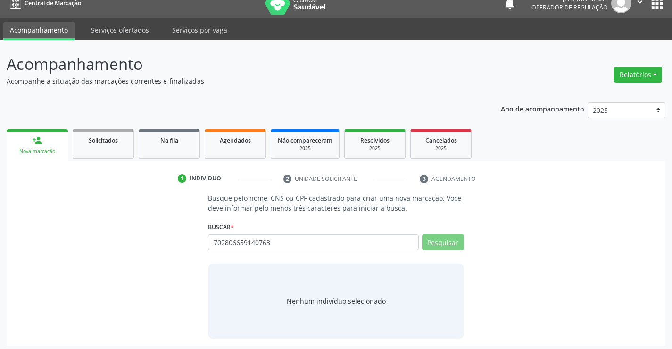
scroll to position [15, 0]
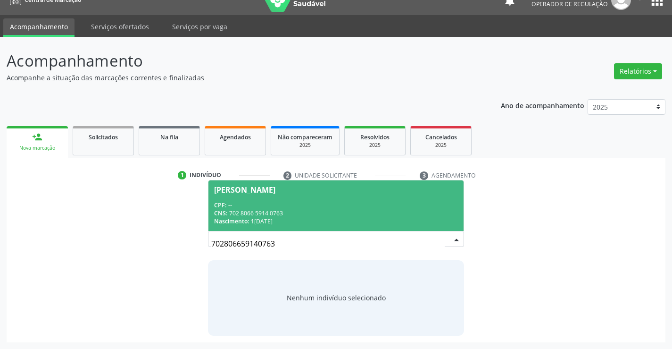
click at [368, 208] on div "CPF: --" at bounding box center [335, 205] width 243 height 8
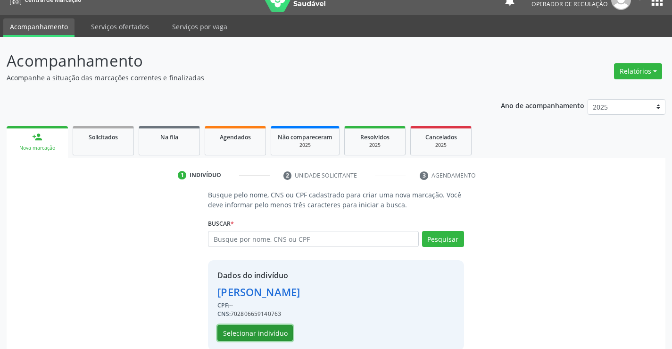
click at [251, 333] on button "Selecionar indivíduo" at bounding box center [255, 333] width 75 height 16
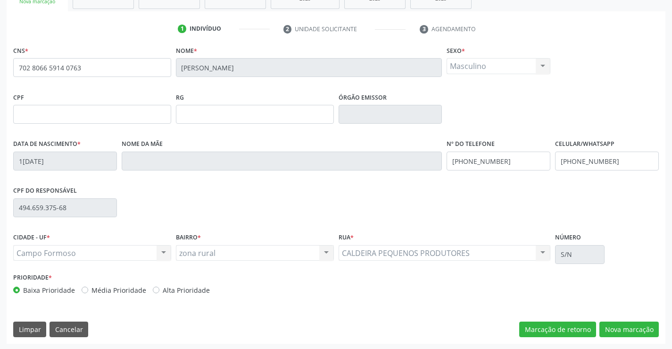
scroll to position [163, 0]
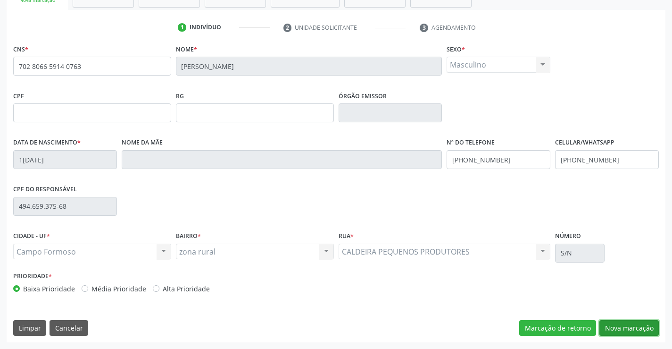
click at [619, 332] on button "Nova marcação" at bounding box center [629, 328] width 59 height 16
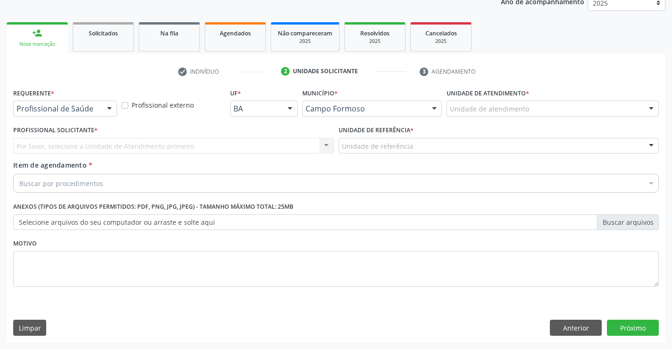
scroll to position [119, 0]
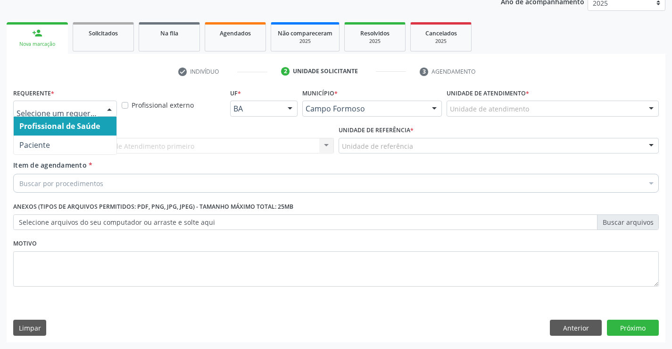
click at [116, 107] on div at bounding box center [109, 109] width 14 height 16
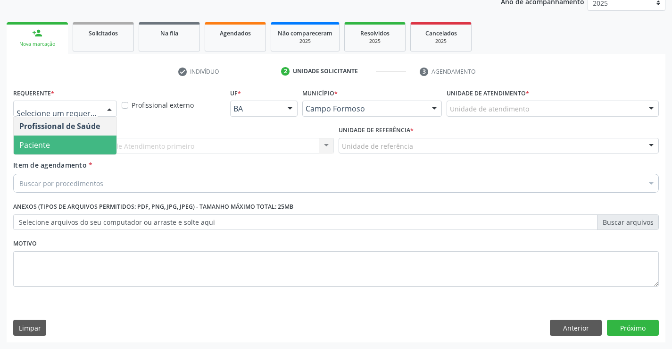
click at [89, 148] on span "Paciente" at bounding box center [65, 144] width 103 height 19
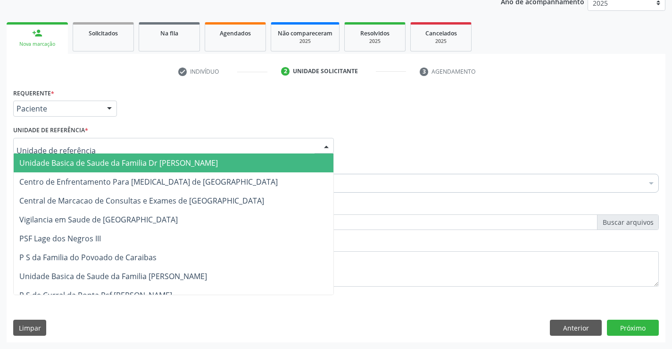
click at [119, 148] on div at bounding box center [173, 146] width 321 height 16
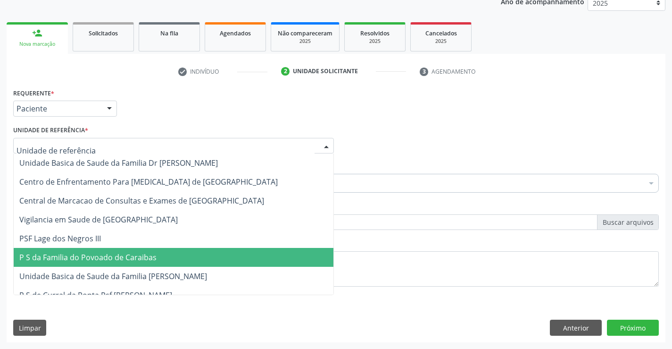
click at [138, 254] on span "P S da Familia do Povoado de Caraibas" at bounding box center [87, 257] width 137 height 10
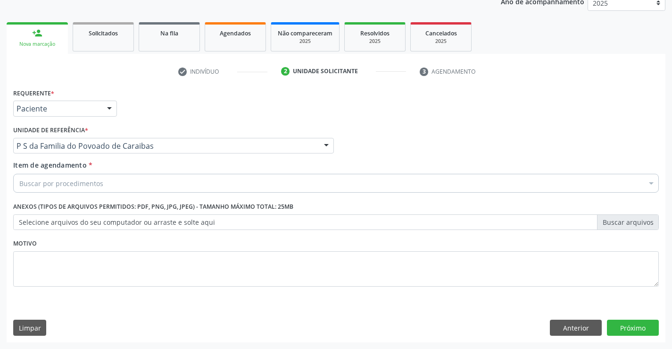
click at [111, 183] on div "Buscar por procedimentos" at bounding box center [336, 183] width 646 height 19
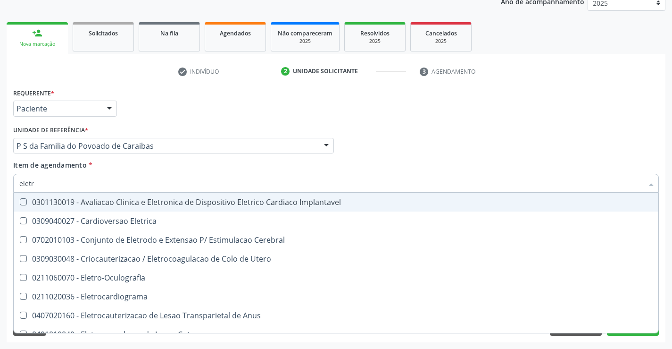
type input "eletro"
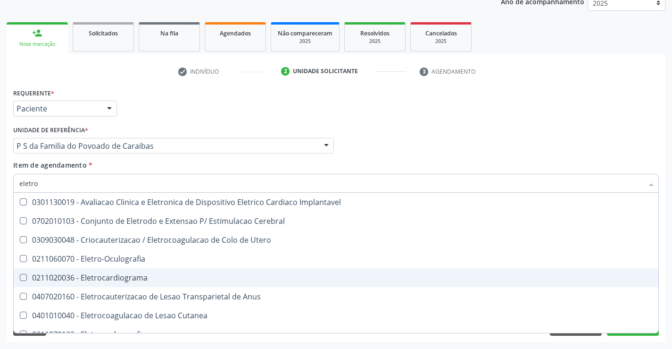
click at [109, 276] on div "0211020036 - Eletrocardiograma" at bounding box center [336, 278] width 634 height 8
checkbox Eletrocardiograma "true"
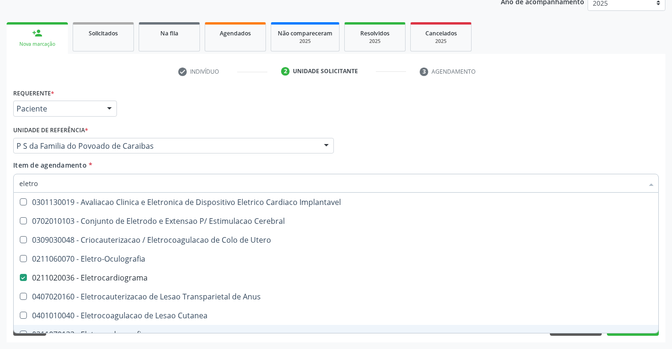
type input "eletro"
click at [160, 339] on div "Requerente * Paciente Profissional de Saúde Paciente Nenhum resultado encontrad…" at bounding box center [336, 214] width 659 height 256
checkbox Cerebral "true"
checkbox Eletrocardiograma "false"
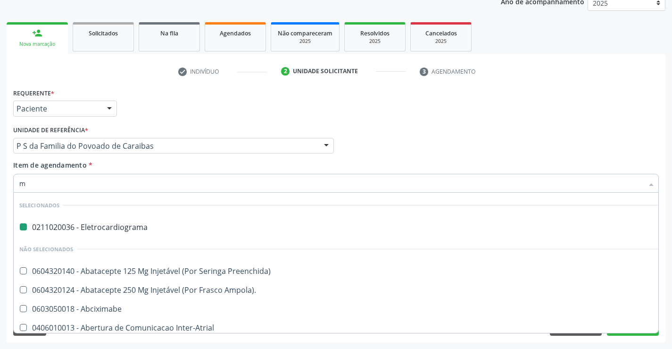
type input "mo"
checkbox Eletrocardiograma "false"
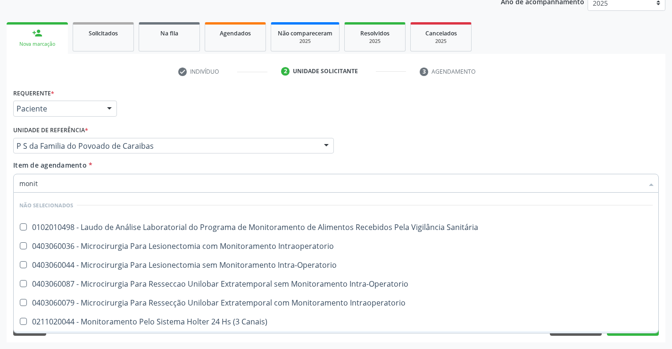
type input "monito"
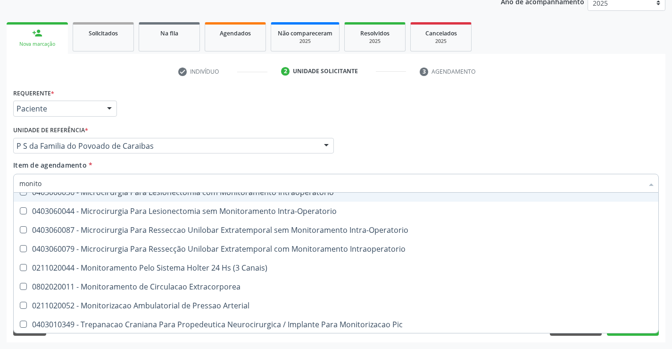
scroll to position [55, 0]
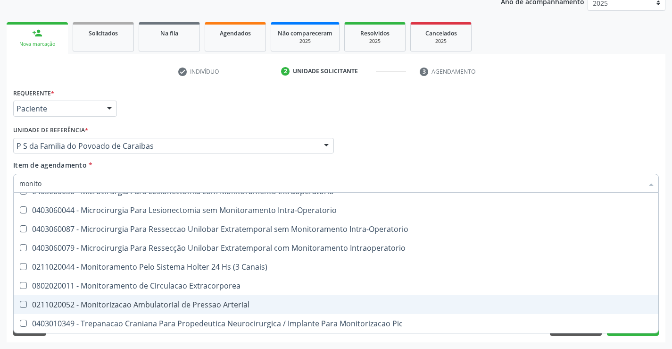
click at [199, 306] on div "0211020052 - Monitorizacao Ambulatorial de Pressao Arterial" at bounding box center [336, 305] width 634 height 8
checkbox Arterial "true"
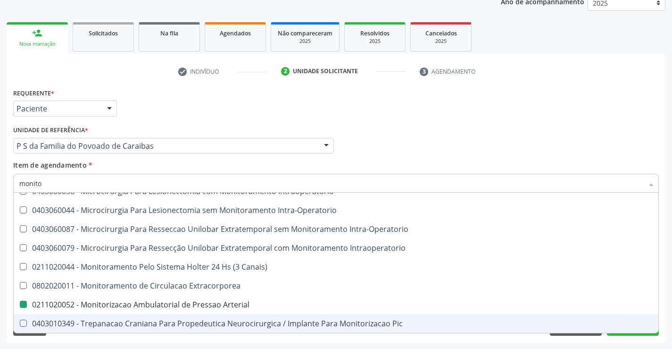
click at [197, 339] on div "Requerente * Paciente Profissional de Saúde Paciente Nenhum resultado encontrad…" at bounding box center [336, 214] width 659 height 256
checkbox Sanitária "true"
checkbox Arterial "false"
checkbox Intraoperatorio "true"
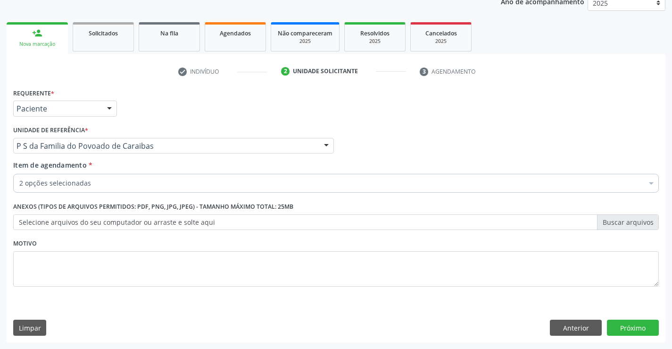
scroll to position [0, 0]
click at [617, 331] on button "Próximo" at bounding box center [633, 327] width 52 height 16
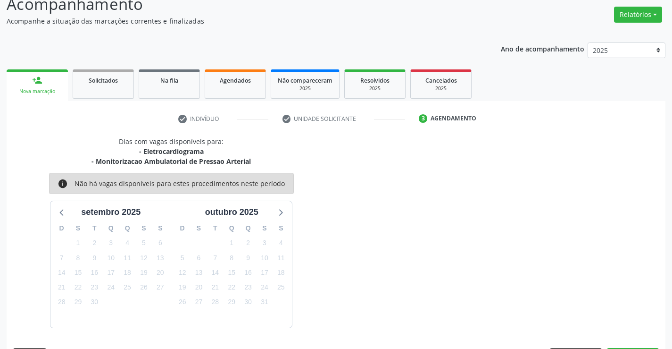
scroll to position [100, 0]
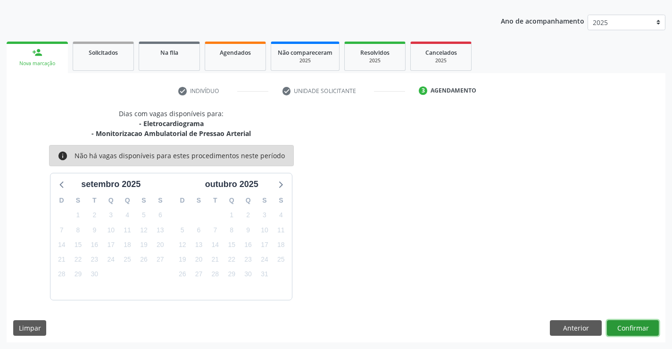
click at [633, 321] on button "Confirmar" at bounding box center [633, 328] width 52 height 16
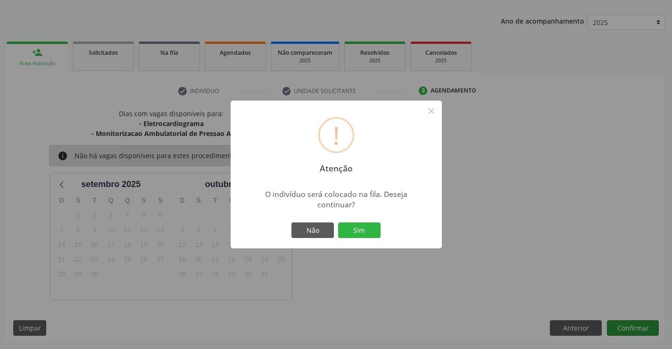
click at [338, 222] on button "Sim" at bounding box center [359, 230] width 42 height 16
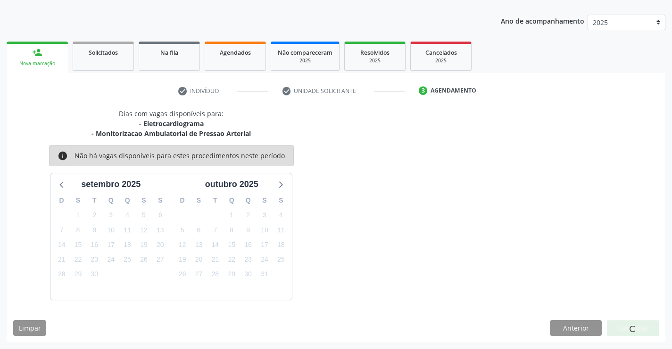
scroll to position [0, 0]
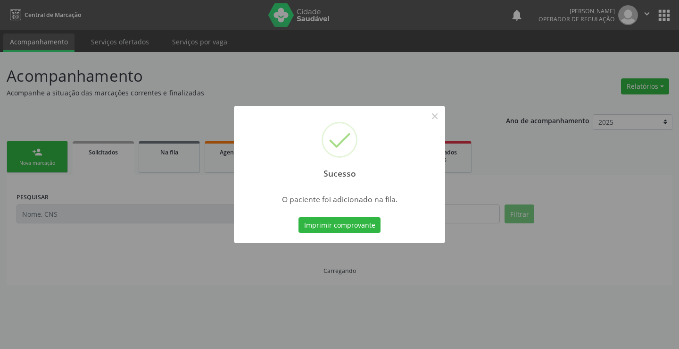
click at [299, 217] on button "Imprimir comprovante" at bounding box center [340, 225] width 82 height 16
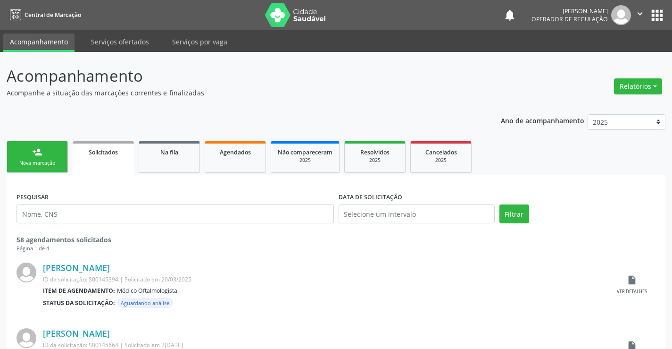
click at [55, 163] on div "Nova marcação" at bounding box center [37, 162] width 47 height 7
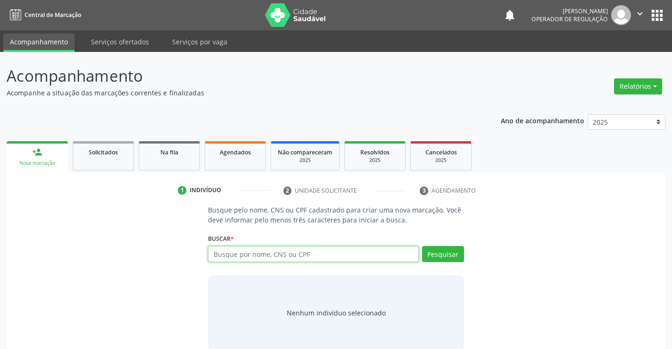
click at [293, 254] on input "text" at bounding box center [313, 254] width 210 height 16
type input "700506591852158"
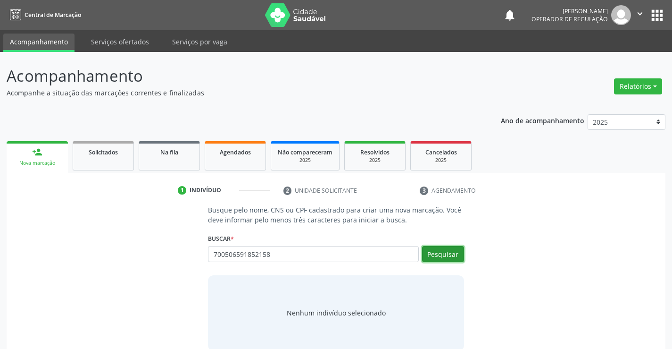
click at [450, 251] on button "Pesquisar" at bounding box center [443, 254] width 42 height 16
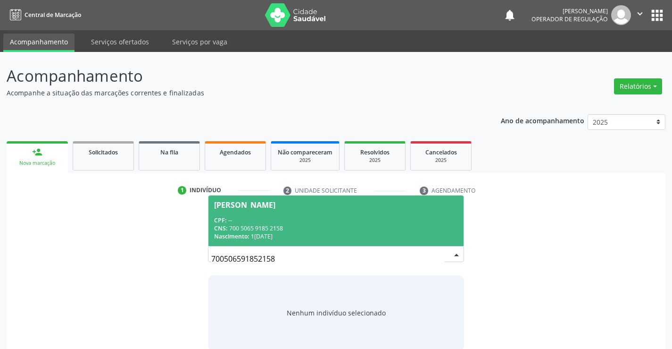
click at [376, 238] on div "Nascimento: 13/11/2023" at bounding box center [335, 236] width 243 height 8
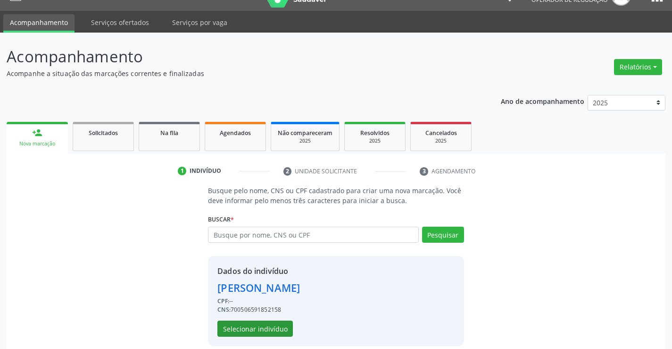
scroll to position [30, 0]
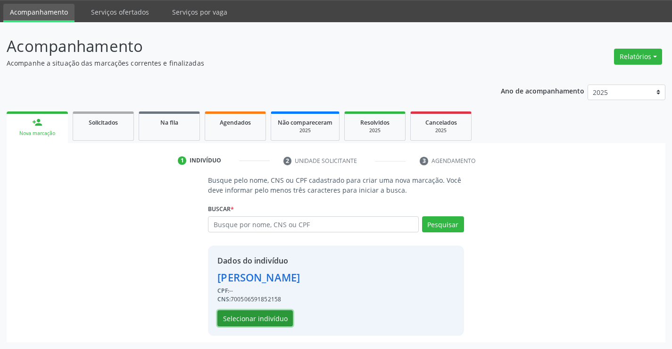
click at [260, 317] on button "Selecionar indivíduo" at bounding box center [255, 318] width 75 height 16
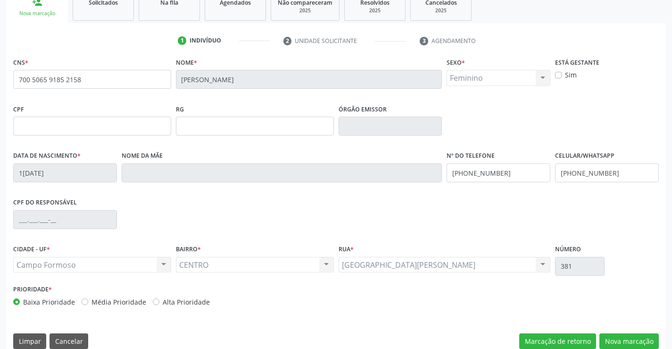
scroll to position [163, 0]
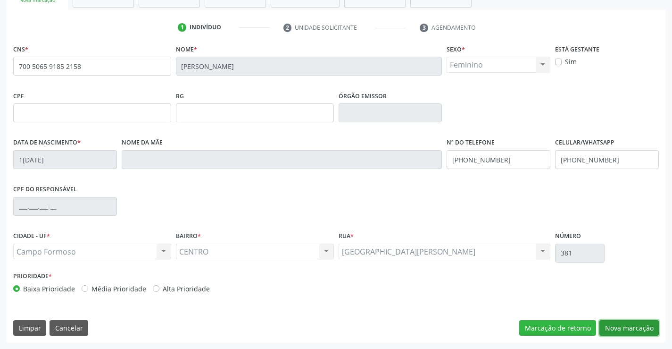
click at [617, 327] on button "Nova marcação" at bounding box center [629, 328] width 59 height 16
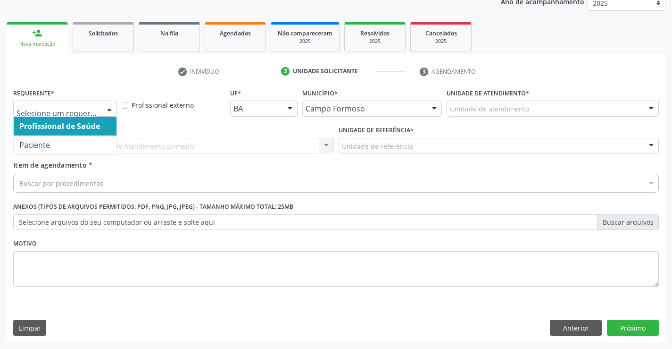
drag, startPoint x: 110, startPoint y: 105, endPoint x: 82, endPoint y: 143, distance: 47.2
click at [109, 106] on div at bounding box center [109, 109] width 14 height 16
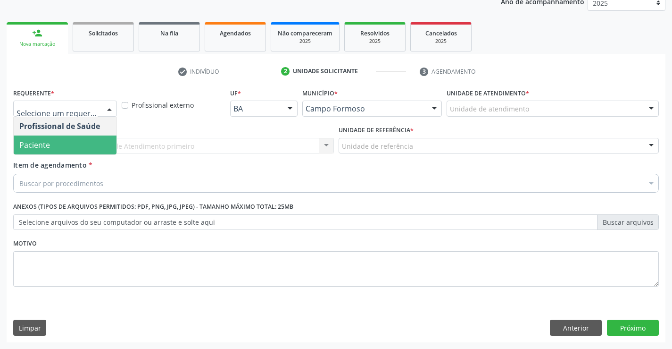
click at [81, 151] on span "Paciente" at bounding box center [65, 144] width 103 height 19
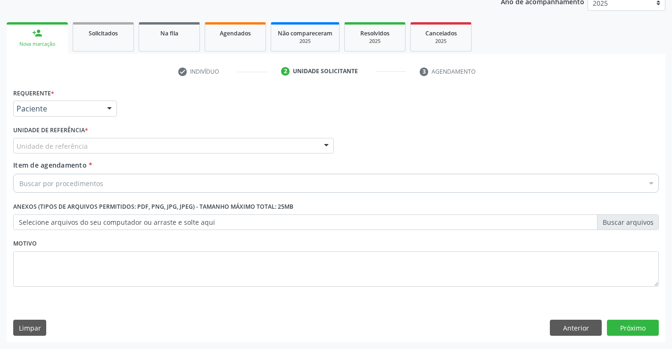
click at [99, 145] on div "Unidade de referência" at bounding box center [173, 146] width 321 height 16
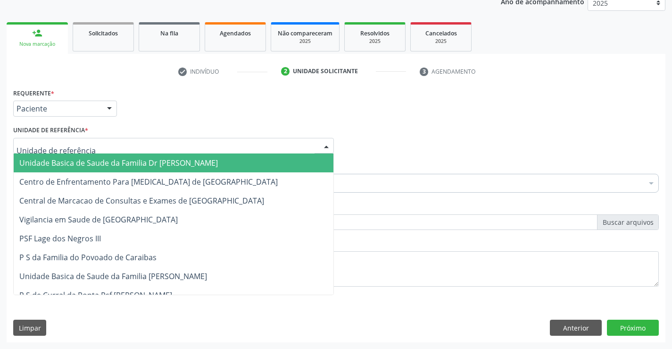
click at [97, 164] on span "Unidade Basica de Saude da Familia Dr [PERSON_NAME]" at bounding box center [118, 163] width 199 height 10
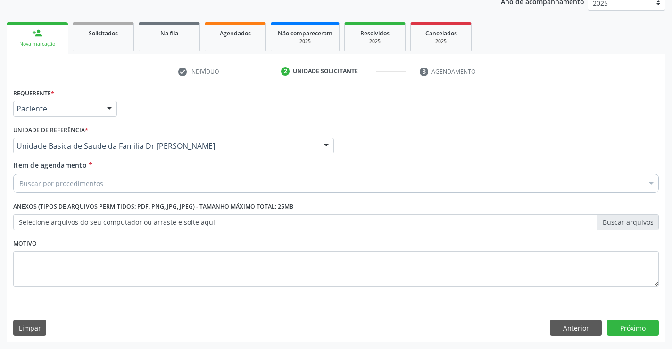
click at [103, 183] on div "Buscar por procedimentos" at bounding box center [336, 183] width 646 height 19
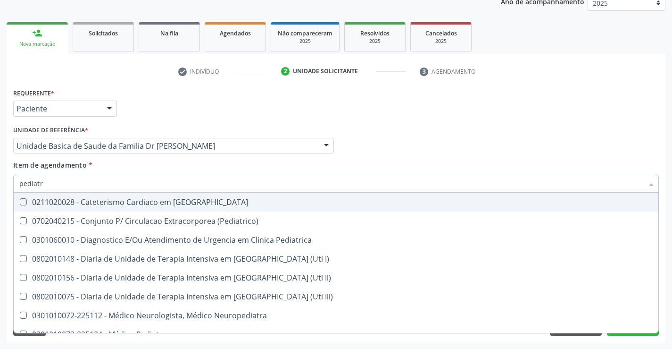
type input "pediatra"
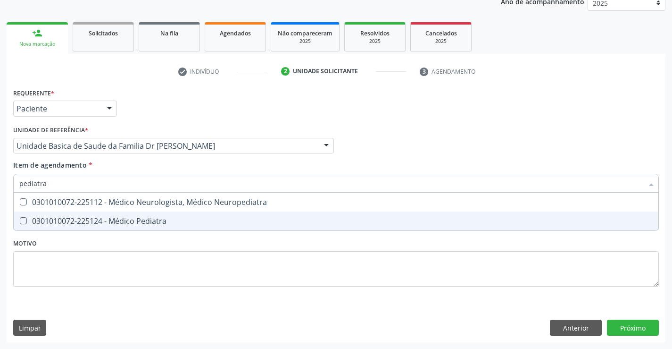
click at [129, 221] on div "0301010072-225124 - Médico Pediatra" at bounding box center [336, 221] width 634 height 8
checkbox Pediatra "true"
click at [141, 243] on div "Requerente * Paciente Profissional de Saúde Paciente Nenhum resultado encontrad…" at bounding box center [336, 193] width 646 height 214
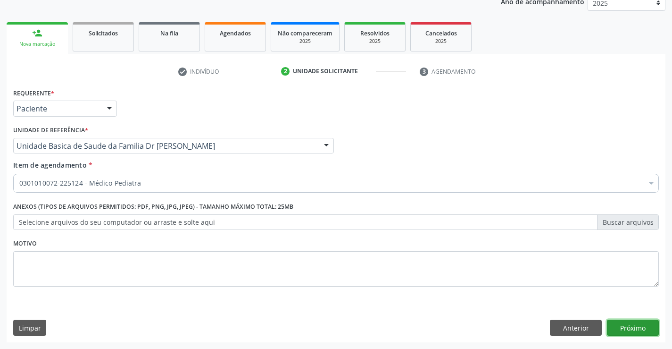
click at [632, 329] on button "Próximo" at bounding box center [633, 327] width 52 height 16
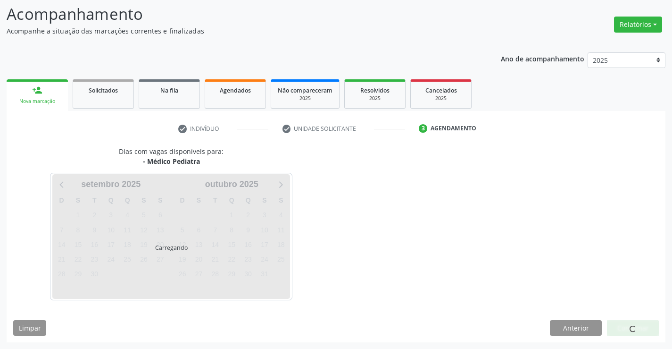
scroll to position [62, 0]
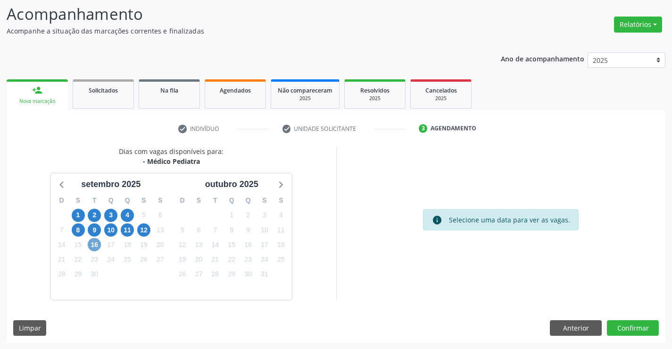
click at [92, 245] on span "16" at bounding box center [94, 244] width 13 height 13
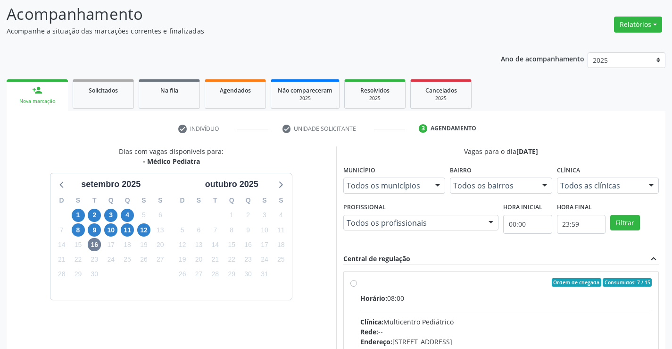
click at [360, 283] on label "Ordem de chegada Consumidos: 7 / 15 Horário: 08:00 Clínica: Multicentro Pediátr…" at bounding box center [506, 350] width 292 height 145
click at [353, 283] on input "Ordem de chegada Consumidos: 7 / 15 Horário: 08:00 Clínica: Multicentro Pediátr…" at bounding box center [354, 282] width 7 height 8
radio input "true"
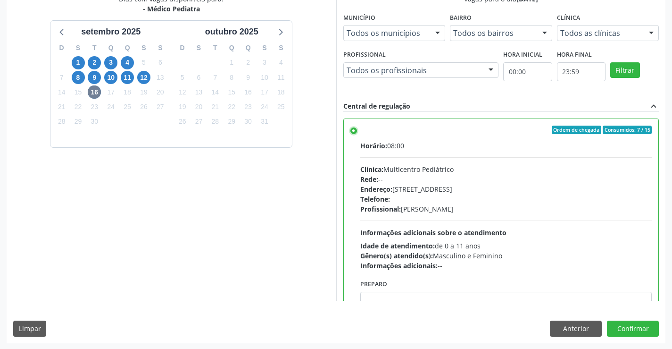
scroll to position [215, 0]
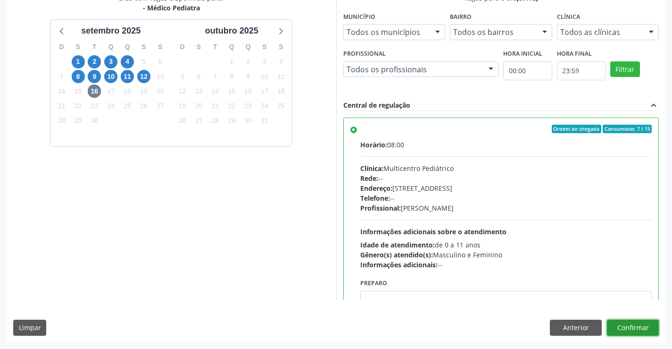
click at [627, 329] on button "Confirmar" at bounding box center [633, 327] width 52 height 16
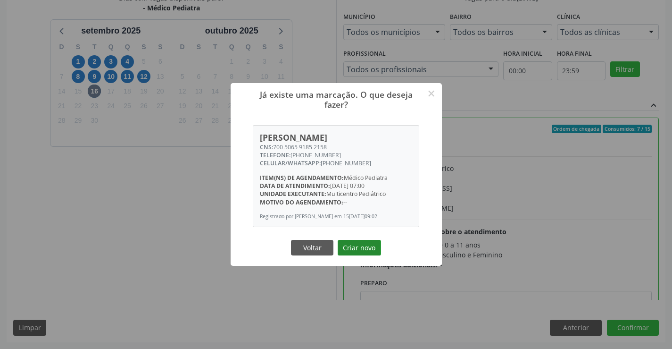
click at [368, 251] on button "Criar novo" at bounding box center [359, 248] width 43 height 16
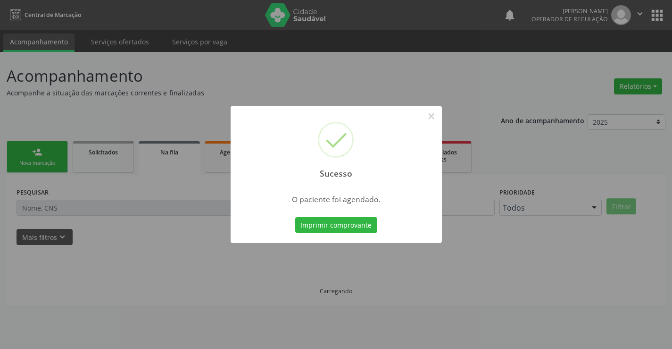
scroll to position [0, 0]
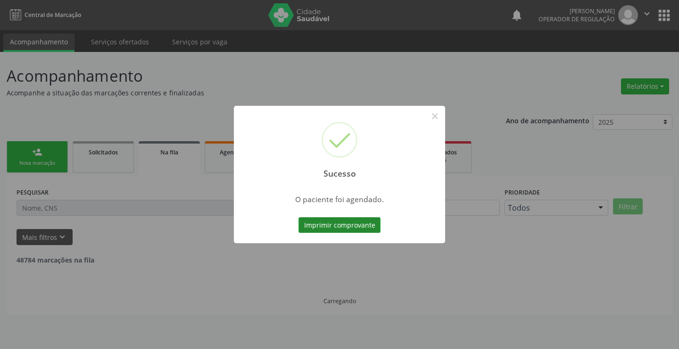
click at [352, 229] on button "Imprimir comprovante" at bounding box center [340, 225] width 82 height 16
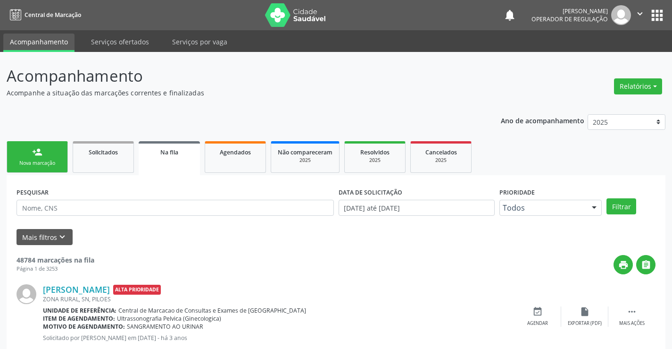
click at [58, 155] on link "person_add Nova marcação" at bounding box center [37, 157] width 61 height 32
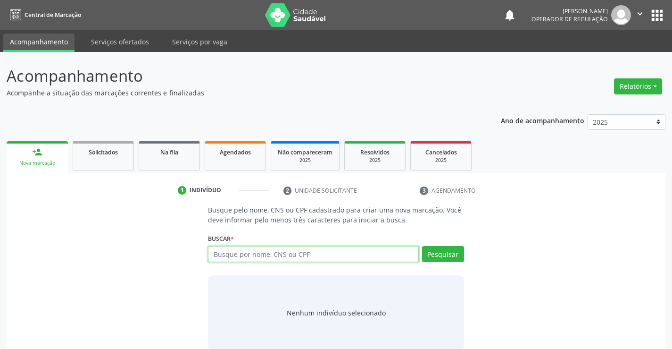
click at [287, 255] on input "text" at bounding box center [313, 254] width 210 height 16
type input "703609059584930"
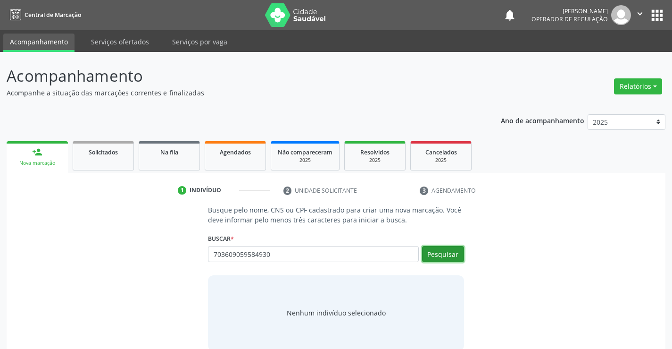
click at [438, 254] on button "Pesquisar" at bounding box center [443, 254] width 42 height 16
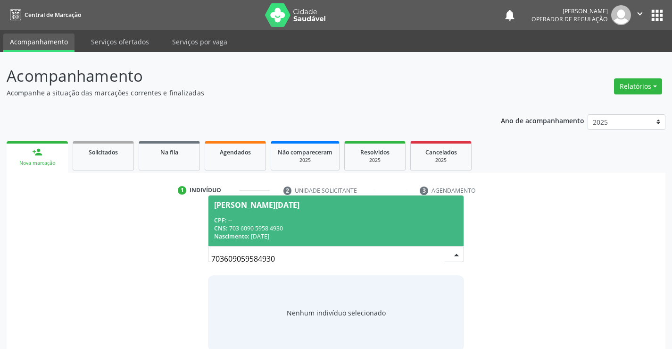
click at [370, 221] on div "CPF: --" at bounding box center [335, 220] width 243 height 8
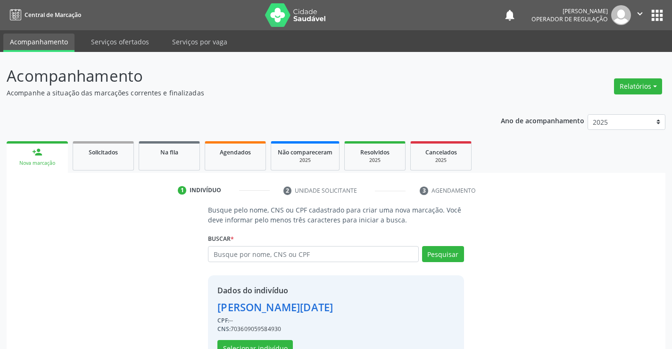
scroll to position [30, 0]
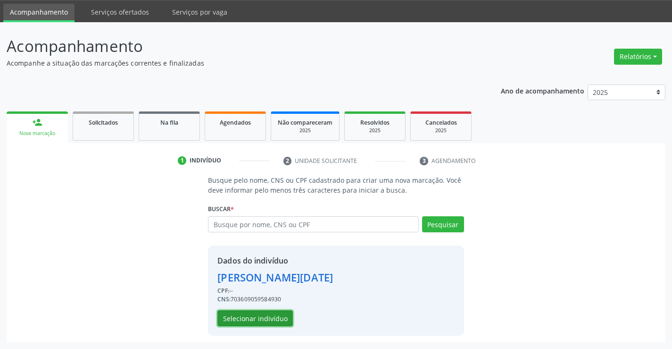
click at [254, 313] on button "Selecionar indivíduo" at bounding box center [255, 318] width 75 height 16
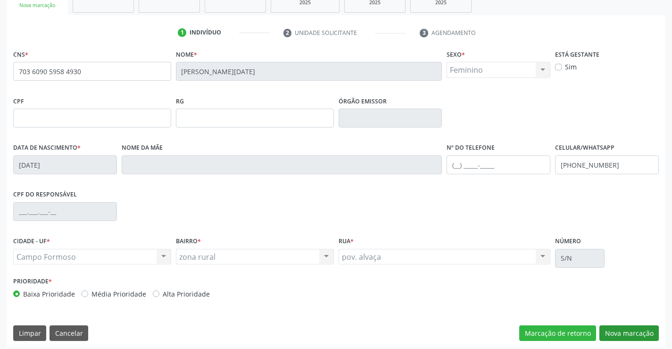
scroll to position [163, 0]
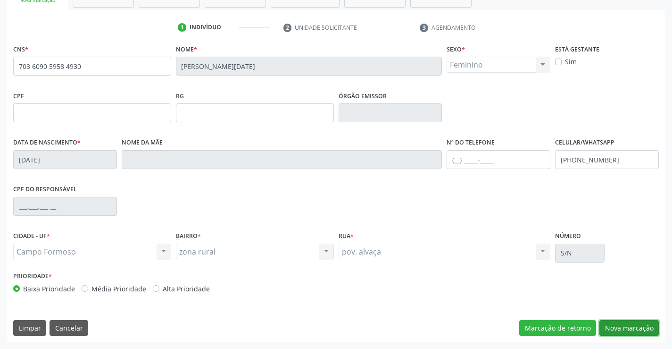
click at [620, 325] on button "Nova marcação" at bounding box center [629, 328] width 59 height 16
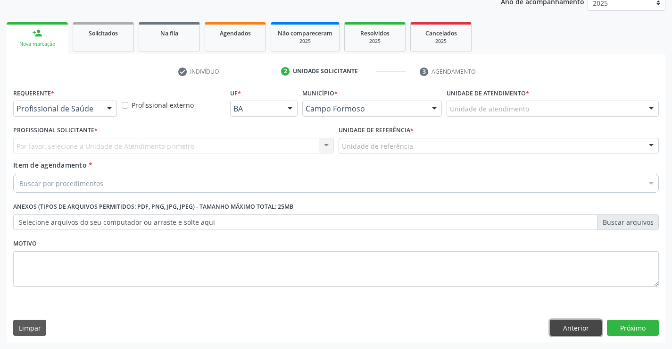
click at [555, 328] on button "Anterior" at bounding box center [576, 327] width 52 height 16
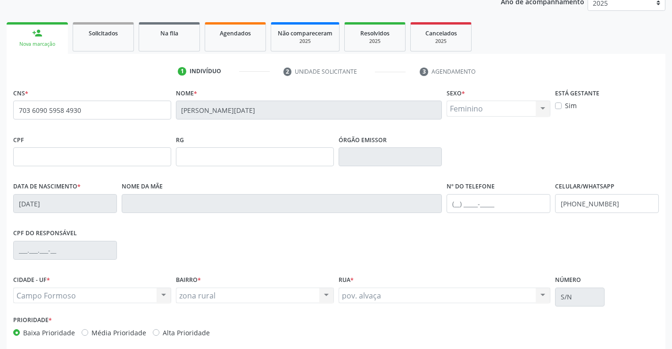
scroll to position [163, 0]
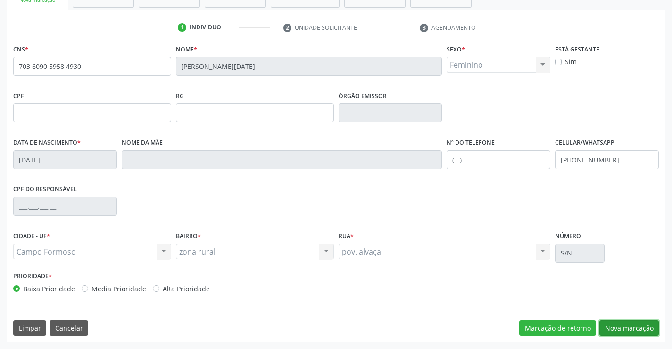
click at [629, 329] on button "Nova marcação" at bounding box center [629, 328] width 59 height 16
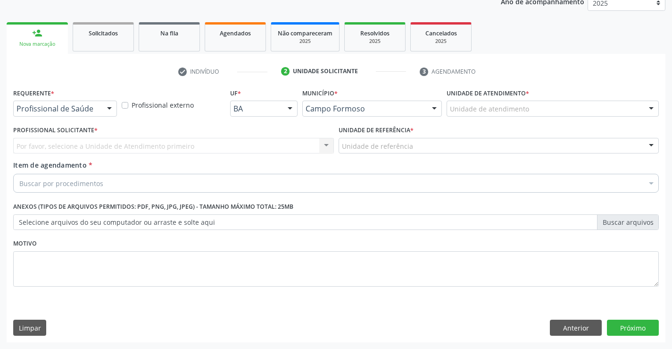
scroll to position [119, 0]
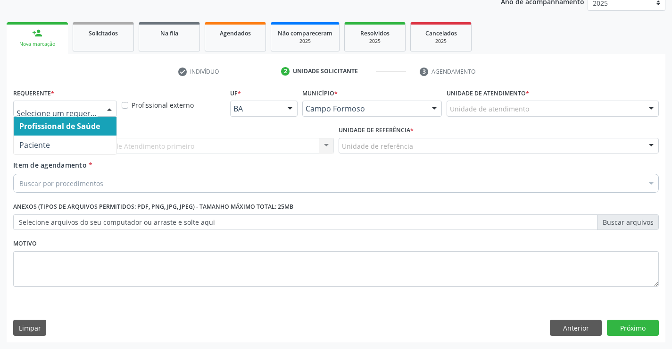
click at [106, 105] on div at bounding box center [109, 109] width 14 height 16
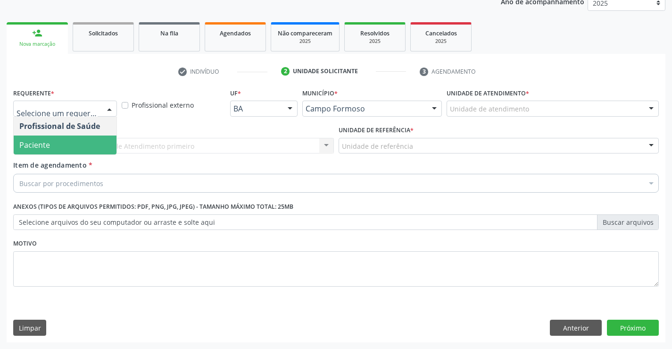
click at [56, 151] on span "Paciente" at bounding box center [65, 144] width 103 height 19
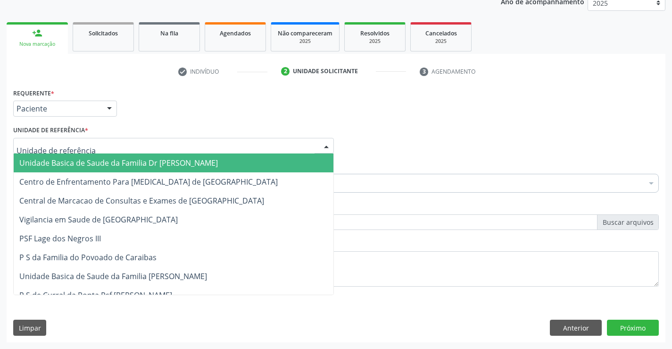
click at [89, 149] on div at bounding box center [173, 146] width 321 height 16
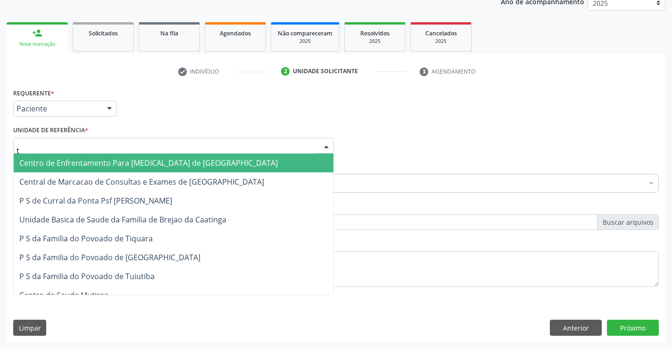
type input "ti"
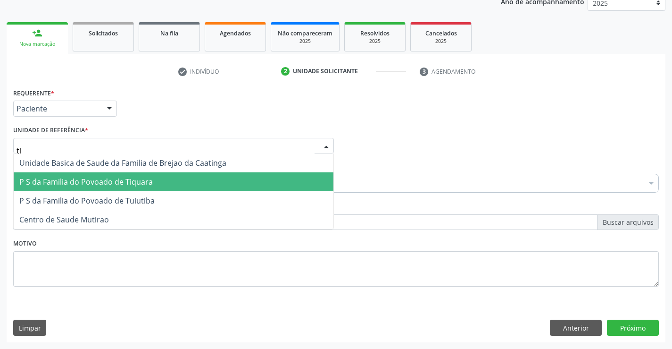
click at [102, 179] on span "P S da Familia do Povoado de Tiquara" at bounding box center [86, 181] width 134 height 10
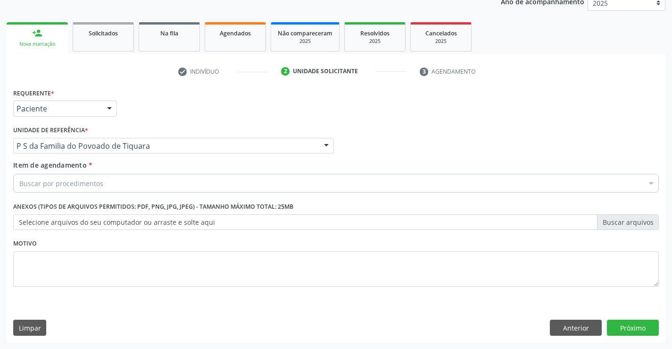
click at [79, 189] on div "Buscar por procedimentos" at bounding box center [336, 183] width 646 height 19
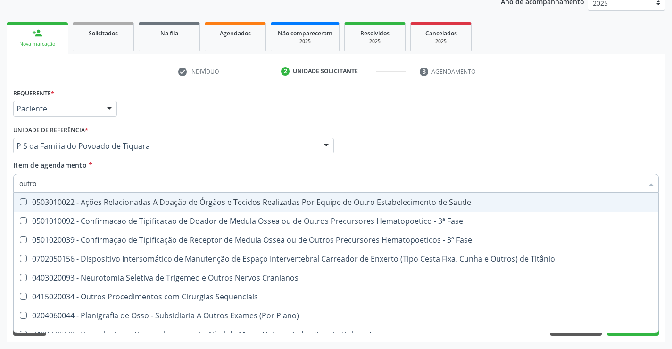
type input "outros"
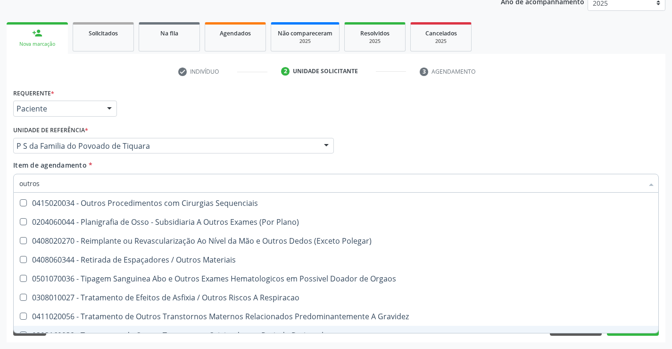
scroll to position [58, 0]
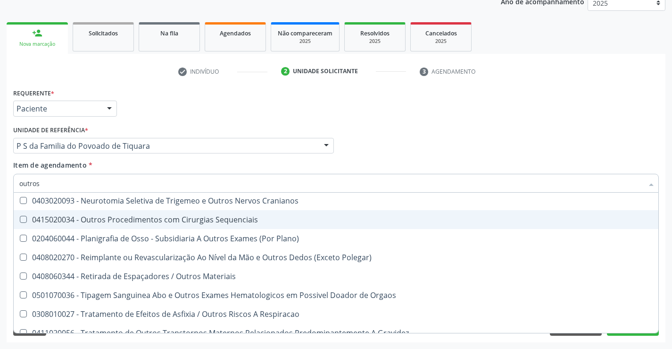
click at [180, 221] on div "0415020034 - Outros Procedimentos com Cirurgias Sequenciais" at bounding box center [336, 220] width 634 height 8
checkbox Sequenciais "true"
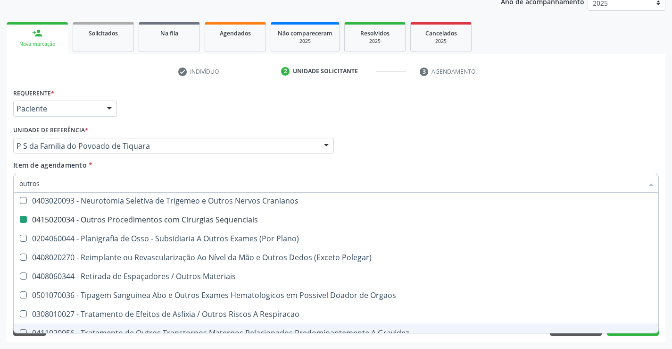
click at [228, 346] on div "Acompanhamento Acompanhe a situação das marcações correntes e finalizadas Relat…" at bounding box center [336, 141] width 672 height 416
checkbox Fase "true"
checkbox Sequenciais "false"
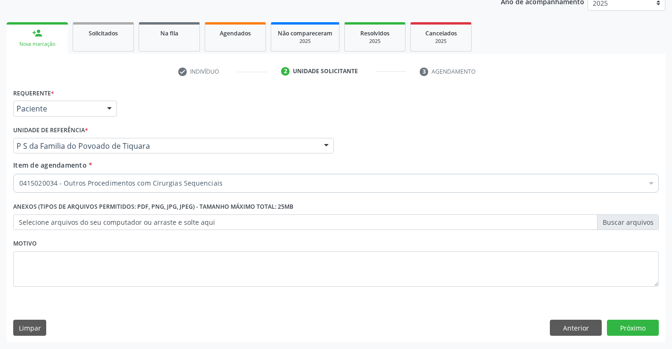
scroll to position [0, 0]
click at [621, 329] on button "Próximo" at bounding box center [633, 327] width 52 height 16
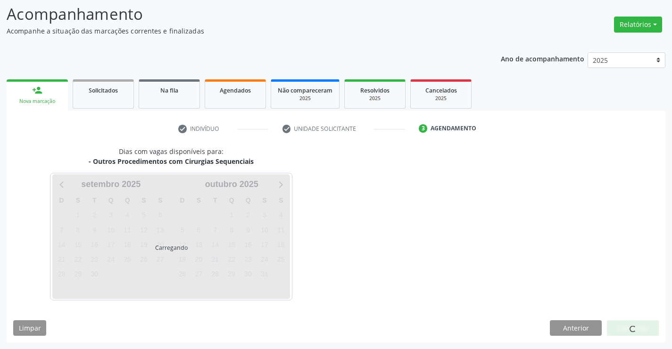
scroll to position [90, 0]
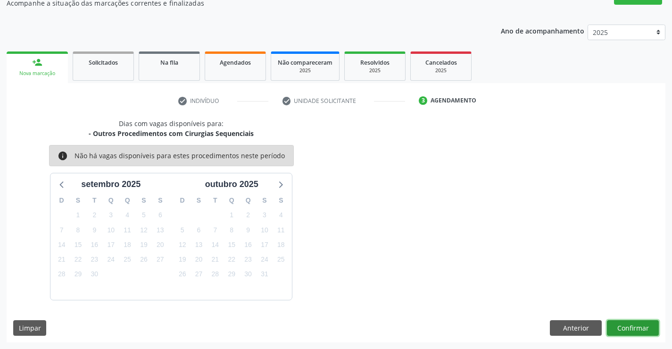
click at [621, 329] on button "Confirmar" at bounding box center [633, 328] width 52 height 16
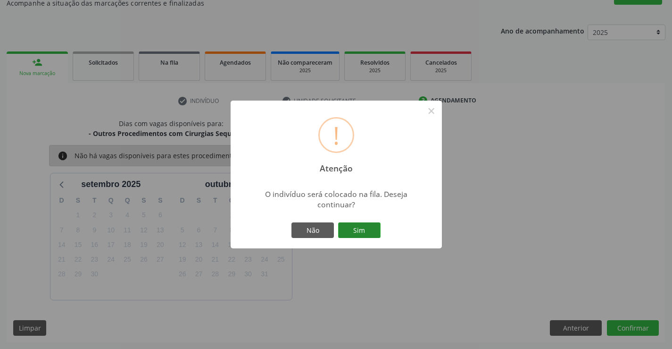
click at [359, 237] on button "Sim" at bounding box center [359, 230] width 42 height 16
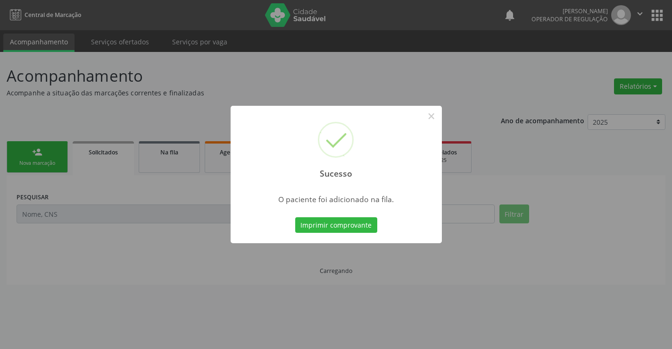
scroll to position [0, 0]
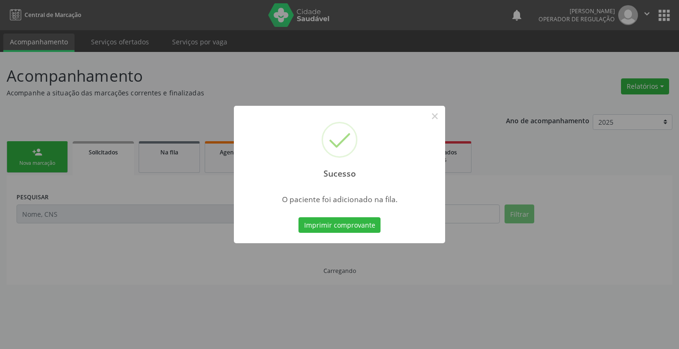
click at [299, 217] on button "Imprimir comprovante" at bounding box center [340, 225] width 82 height 16
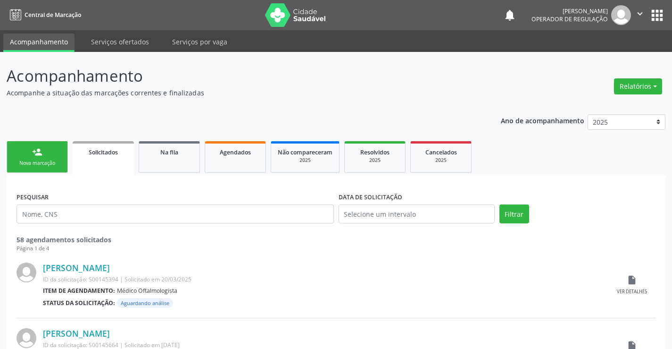
click at [59, 164] on div "Nova marcação" at bounding box center [37, 162] width 47 height 7
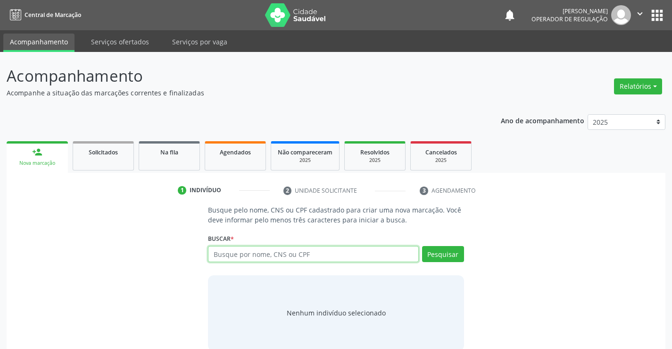
click at [296, 251] on input "text" at bounding box center [313, 254] width 210 height 16
click at [300, 253] on input "text" at bounding box center [313, 254] width 210 height 16
type input "700303998174232"
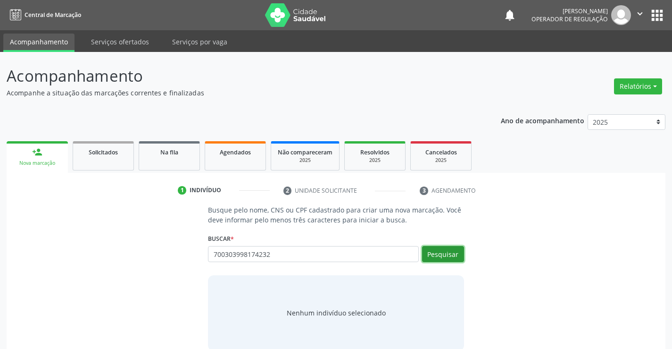
click at [459, 255] on button "Pesquisar" at bounding box center [443, 254] width 42 height 16
type input "700303998174232"
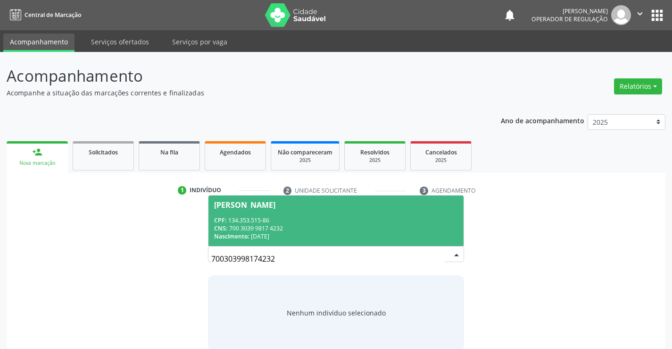
click at [303, 218] on div "CPF: 134.353.515-86" at bounding box center [335, 220] width 243 height 8
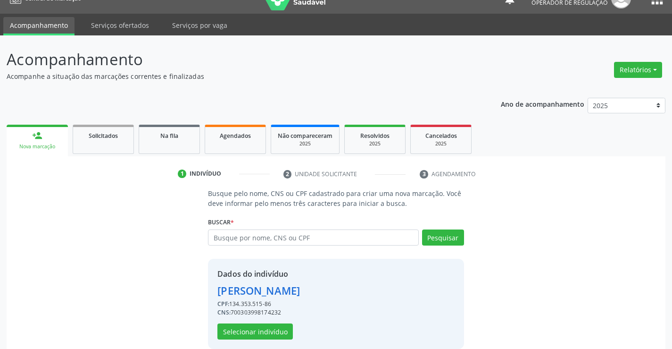
scroll to position [30, 0]
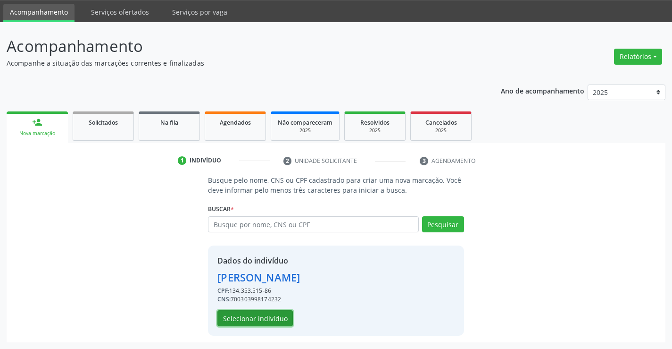
click at [275, 318] on button "Selecionar indivíduo" at bounding box center [255, 318] width 75 height 16
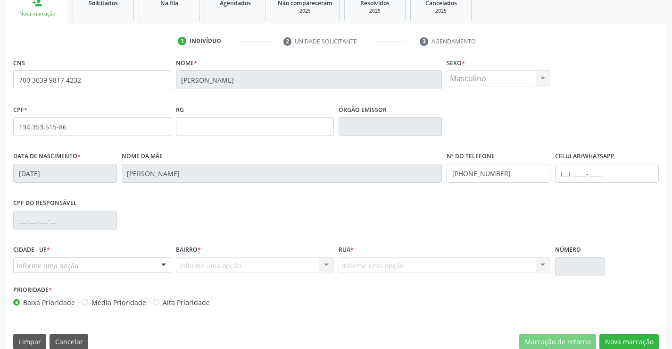
scroll to position [163, 0]
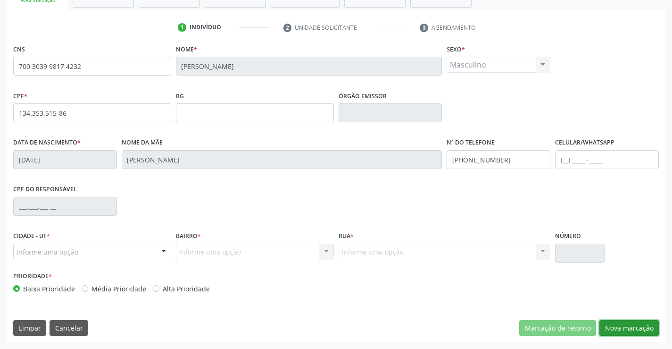
click at [636, 326] on button "Nova marcação" at bounding box center [629, 328] width 59 height 16
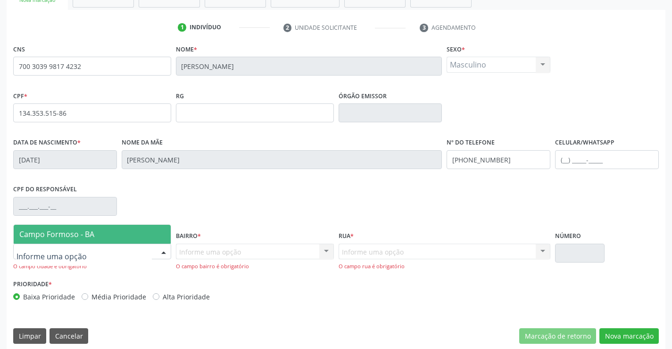
click at [163, 249] on div at bounding box center [164, 252] width 14 height 16
click at [119, 231] on span "Campo Formoso - BA" at bounding box center [92, 234] width 157 height 19
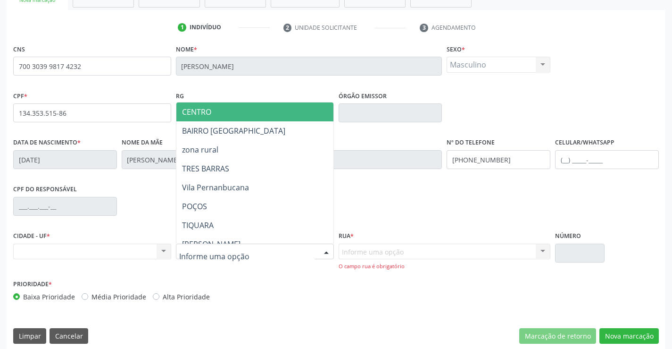
click at [327, 247] on div at bounding box center [326, 252] width 14 height 16
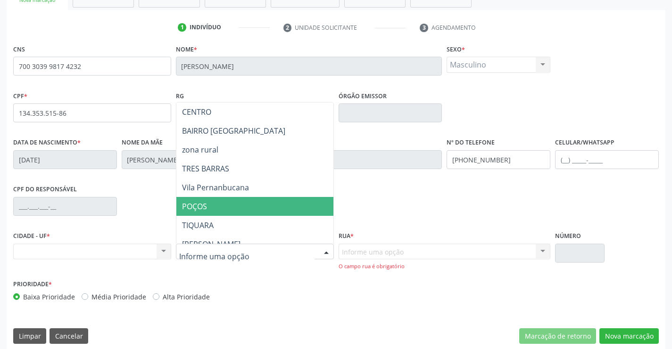
click at [224, 204] on span "POÇOS" at bounding box center [278, 206] width 204 height 19
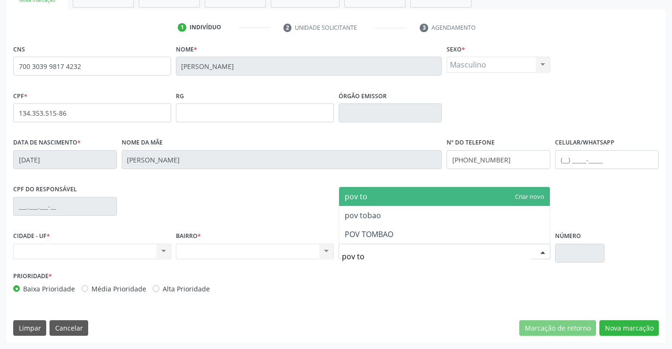
type input "pov tom"
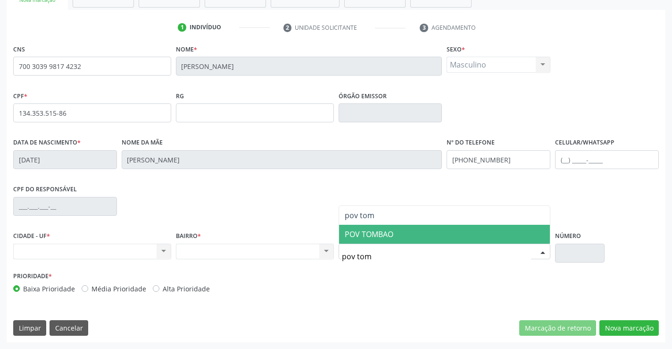
click at [404, 232] on span "POV TOMBAO" at bounding box center [444, 234] width 211 height 19
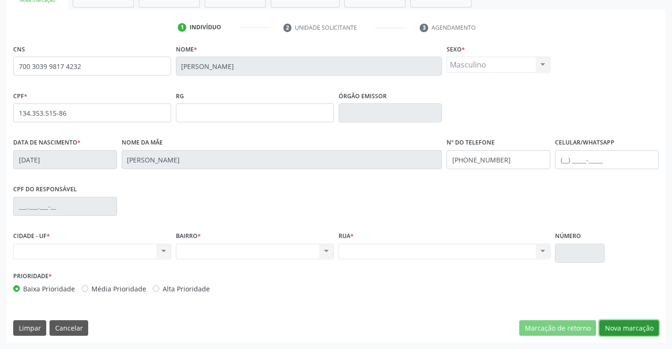
click at [625, 334] on button "Nova marcação" at bounding box center [629, 328] width 59 height 16
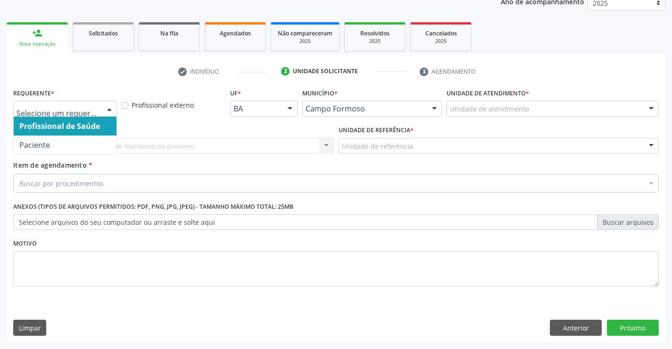
click at [112, 109] on div at bounding box center [109, 109] width 14 height 16
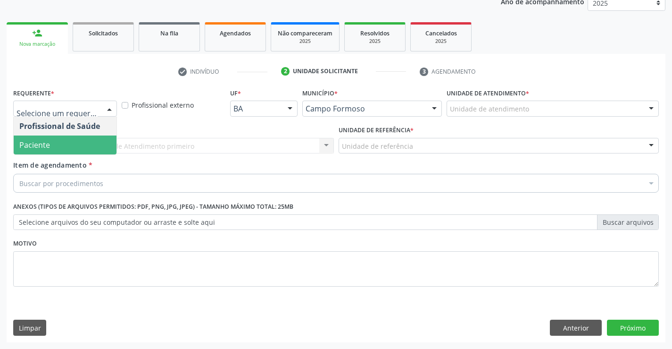
click at [77, 148] on span "Paciente" at bounding box center [65, 144] width 103 height 19
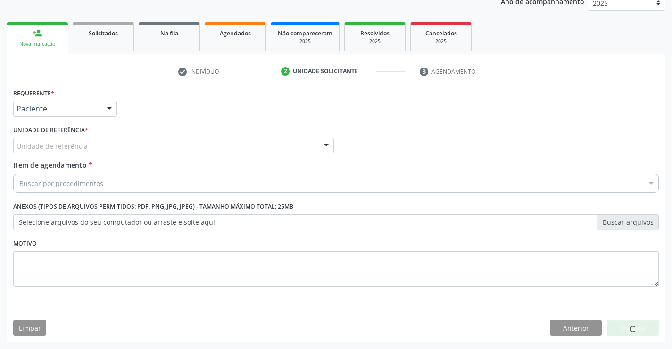
click at [114, 151] on div "Unidade de referência" at bounding box center [173, 146] width 321 height 16
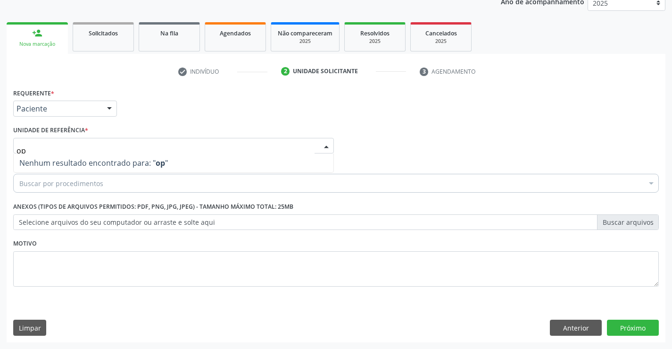
type input "o"
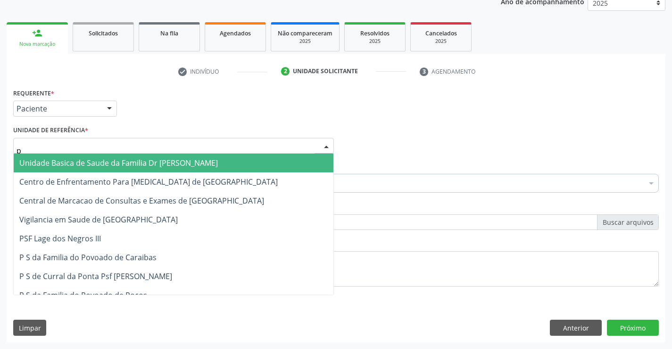
type input "po"
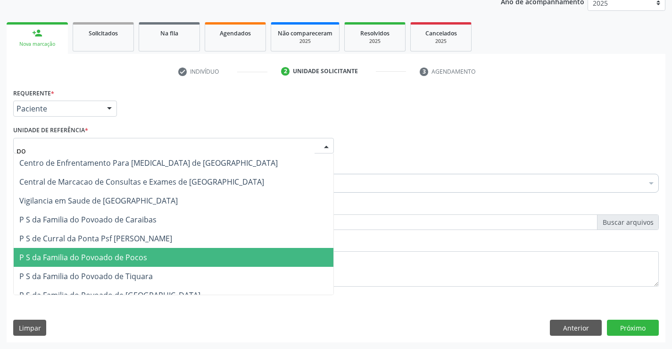
click at [144, 260] on span "P S da Familia do Povoado de Pocos" at bounding box center [83, 257] width 128 height 10
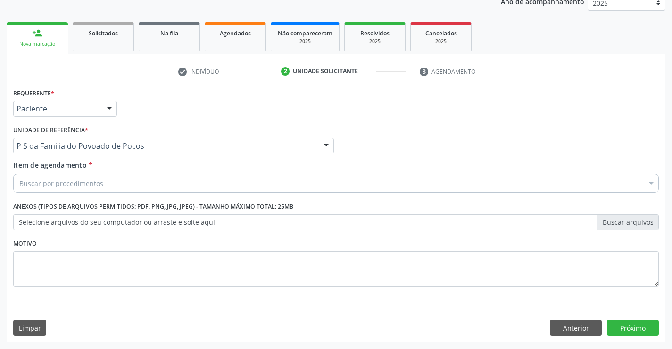
click at [125, 182] on div "Buscar por procedimentos" at bounding box center [336, 183] width 646 height 19
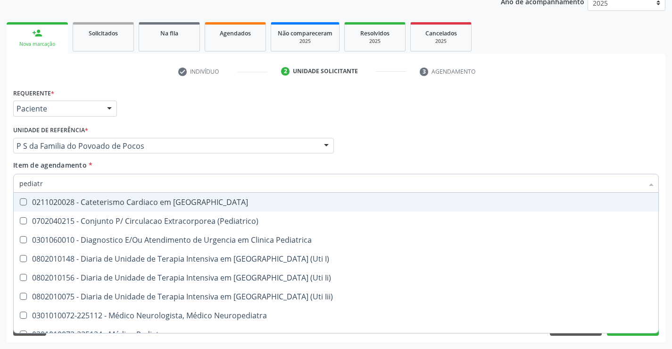
type input "pediatra"
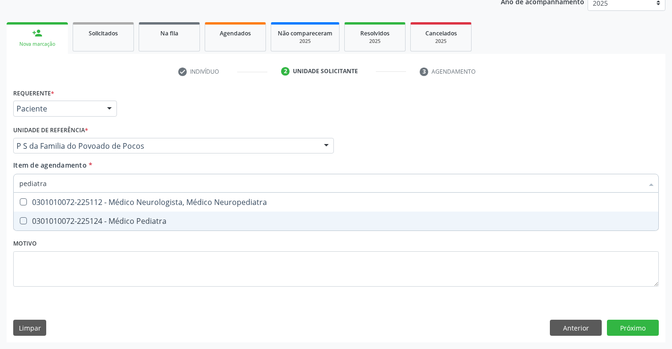
click at [146, 219] on div "0301010072-225124 - Médico Pediatra" at bounding box center [336, 221] width 634 height 8
checkbox Pediatra "true"
click at [148, 250] on div "Requerente * Paciente Profissional de Saúde Paciente Nenhum resultado encontrad…" at bounding box center [336, 193] width 646 height 214
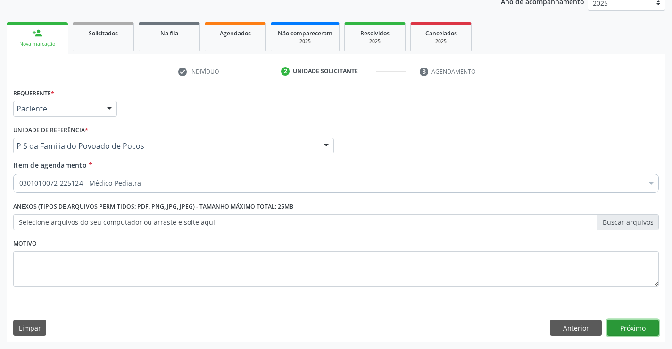
click at [640, 327] on button "Próximo" at bounding box center [633, 327] width 52 height 16
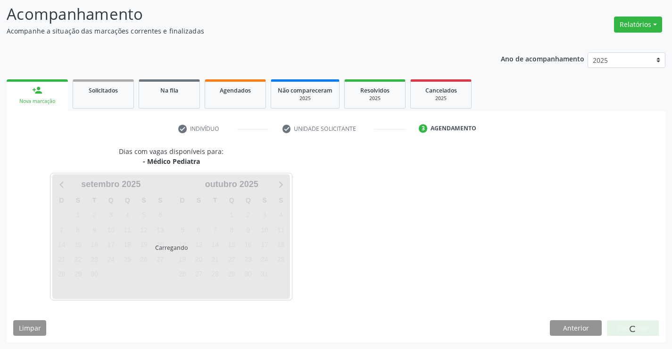
scroll to position [62, 0]
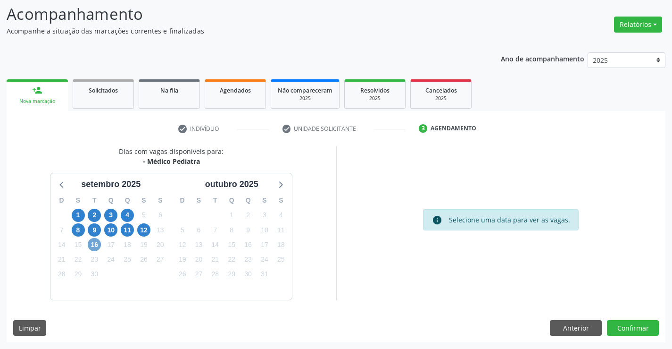
click at [93, 243] on span "16" at bounding box center [94, 244] width 13 height 13
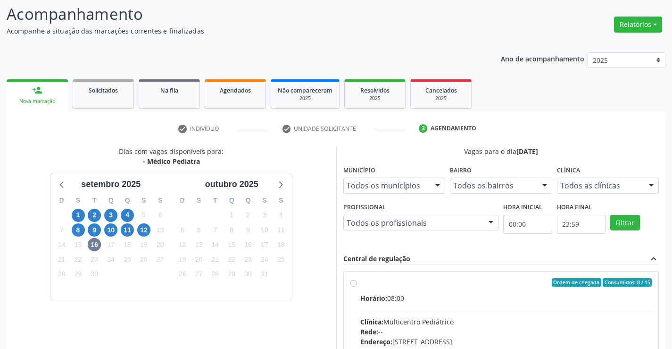
click at [360, 283] on label "Ordem de chegada Consumidos: 8 / 15 Horário: 08:00 Clínica: Multicentro Pediátr…" at bounding box center [506, 350] width 292 height 145
click at [354, 283] on input "Ordem de chegada Consumidos: 8 / 15 Horário: 08:00 Clínica: Multicentro Pediátr…" at bounding box center [354, 282] width 7 height 8
radio input "true"
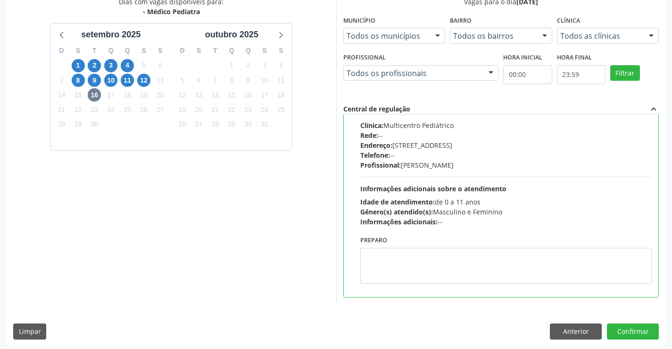
scroll to position [215, 0]
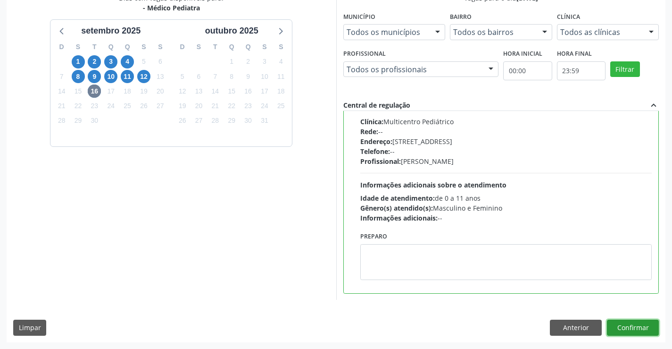
click at [631, 328] on button "Confirmar" at bounding box center [633, 327] width 52 height 16
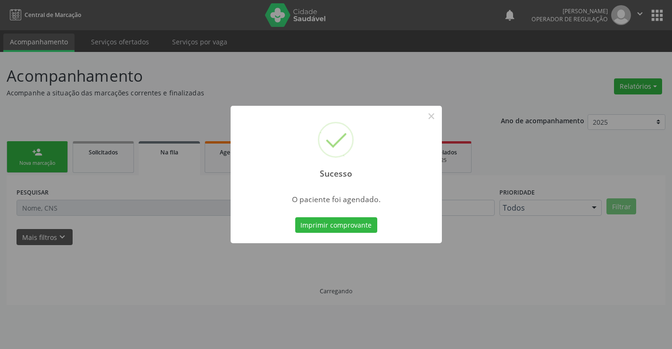
scroll to position [0, 0]
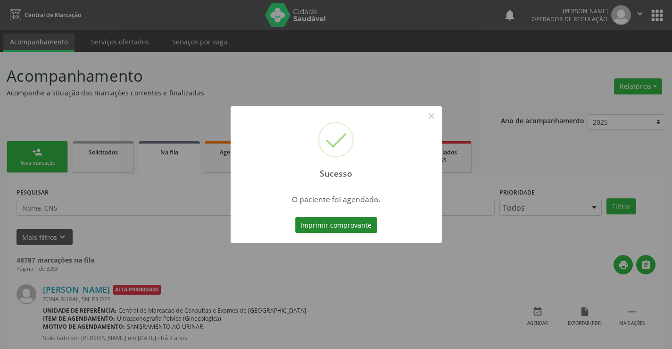
click at [359, 222] on button "Imprimir comprovante" at bounding box center [336, 225] width 82 height 16
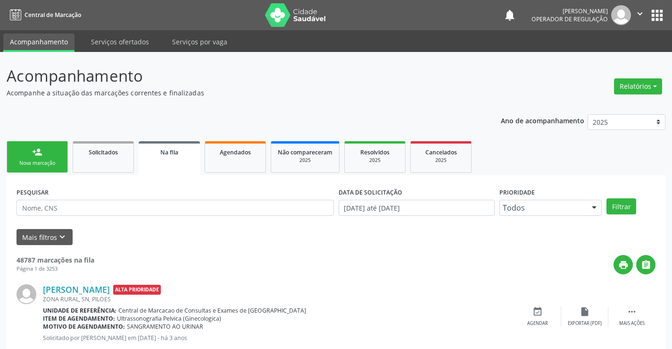
click at [45, 159] on link "person_add Nova marcação" at bounding box center [37, 157] width 61 height 32
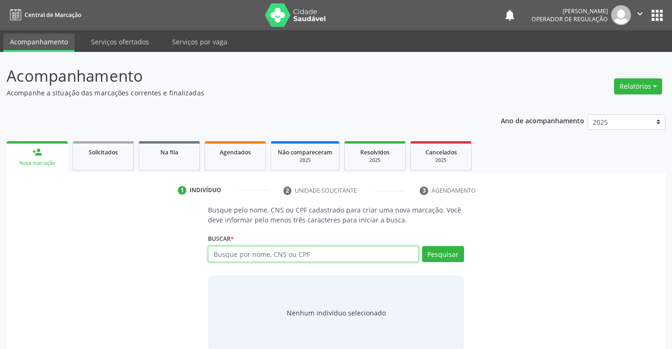
click at [259, 257] on input "text" at bounding box center [313, 254] width 210 height 16
type input "702703150040860"
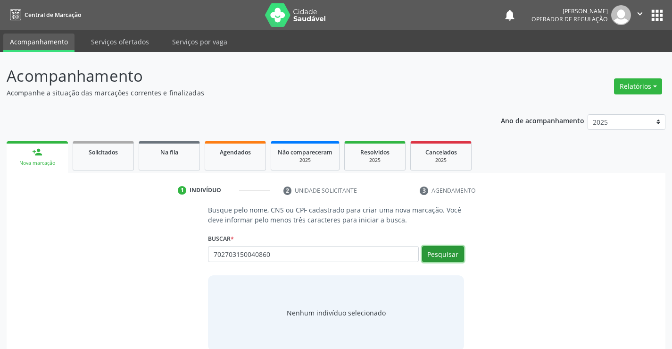
click at [444, 253] on button "Pesquisar" at bounding box center [443, 254] width 42 height 16
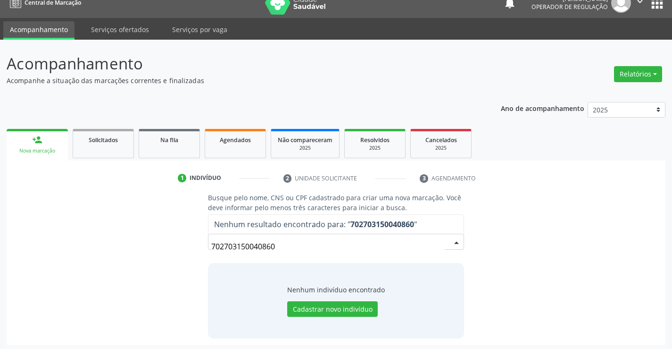
scroll to position [15, 0]
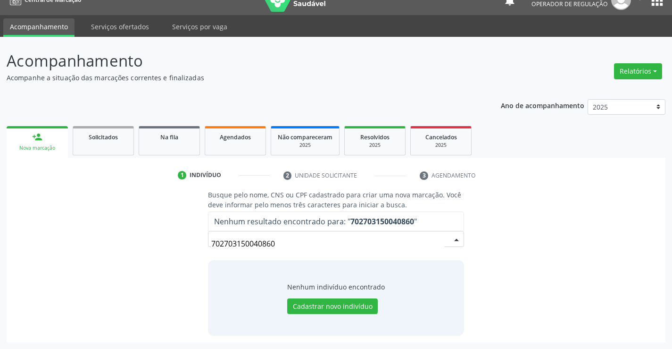
click at [291, 245] on input "702703150040860" at bounding box center [327, 243] width 233 height 19
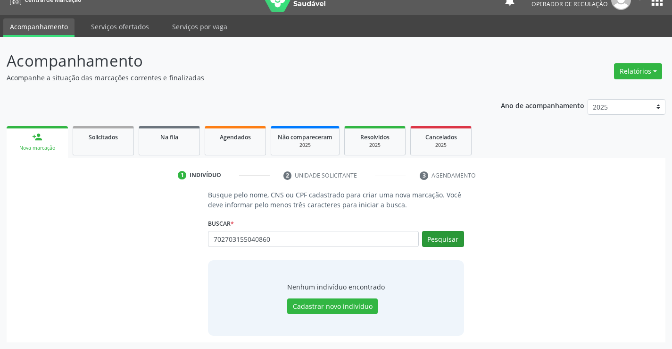
type input "702703155040860"
click at [449, 235] on button "Pesquisar" at bounding box center [443, 239] width 42 height 16
type input "702703155040860"
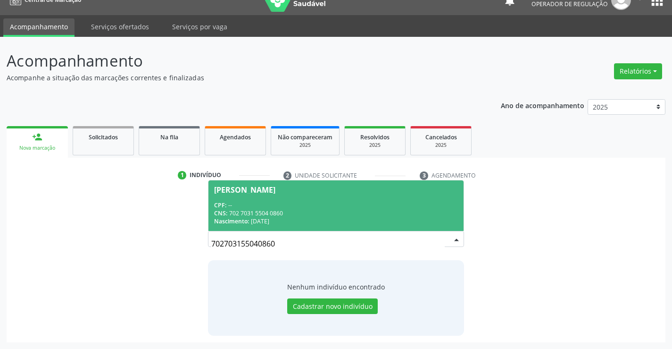
click at [407, 204] on div "CPF: --" at bounding box center [335, 205] width 243 height 8
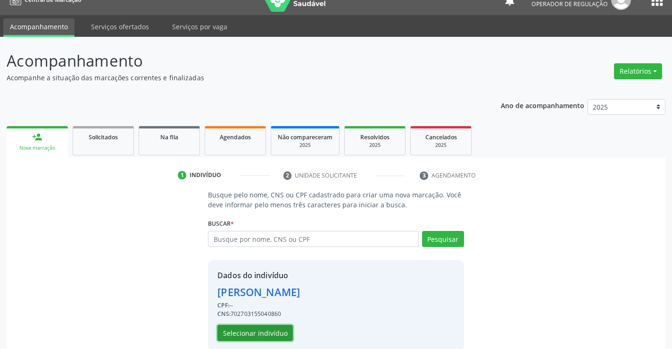
click at [266, 335] on button "Selecionar indivíduo" at bounding box center [255, 333] width 75 height 16
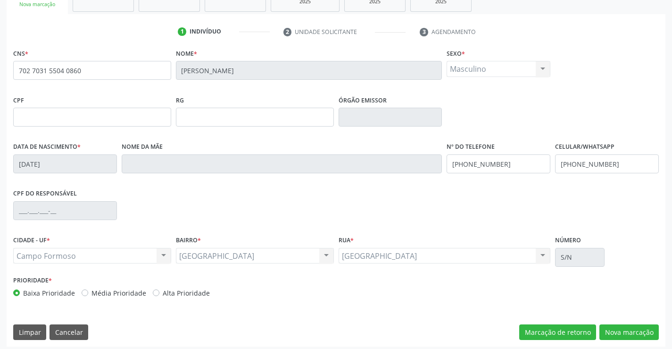
scroll to position [163, 0]
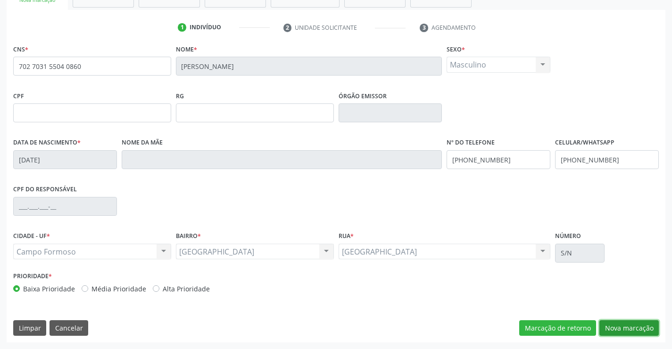
click at [608, 328] on button "Nova marcação" at bounding box center [629, 328] width 59 height 16
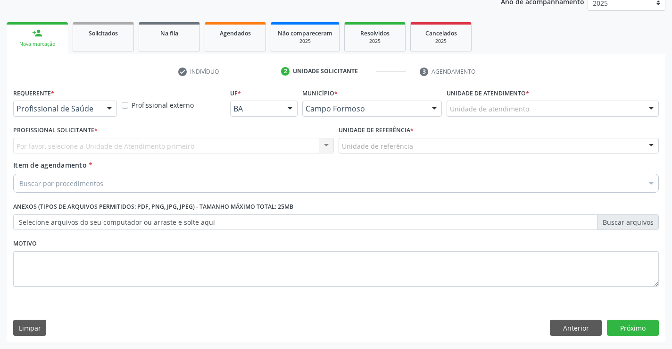
scroll to position [119, 0]
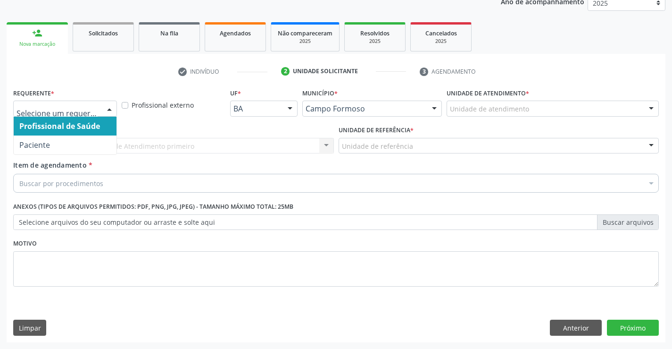
click at [107, 109] on div at bounding box center [109, 109] width 14 height 16
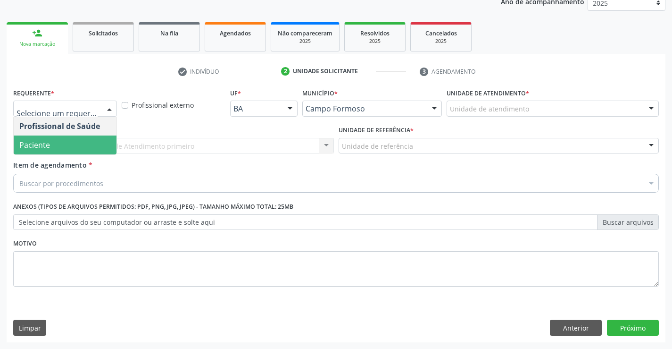
click at [93, 140] on span "Paciente" at bounding box center [65, 144] width 103 height 19
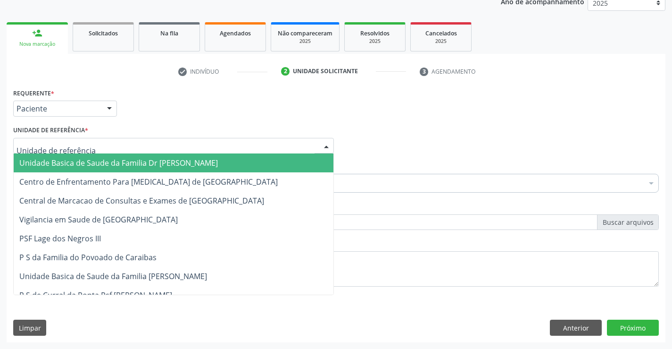
click at [105, 151] on div at bounding box center [173, 146] width 321 height 16
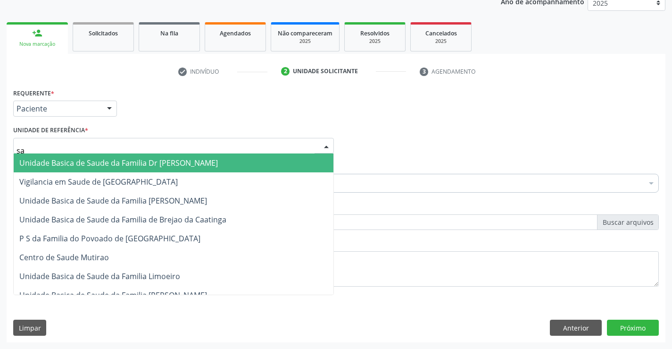
type input "sao"
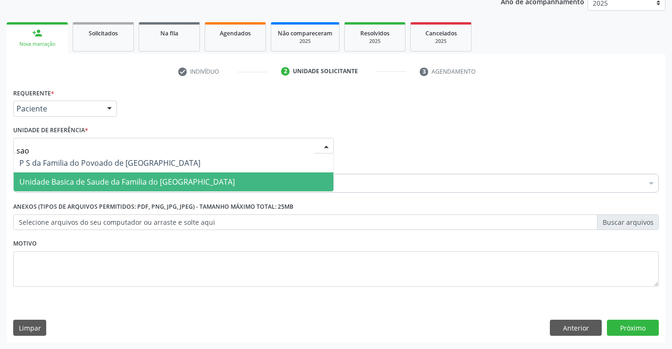
click at [109, 177] on span "Unidade Basica de Saude da Familia do [GEOGRAPHIC_DATA]" at bounding box center [127, 181] width 216 height 10
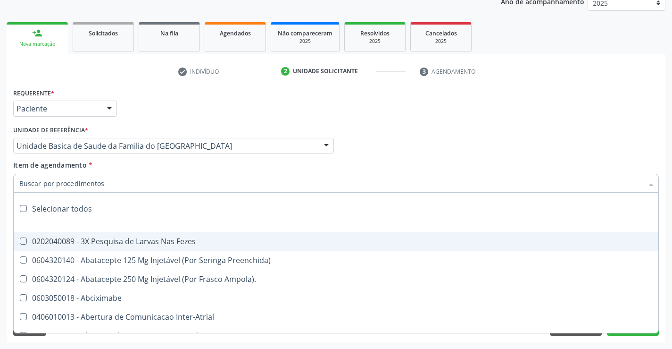
click at [115, 183] on div at bounding box center [336, 183] width 646 height 19
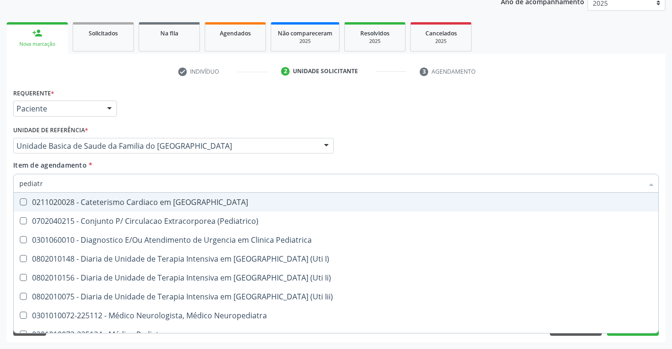
type input "pediatra"
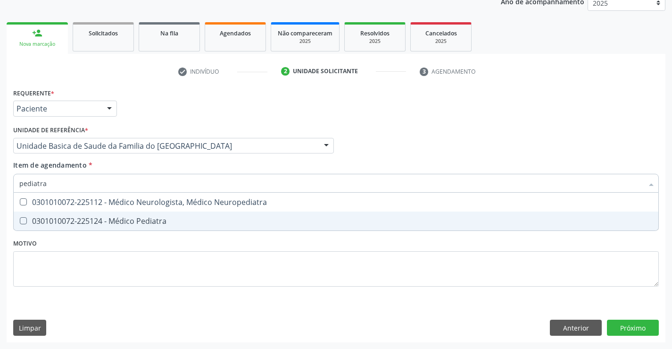
click at [151, 215] on span "0301010072-225124 - Médico Pediatra" at bounding box center [336, 220] width 645 height 19
checkbox Pediatra "true"
click at [142, 243] on div "Requerente * Paciente Profissional de Saúde Paciente Nenhum resultado encontrad…" at bounding box center [336, 193] width 646 height 214
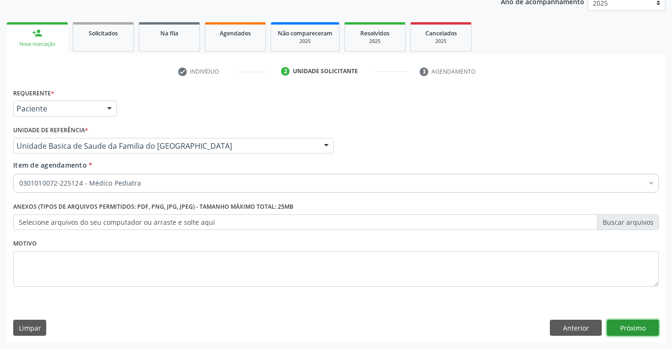
click at [613, 322] on button "Próximo" at bounding box center [633, 327] width 52 height 16
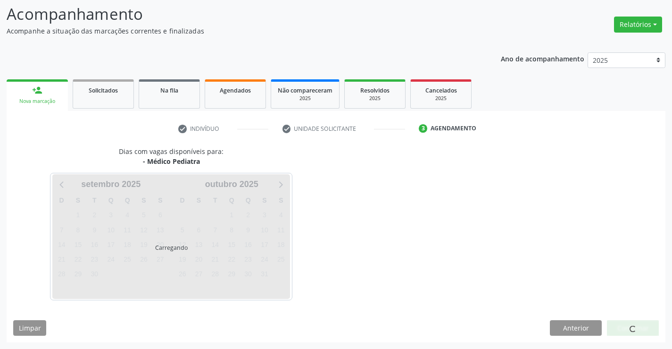
scroll to position [62, 0]
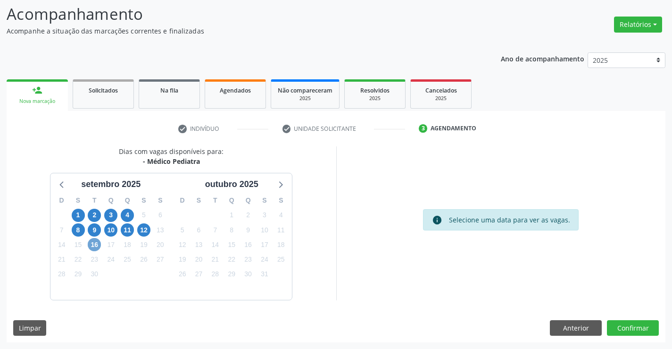
click at [90, 244] on span "16" at bounding box center [94, 244] width 13 height 13
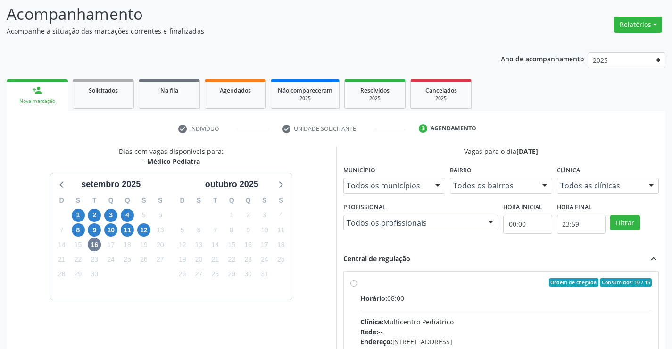
click at [360, 284] on label "Ordem de chegada Consumidos: 10 / 15 Horário: 08:00 Clínica: Multicentro Pediát…" at bounding box center [506, 350] width 292 height 145
click at [354, 284] on input "Ordem de chegada Consumidos: 10 / 15 Horário: 08:00 Clínica: Multicentro Pediát…" at bounding box center [354, 282] width 7 height 8
radio input "true"
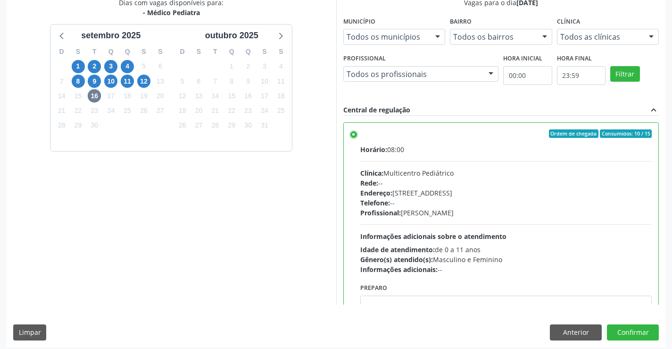
scroll to position [215, 0]
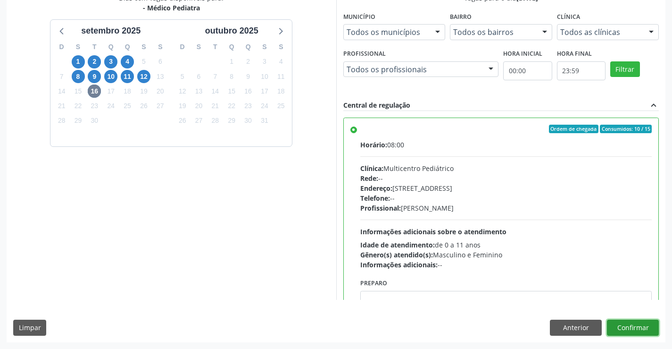
click at [628, 327] on button "Confirmar" at bounding box center [633, 327] width 52 height 16
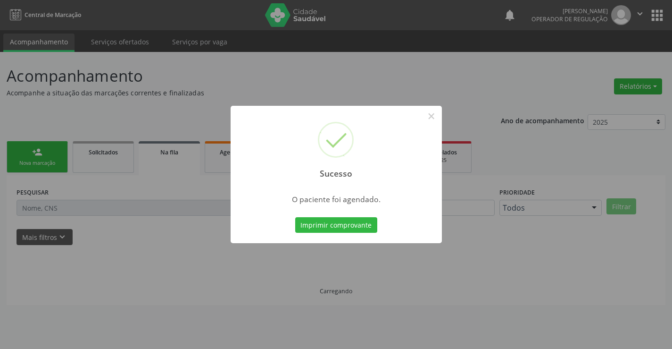
scroll to position [0, 0]
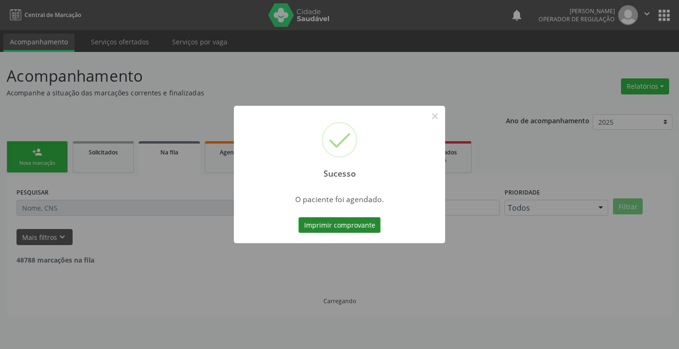
click at [351, 225] on button "Imprimir comprovante" at bounding box center [340, 225] width 82 height 16
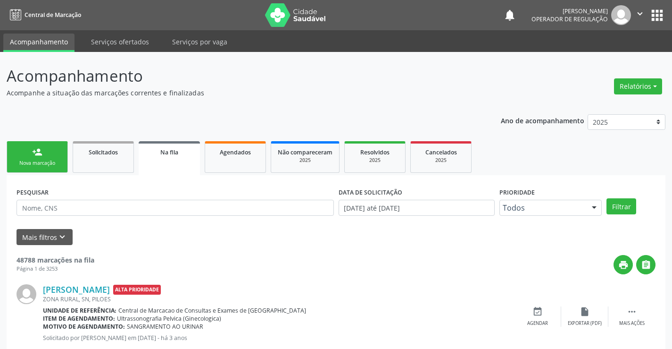
click at [56, 159] on link "person_add Nova marcação" at bounding box center [37, 157] width 61 height 32
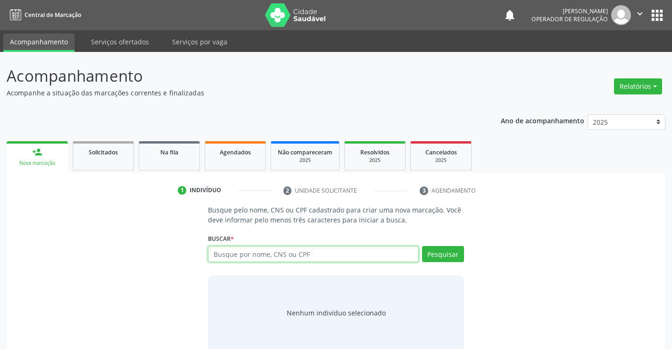
click at [286, 253] on input "text" at bounding box center [313, 254] width 210 height 16
type input "702403566897628"
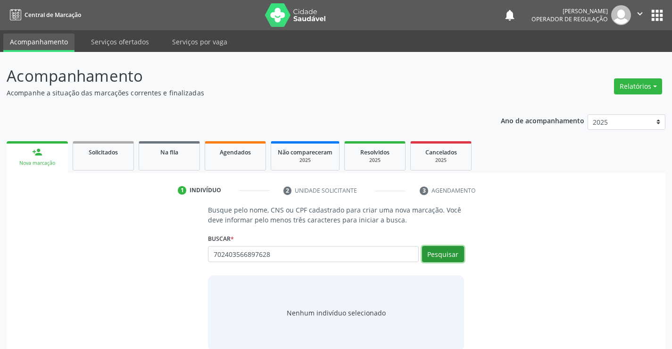
click at [454, 253] on button "Pesquisar" at bounding box center [443, 254] width 42 height 16
type input "702403566897628"
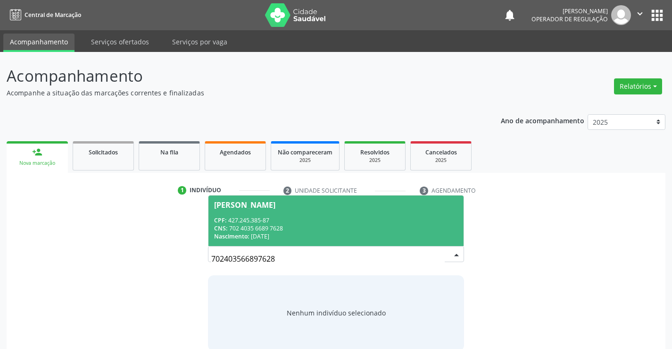
click at [389, 222] on div "CPF: 427.245.385-87" at bounding box center [335, 220] width 243 height 8
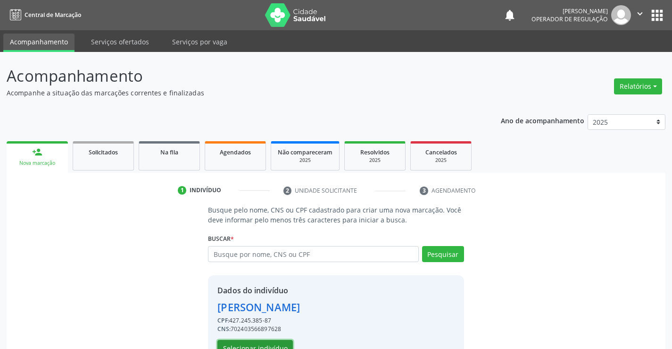
click at [272, 344] on button "Selecionar indivíduo" at bounding box center [255, 348] width 75 height 16
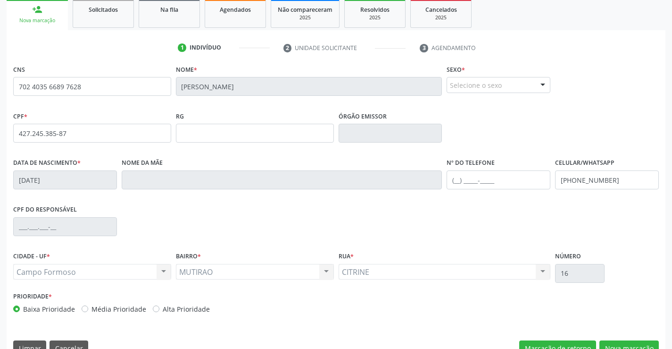
scroll to position [163, 0]
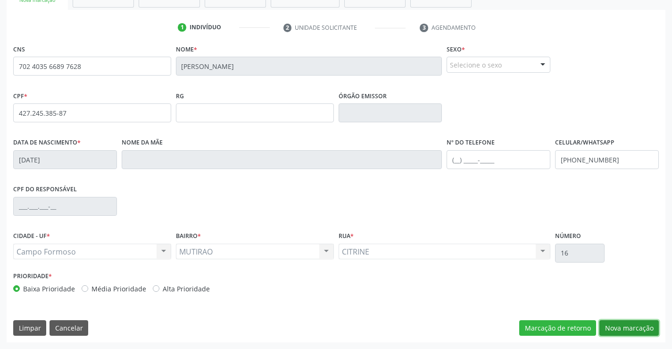
click at [623, 326] on button "Nova marcação" at bounding box center [629, 328] width 59 height 16
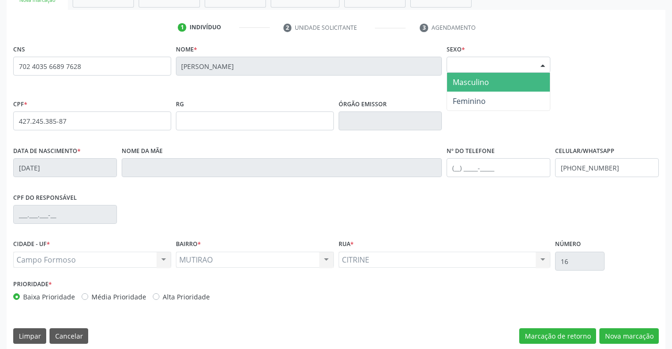
click at [519, 60] on div "Selecione o sexo" at bounding box center [499, 65] width 104 height 16
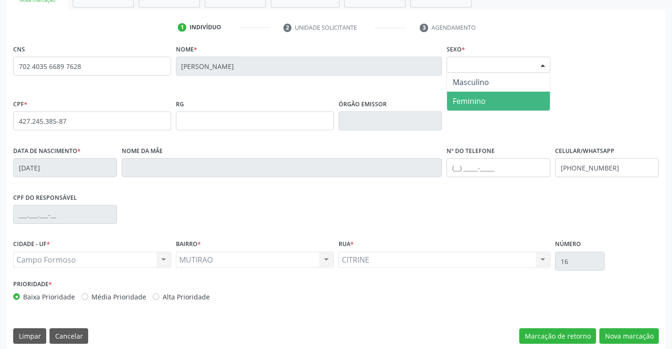
click at [471, 104] on span "Feminino" at bounding box center [469, 101] width 33 height 10
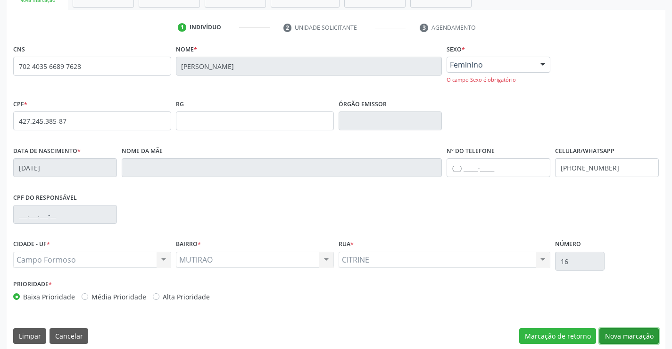
click at [611, 331] on button "Nova marcação" at bounding box center [629, 336] width 59 height 16
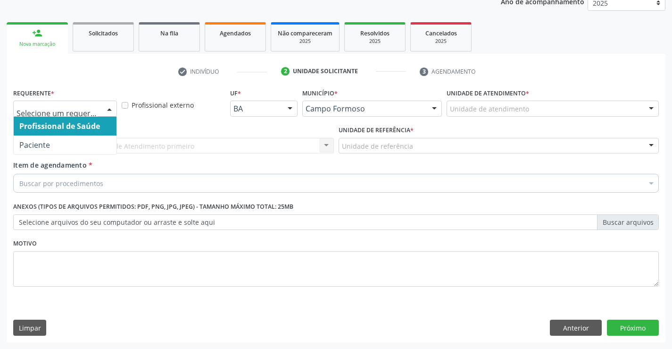
click at [109, 108] on div at bounding box center [109, 109] width 14 height 16
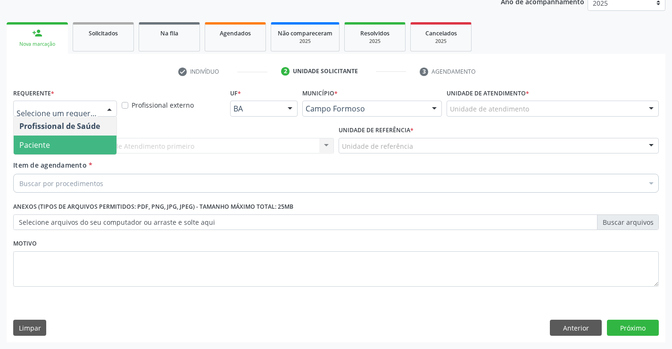
click at [73, 142] on span "Paciente" at bounding box center [65, 144] width 103 height 19
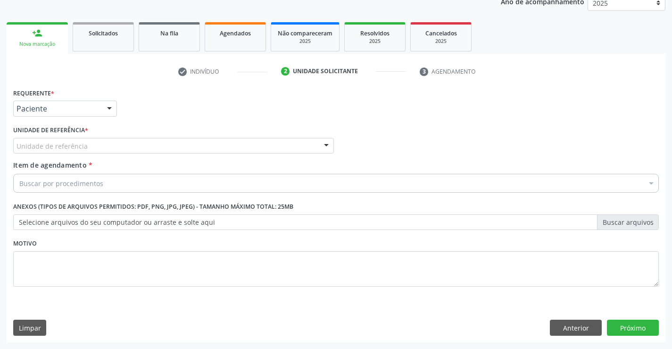
click at [91, 148] on div "Unidade de referência" at bounding box center [173, 146] width 321 height 16
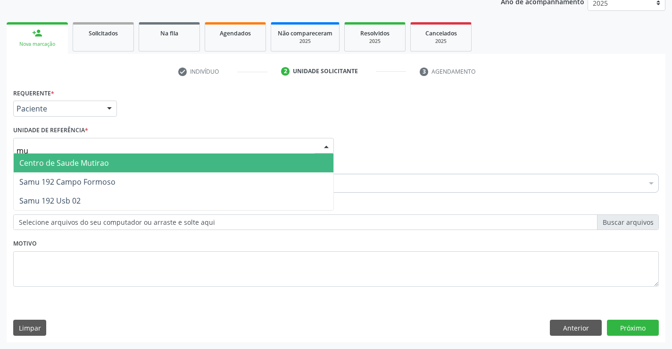
type input "mut"
click at [97, 159] on span "Centro de Saude Mutirao" at bounding box center [64, 163] width 90 height 10
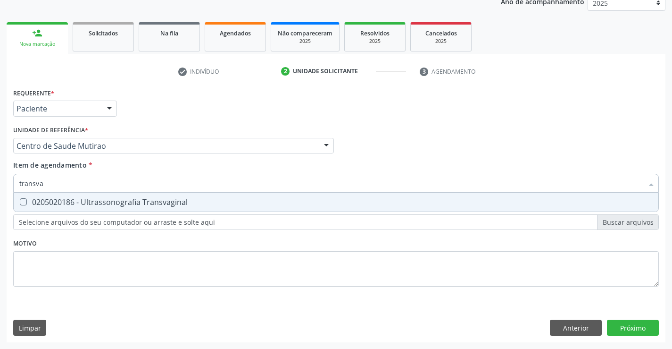
type input "transvag"
click at [114, 206] on div "0205020186 - Ultrassonografia Transvaginal" at bounding box center [336, 202] width 634 height 8
checkbox Transvaginal "true"
click at [113, 239] on div "Requerente * Paciente Profissional de Saúde Paciente Nenhum resultado encontrad…" at bounding box center [336, 193] width 646 height 214
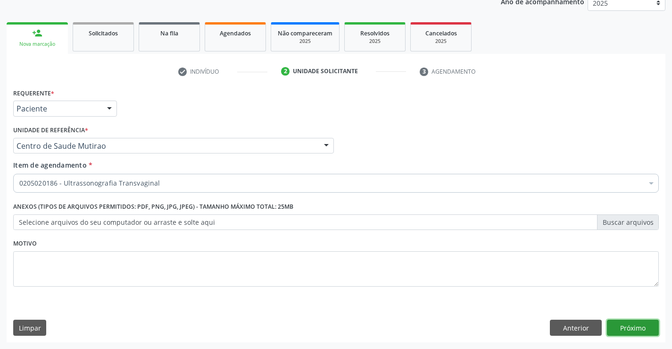
click at [612, 329] on button "Próximo" at bounding box center [633, 327] width 52 height 16
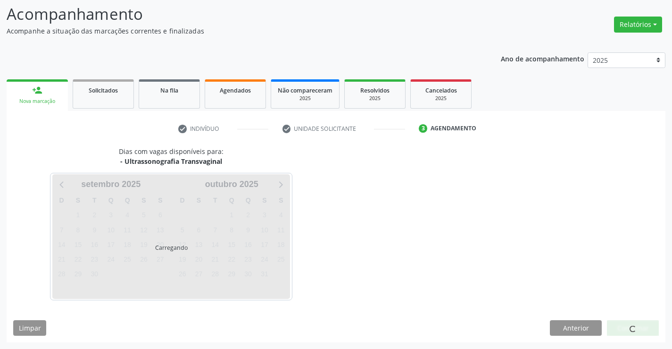
scroll to position [62, 0]
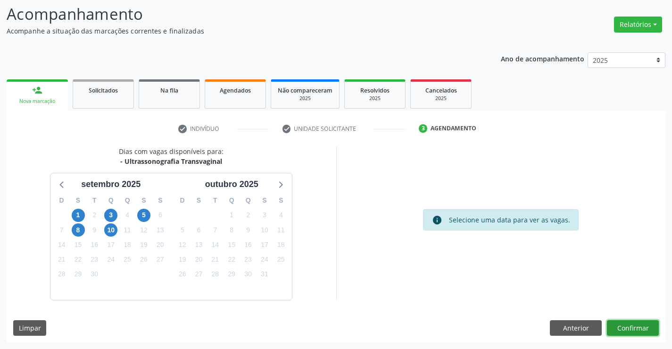
click at [642, 330] on button "Confirmar" at bounding box center [633, 328] width 52 height 16
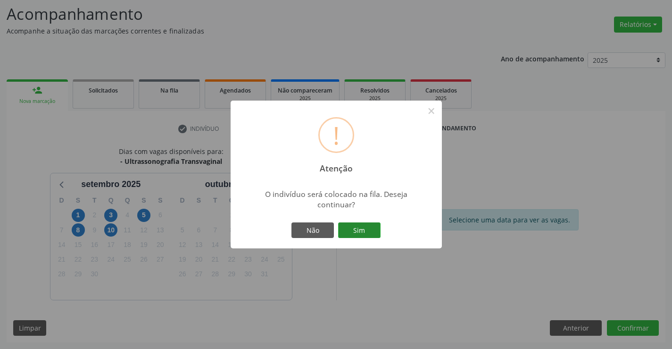
click at [366, 231] on button "Sim" at bounding box center [359, 230] width 42 height 16
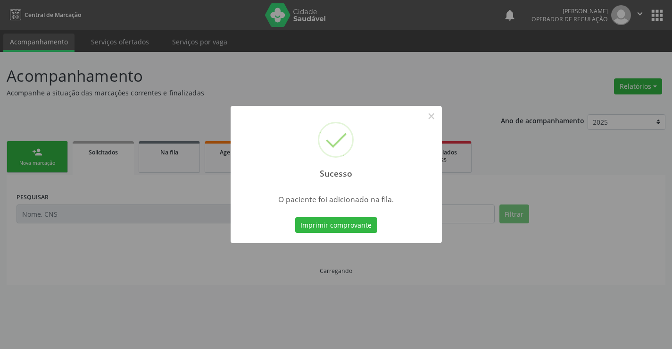
scroll to position [0, 0]
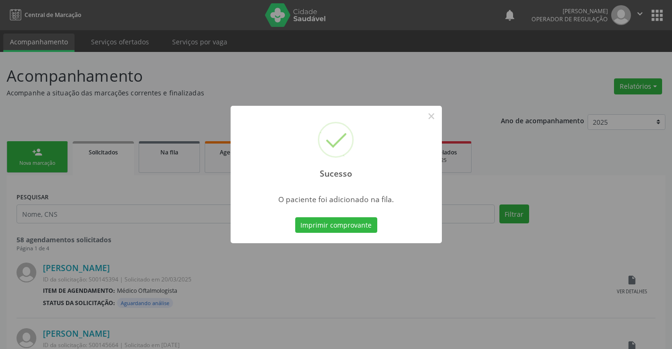
click at [366, 231] on button "Imprimir comprovante" at bounding box center [336, 225] width 82 height 16
